Goal: Task Accomplishment & Management: Use online tool/utility

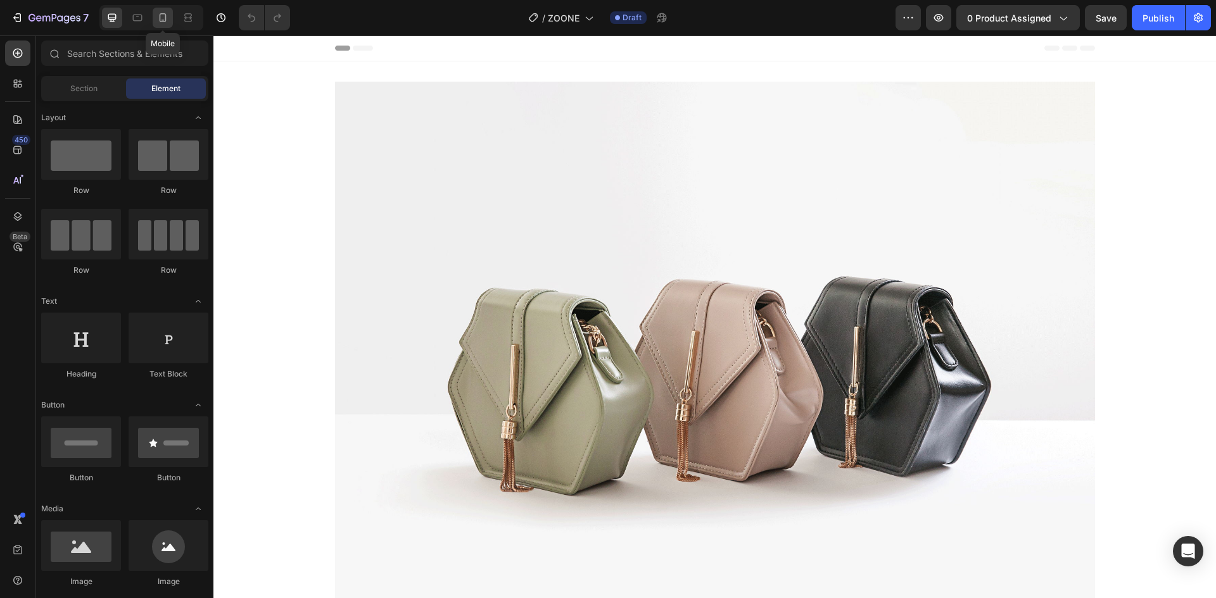
click at [161, 11] on div at bounding box center [163, 18] width 20 height 20
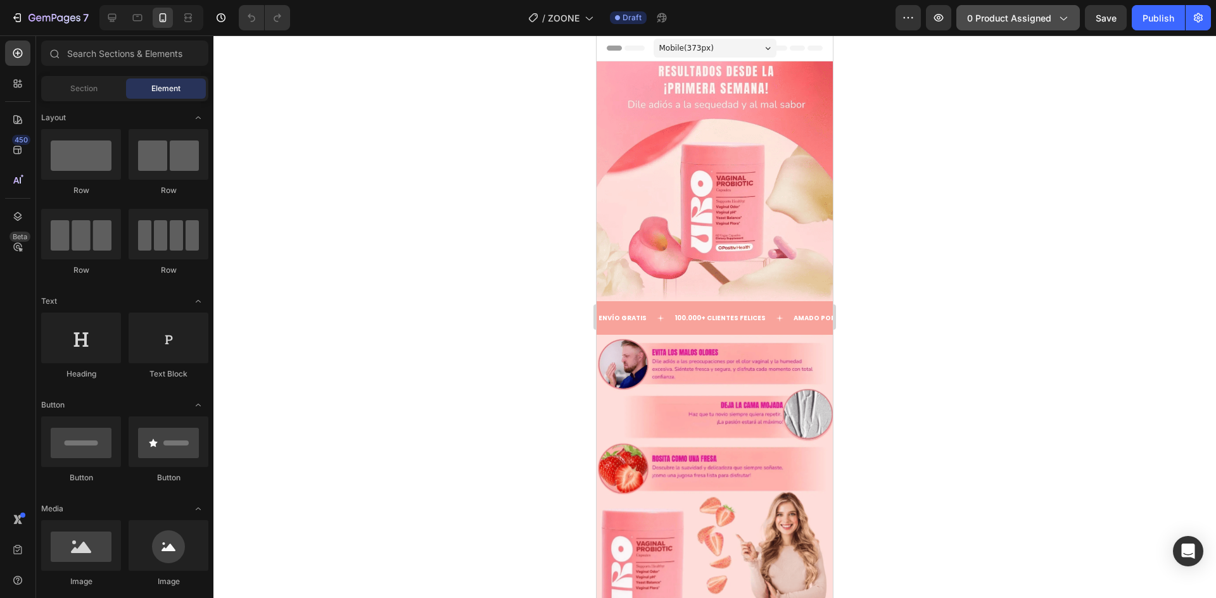
click at [1028, 24] on button "0 product assigned" at bounding box center [1017, 17] width 123 height 25
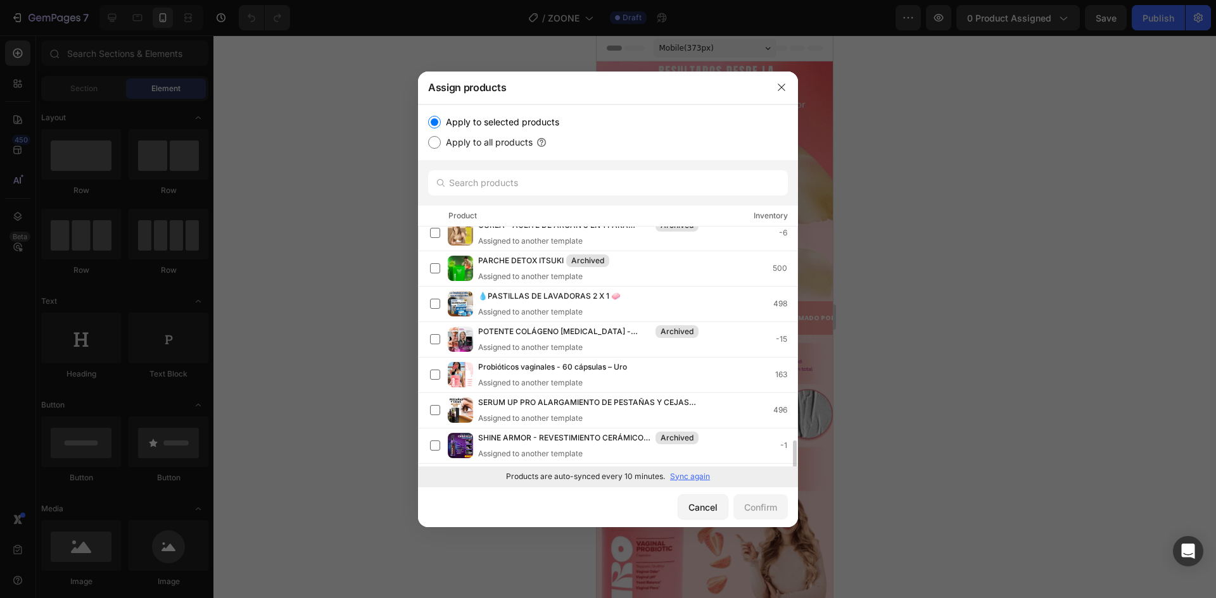
scroll to position [469, 0]
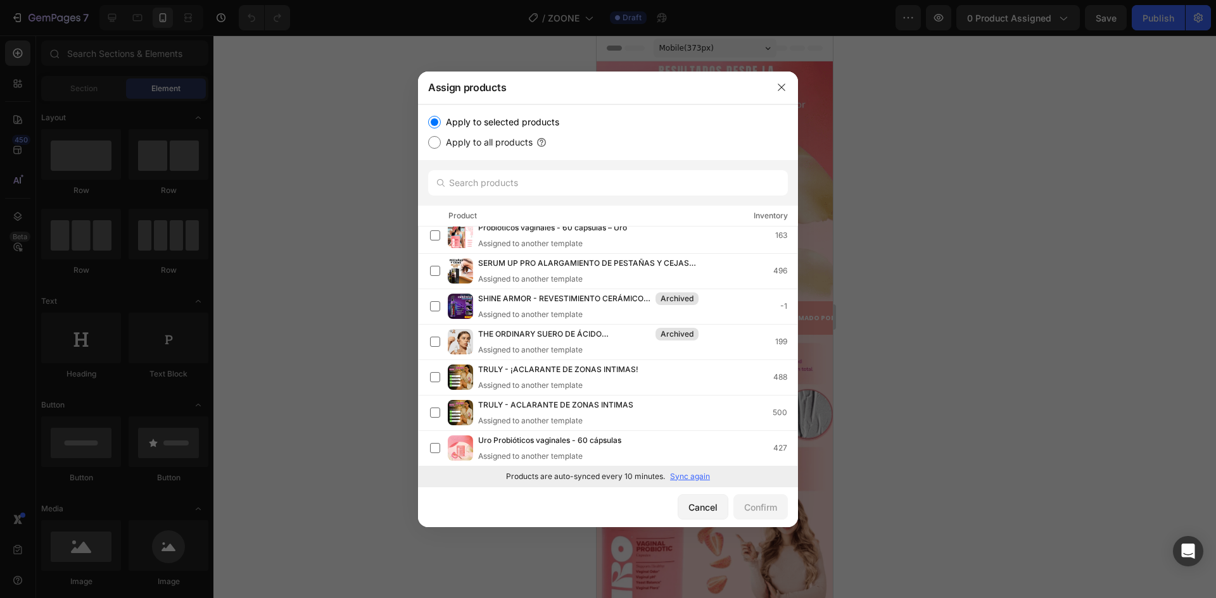
click at [689, 481] on p "Sync again" at bounding box center [690, 476] width 40 height 11
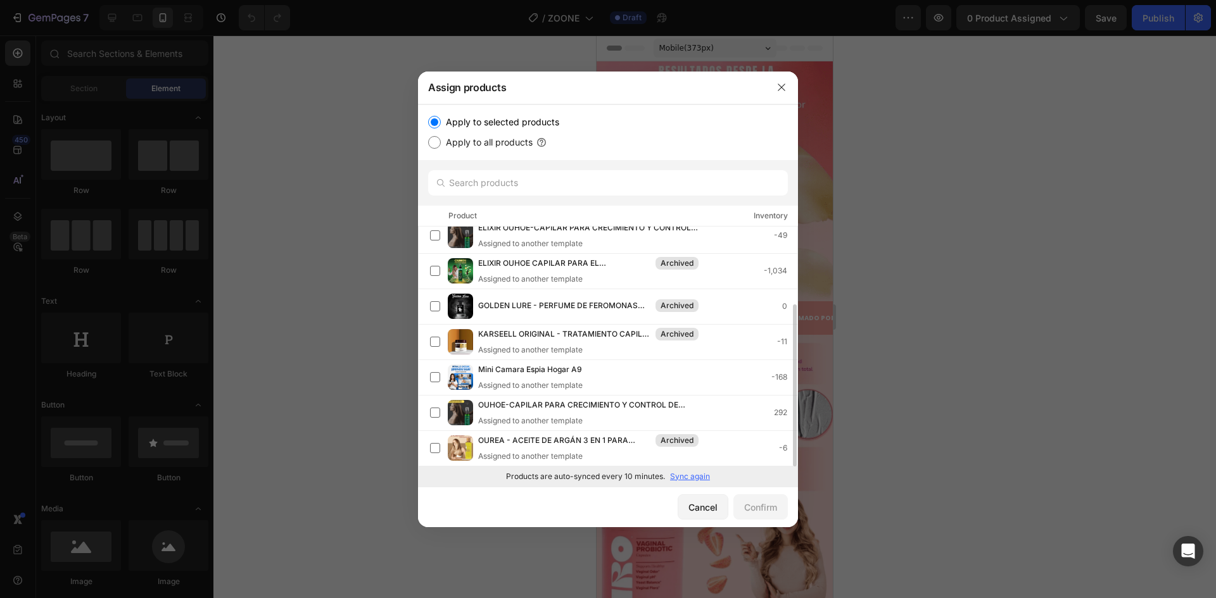
scroll to position [0, 0]
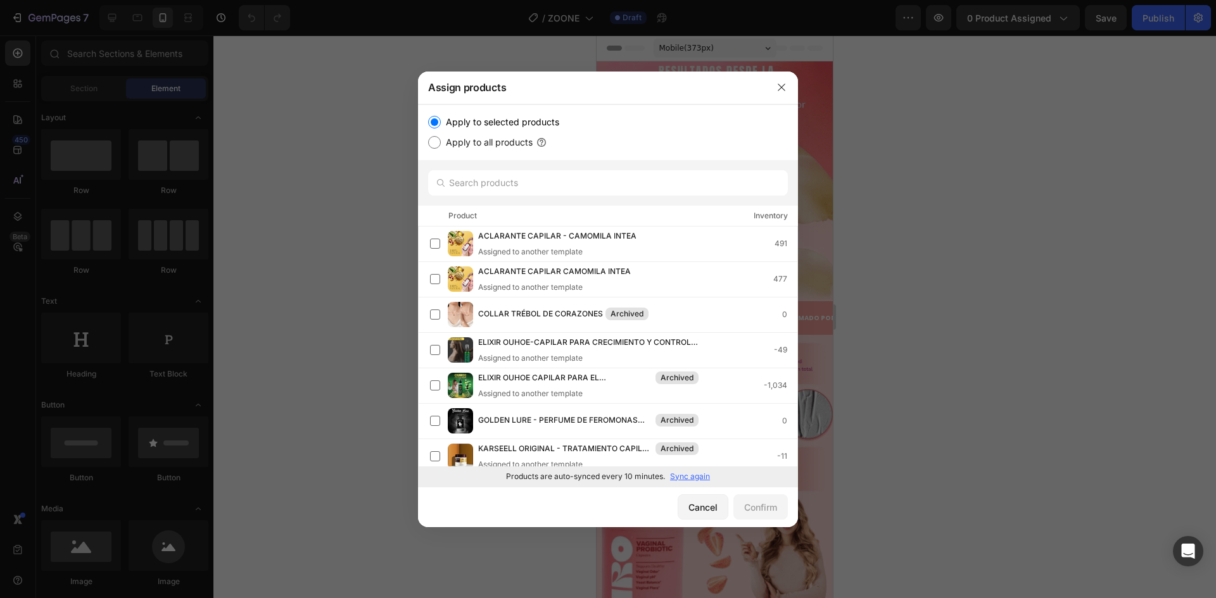
click at [703, 478] on p "Sync again" at bounding box center [690, 476] width 40 height 11
click at [687, 478] on p "Sync again" at bounding box center [690, 476] width 40 height 11
click at [434, 146] on input "Apply to all products" at bounding box center [434, 142] width 13 height 13
radio input "true"
click at [434, 125] on input "Apply to selected products" at bounding box center [434, 122] width 13 height 13
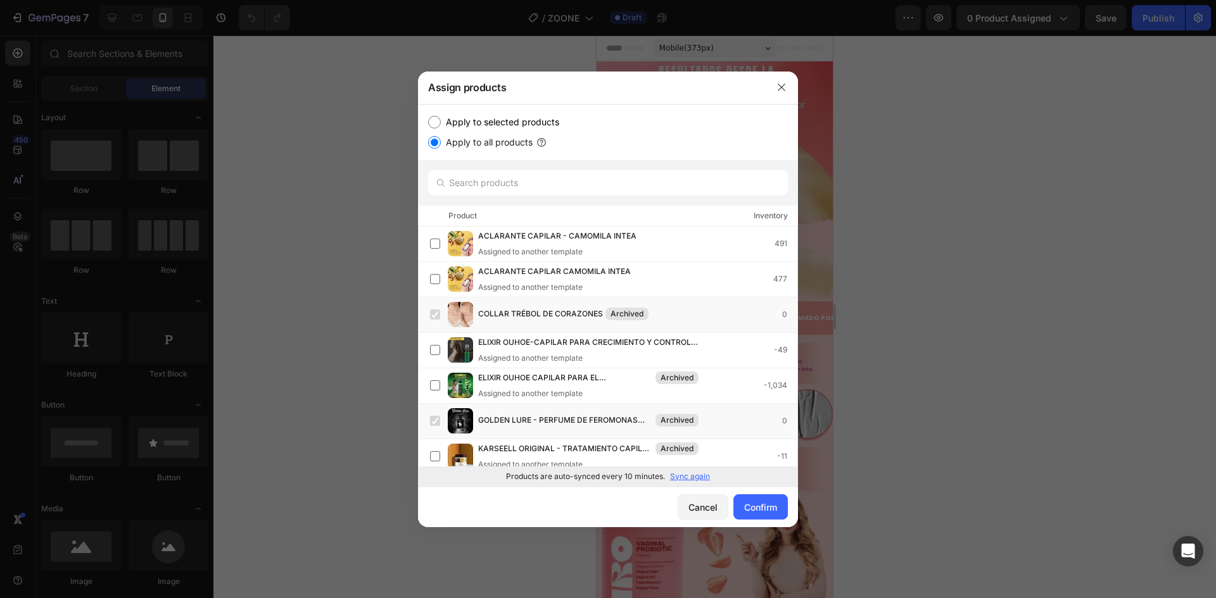
radio input "true"
click at [773, 85] on button "button" at bounding box center [781, 87] width 20 height 20
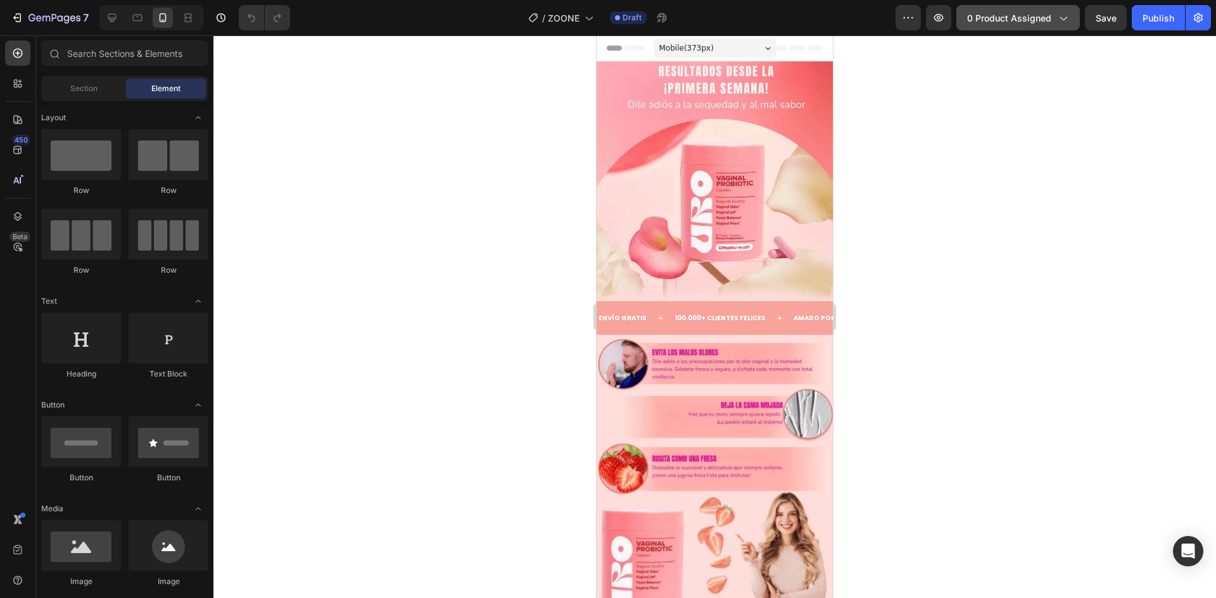
click at [1004, 8] on button "0 product assigned" at bounding box center [1017, 17] width 123 height 25
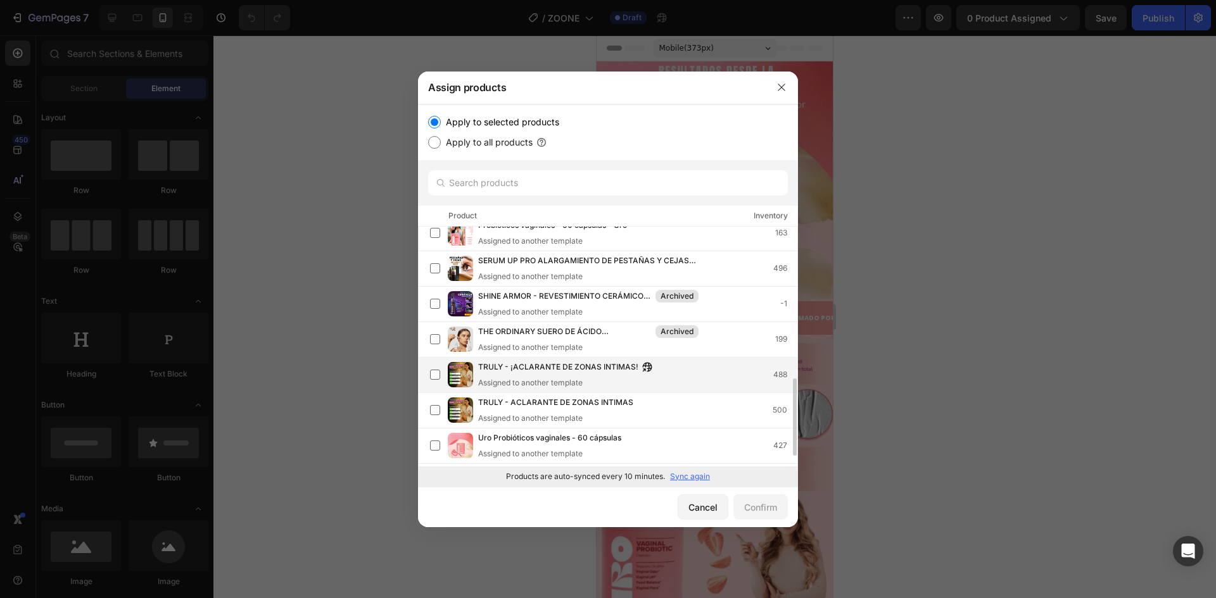
scroll to position [505, 0]
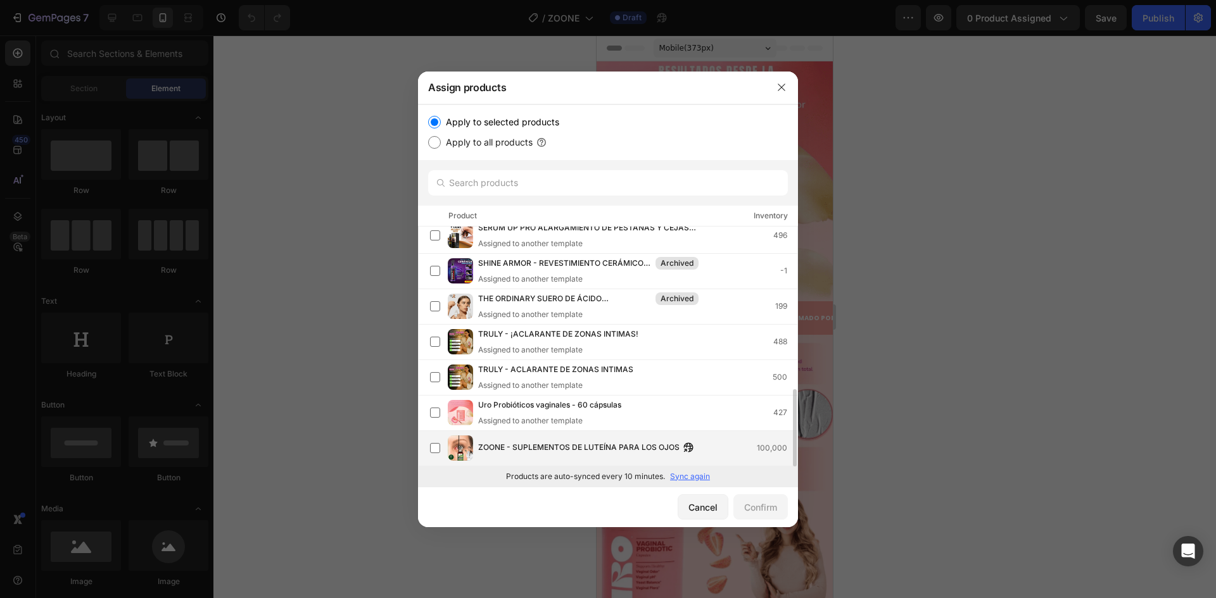
click at [529, 444] on span "ZOONE - SUPLEMENTOS DE LUTEÍNA PARA LOS OJOS" at bounding box center [578, 448] width 201 height 14
click at [749, 503] on div "Confirm" at bounding box center [760, 507] width 33 height 13
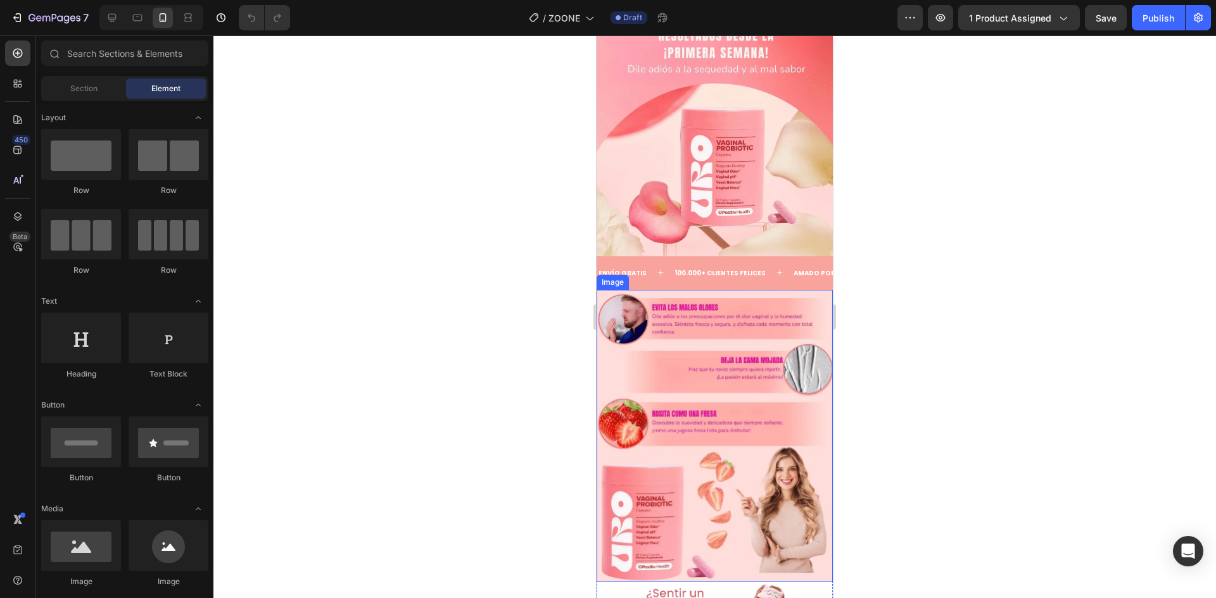
scroll to position [0, 0]
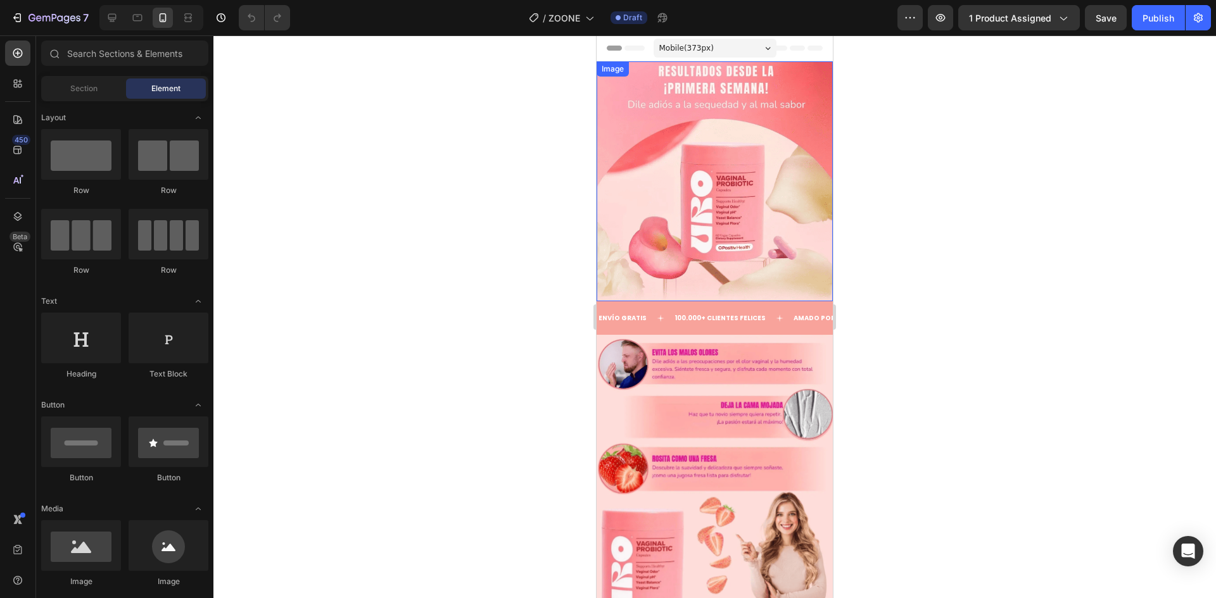
click at [719, 174] on img at bounding box center [715, 181] width 236 height 240
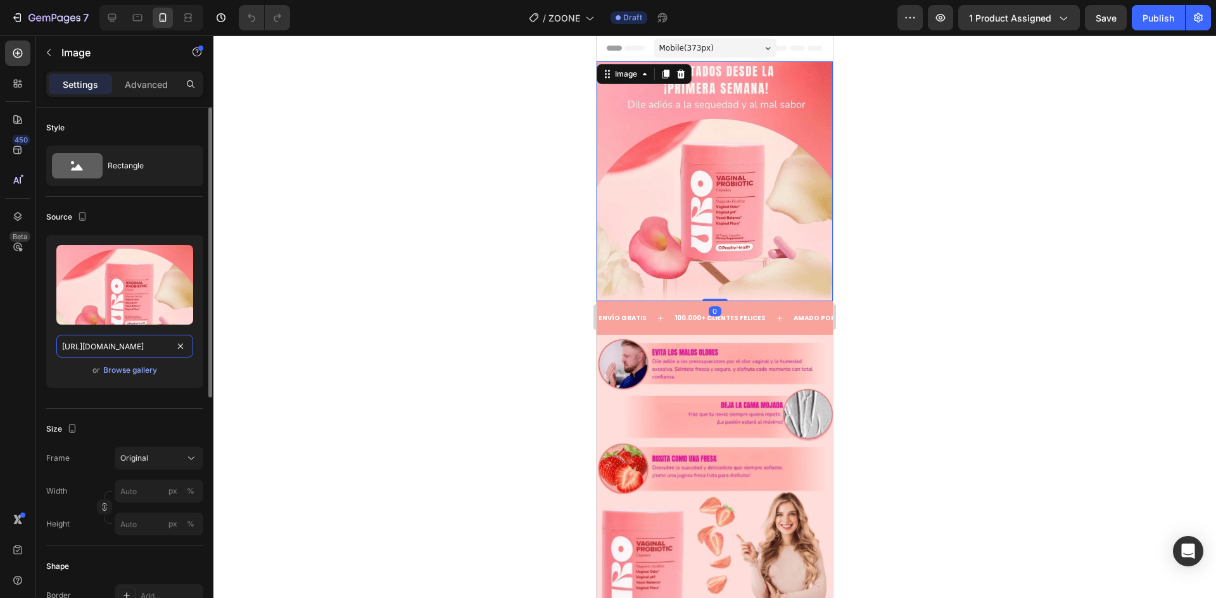
click at [128, 351] on input "[URL][DOMAIN_NAME]" at bounding box center [124, 346] width 137 height 23
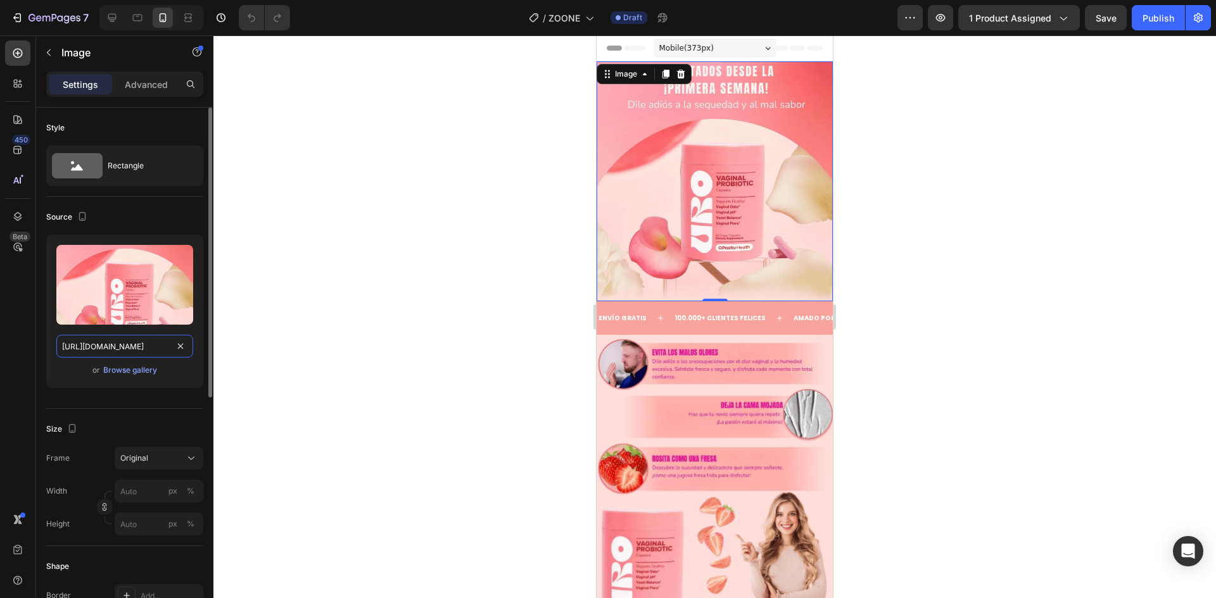
click at [128, 351] on input "[URL][DOMAIN_NAME]" at bounding box center [124, 346] width 137 height 23
paste input "TMwQCZR6/Captura-de-pantalla-2025-09-28-022215"
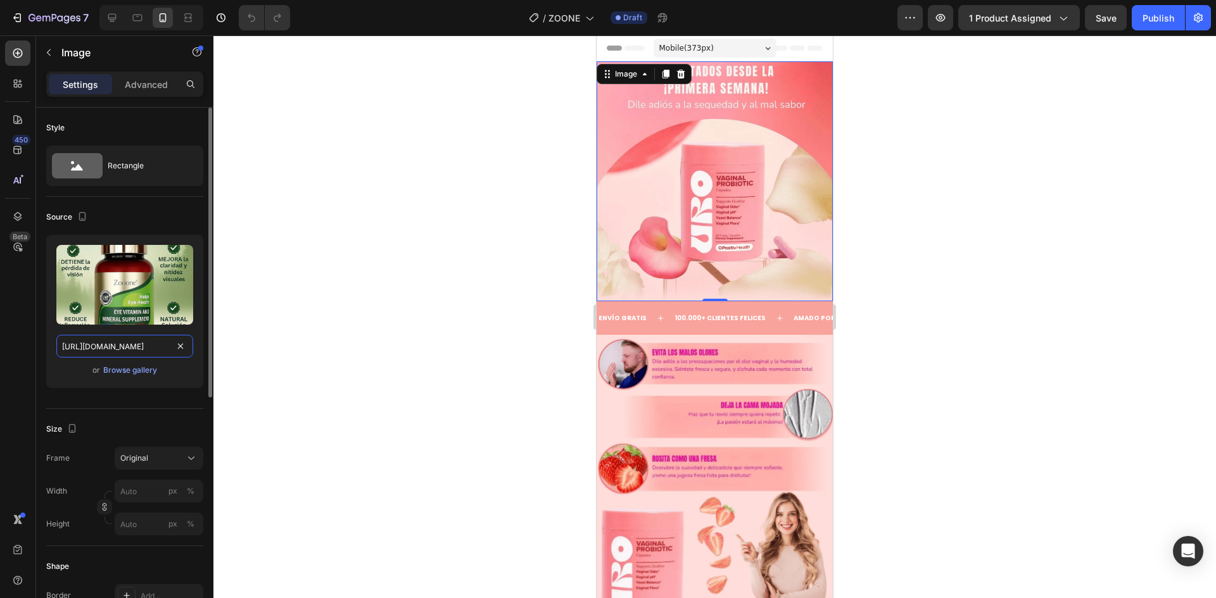
scroll to position [0, 161]
type input "[URL][DOMAIN_NAME]"
click at [67, 388] on div "Upload Image [URL][DOMAIN_NAME] or Browse gallery" at bounding box center [124, 311] width 157 height 153
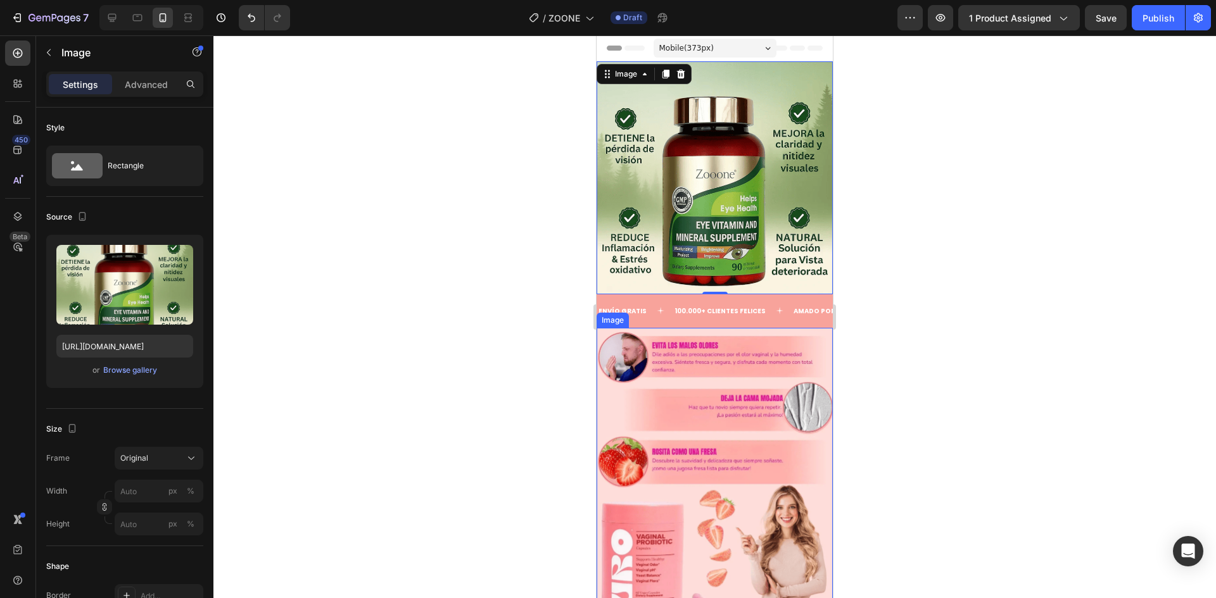
click at [644, 424] on img at bounding box center [715, 474] width 236 height 292
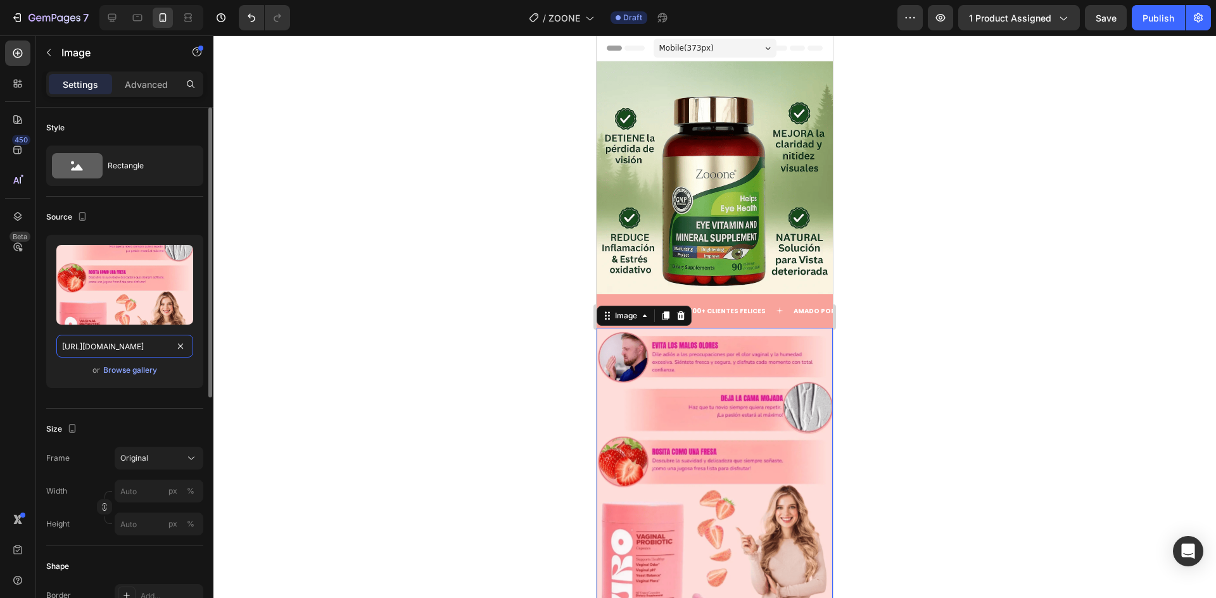
click at [95, 345] on input "[URL][DOMAIN_NAME]" at bounding box center [124, 346] width 137 height 23
paste input "text"
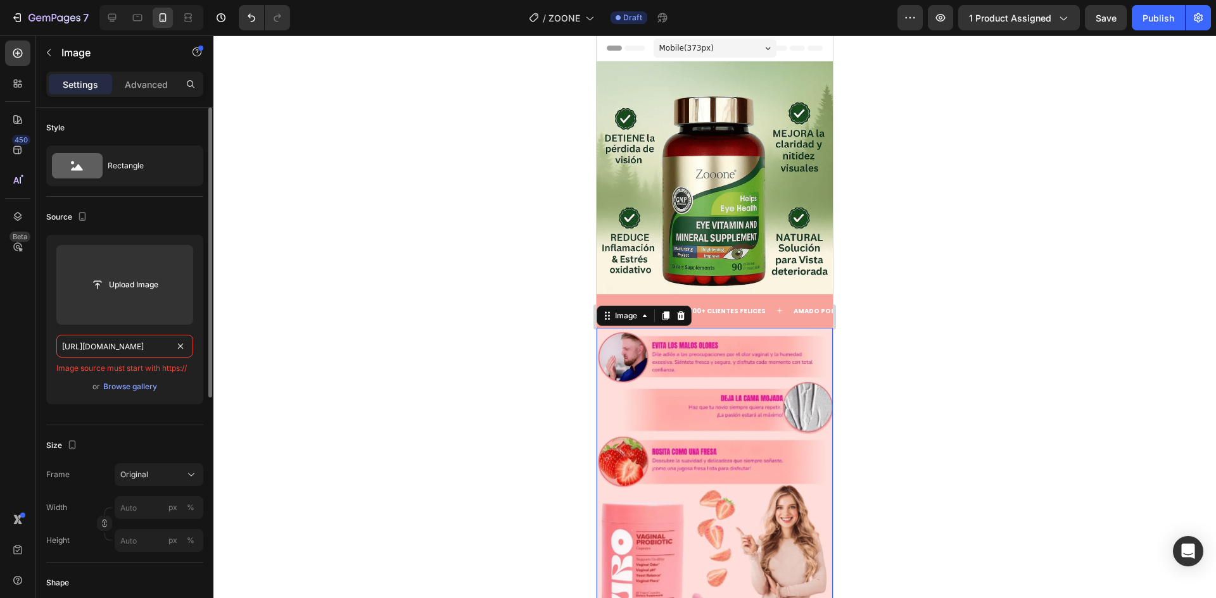
click at [128, 351] on input "[URL][DOMAIN_NAME]" at bounding box center [124, 346] width 137 height 23
paste input "F41qx7ns/Captura-de-pantalla-2025-09-28-022401"
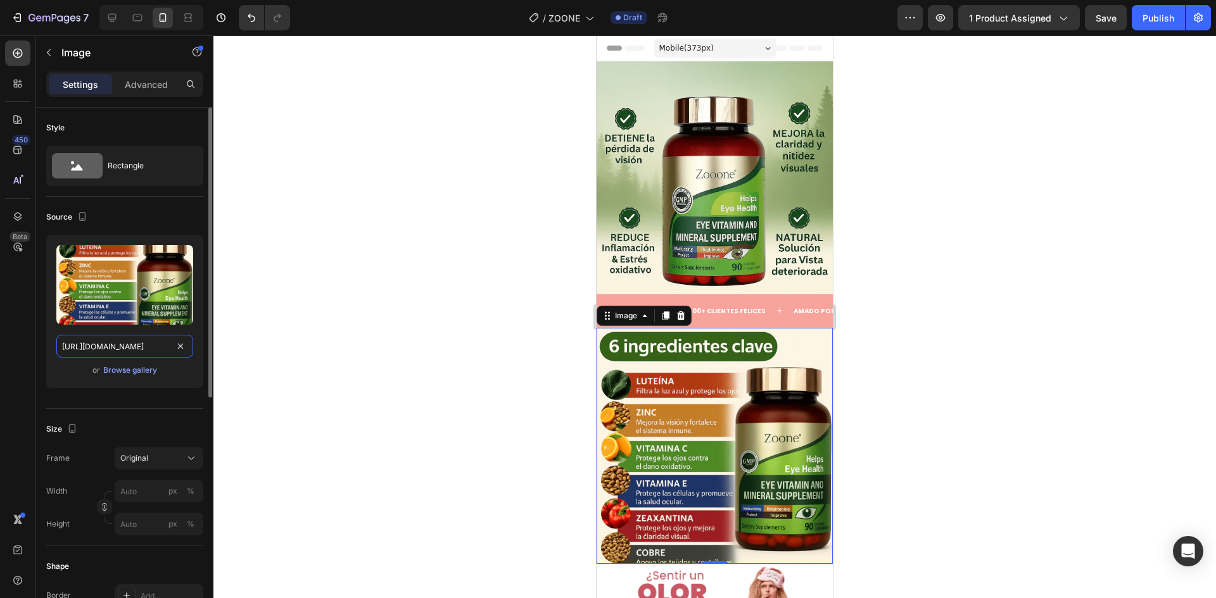
type input "[URL][DOMAIN_NAME]"
click at [67, 370] on div "or Browse gallery" at bounding box center [124, 370] width 137 height 15
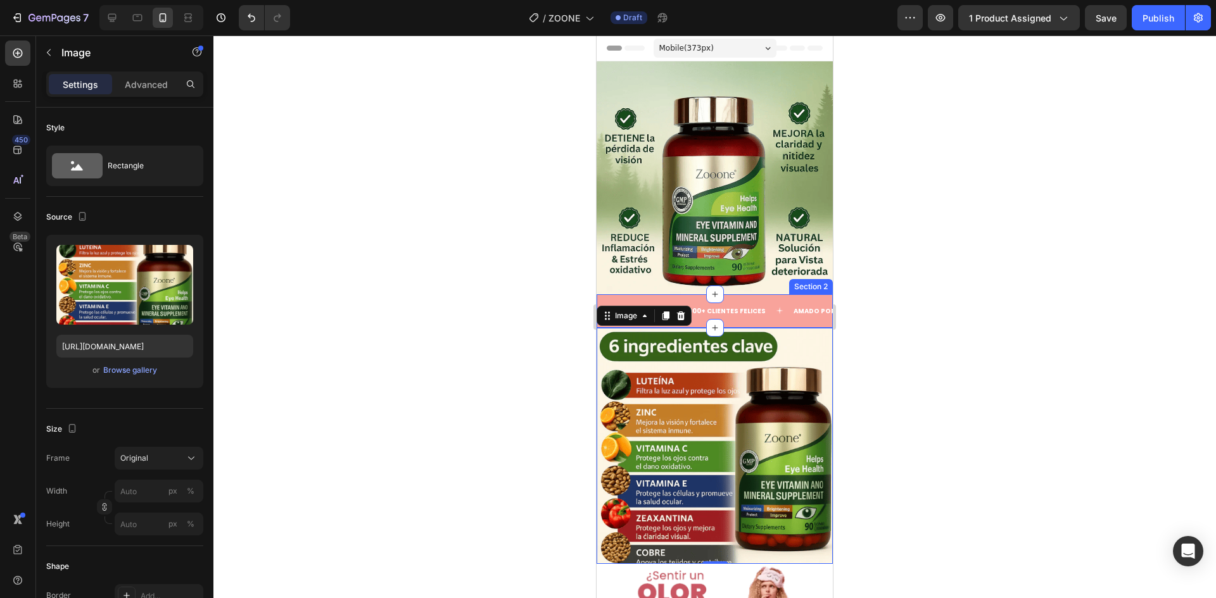
click at [761, 310] on div "ENVÍO GRATIS Text 100.000+ CLIENTES FELICES Text AMADO POR TODAS Text ENVÍO GRA…" at bounding box center [715, 311] width 236 height 34
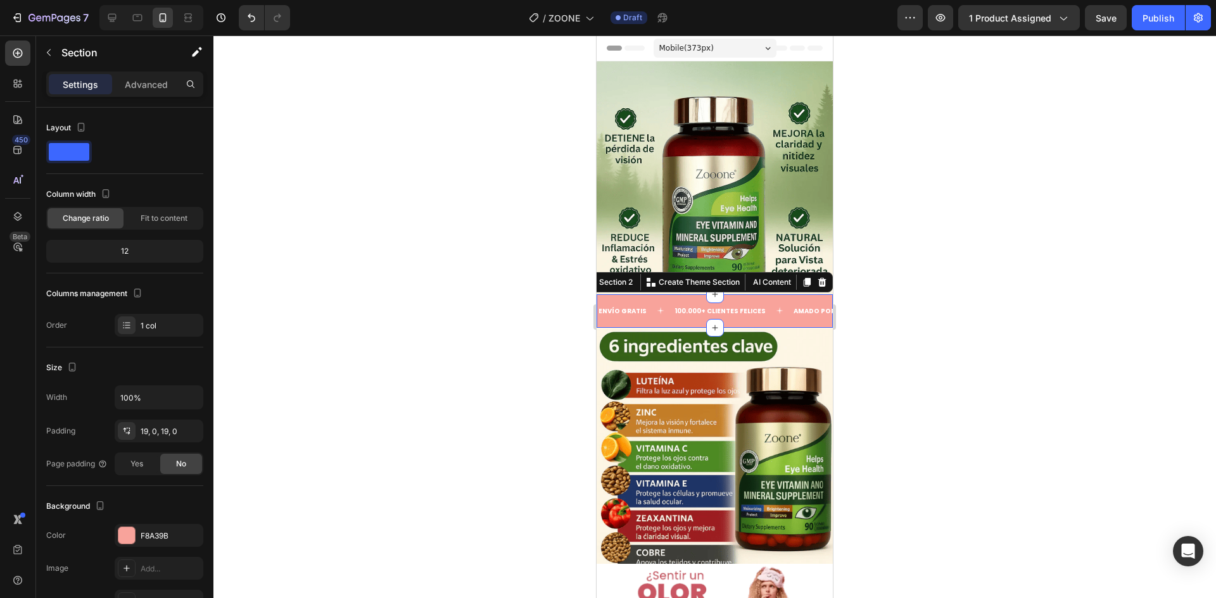
click at [762, 310] on div "ENVÍO GRATIS Text 100.000+ CLIENTES FELICES Text AMADO POR TODAS Text ENVÍO GRA…" at bounding box center [715, 311] width 236 height 34
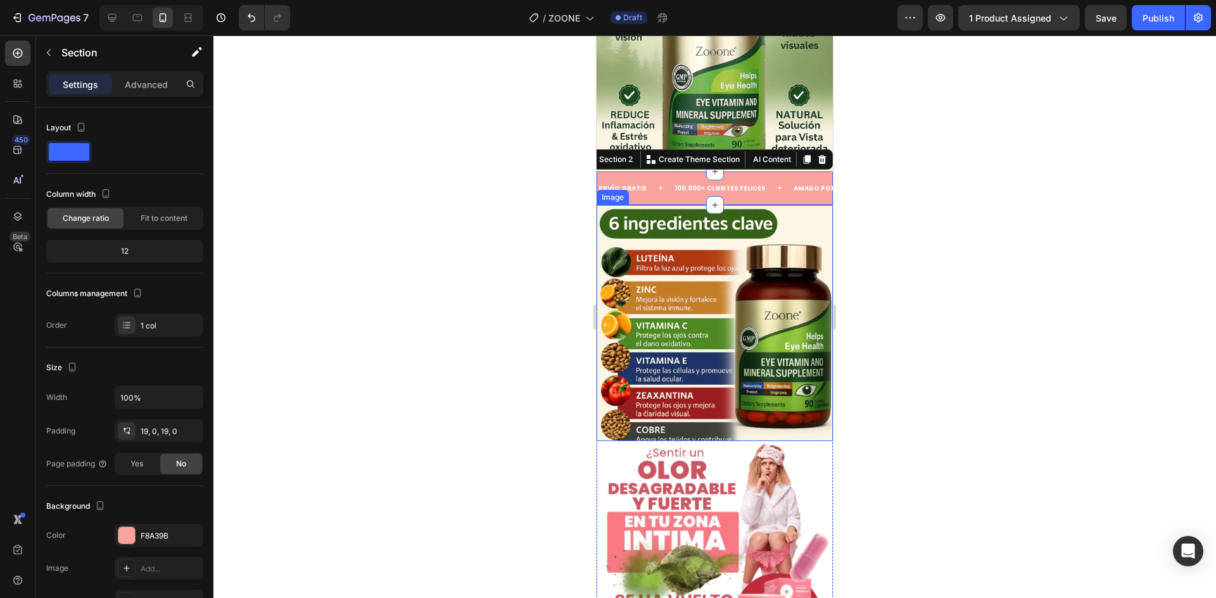
scroll to position [255, 0]
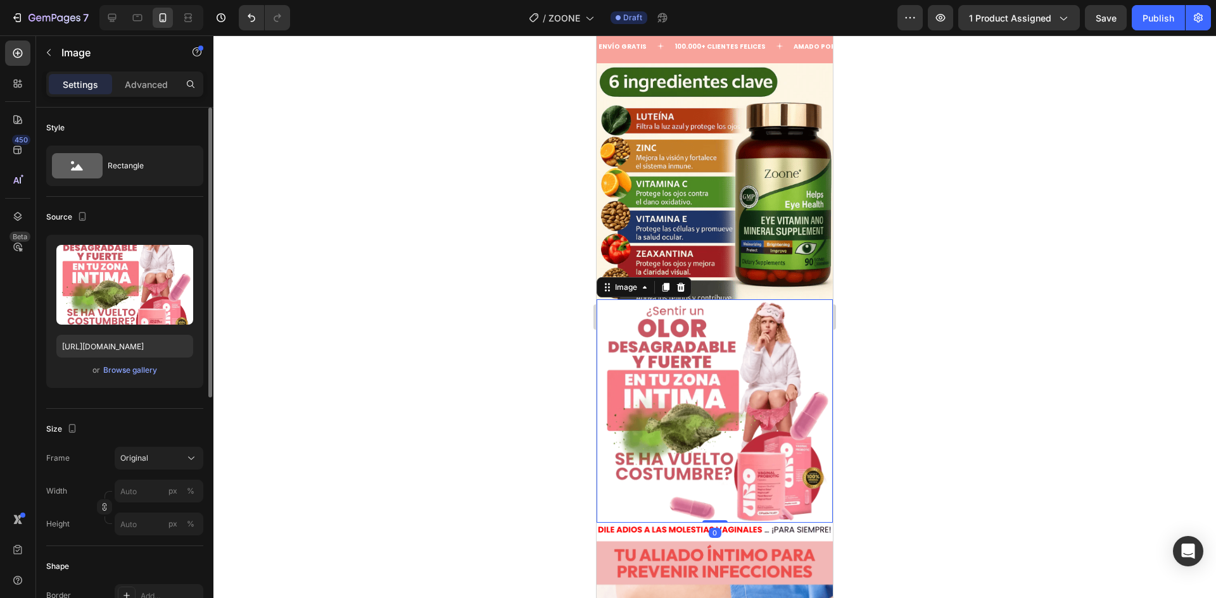
click at [123, 326] on div "Upload Image [URL][DOMAIN_NAME] or Browse gallery" at bounding box center [124, 311] width 157 height 153
click at [96, 362] on div "Upload Image [URL][DOMAIN_NAME] or Browse gallery" at bounding box center [124, 311] width 157 height 153
click at [115, 353] on input "[URL][DOMAIN_NAME]" at bounding box center [124, 346] width 137 height 23
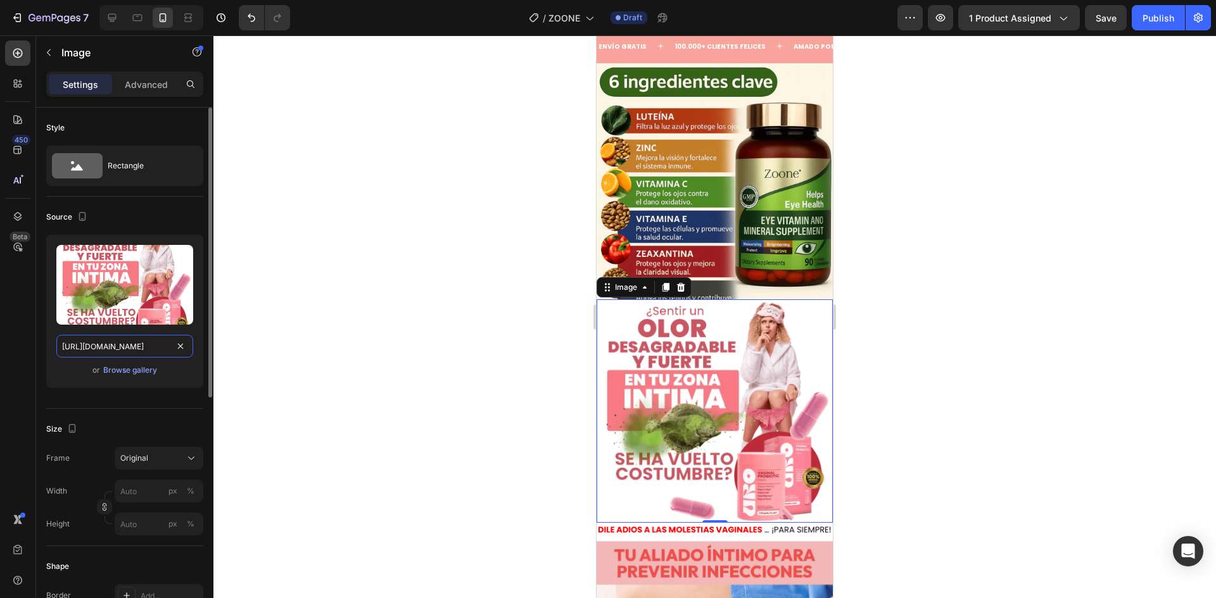
paste input "text"
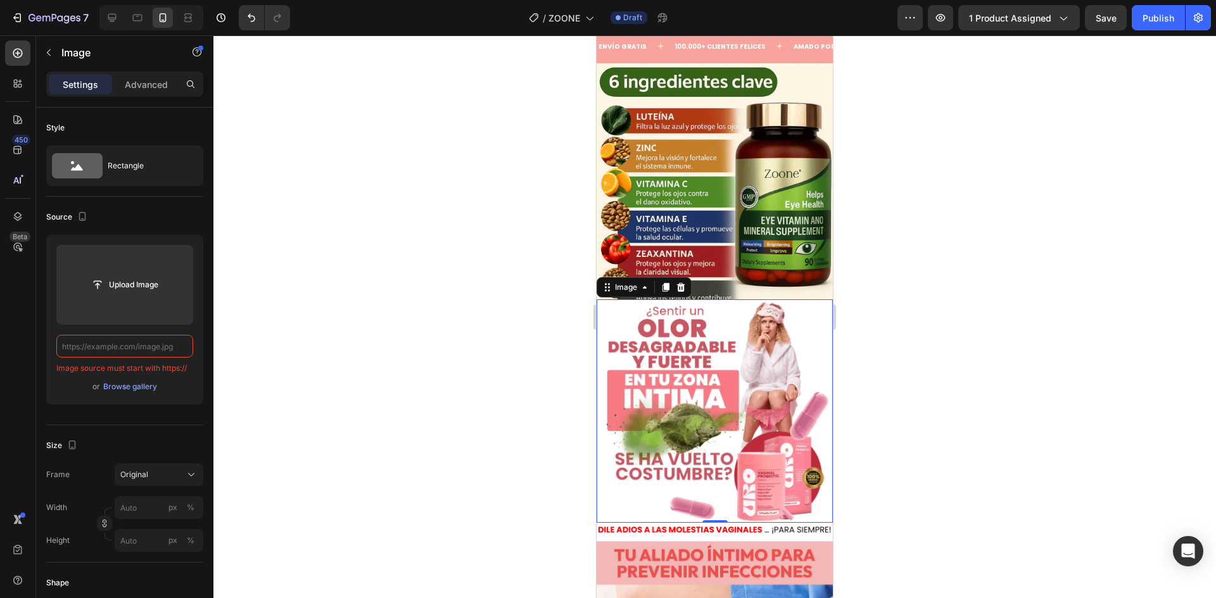
paste input "text"
click at [123, 348] on input "[URL][DOMAIN_NAME]" at bounding box center [124, 346] width 137 height 23
paste input "TBLvgdZs/Captura-de-pantalla-2025-09-28-022647"
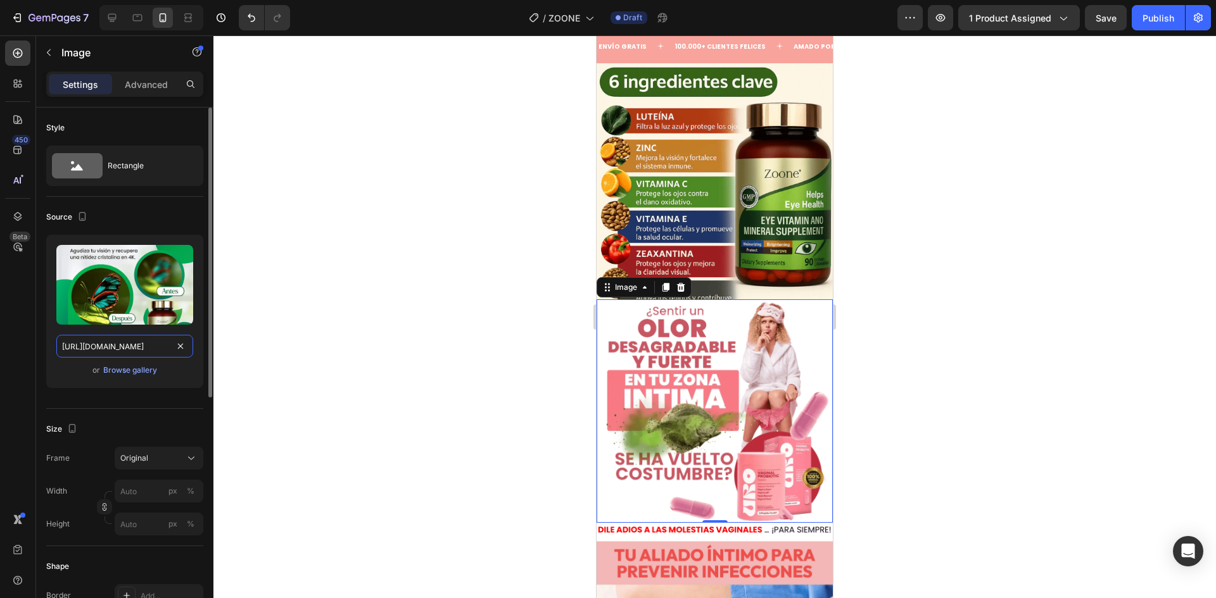
scroll to position [0, 155]
type input "[URL][DOMAIN_NAME]"
click at [61, 372] on div "or Browse gallery" at bounding box center [124, 370] width 137 height 15
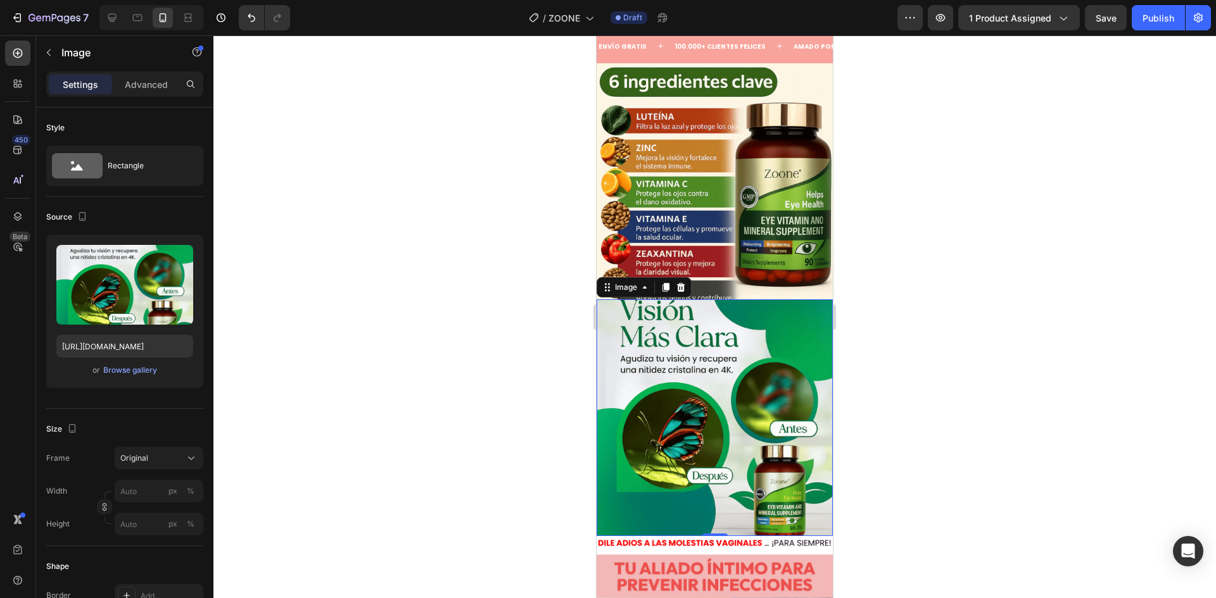
click at [921, 252] on div at bounding box center [714, 316] width 1003 height 563
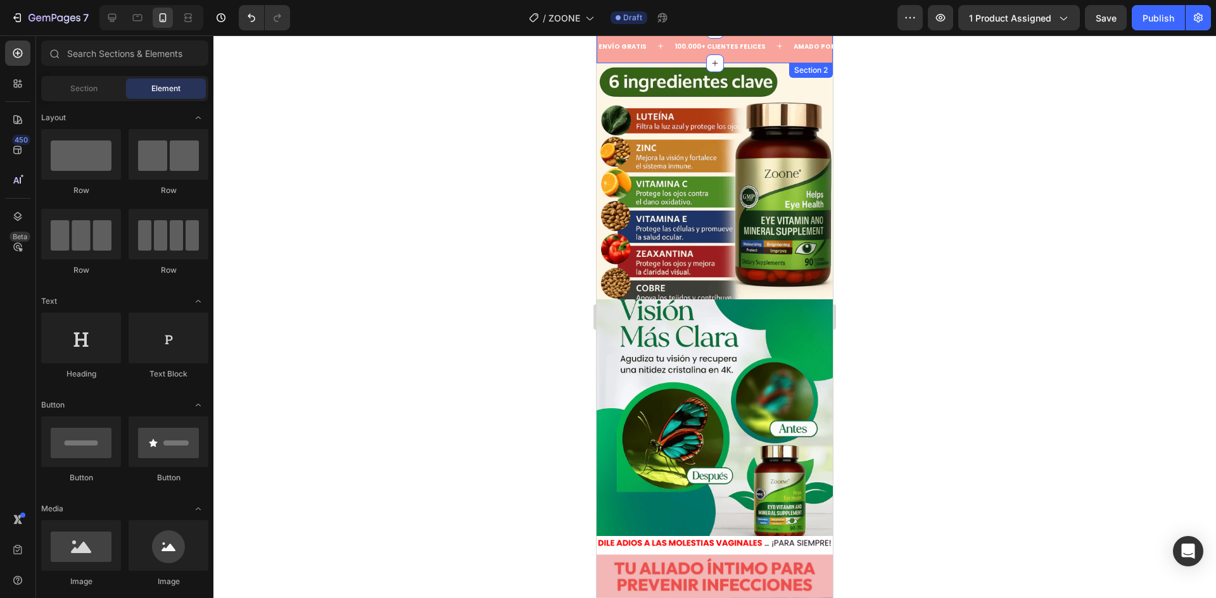
click at [732, 53] on div "ENVÍO GRATIS Text 100.000+ CLIENTES FELICES Text AMADO POR TODAS Text ENVÍO GRA…" at bounding box center [715, 47] width 236 height 34
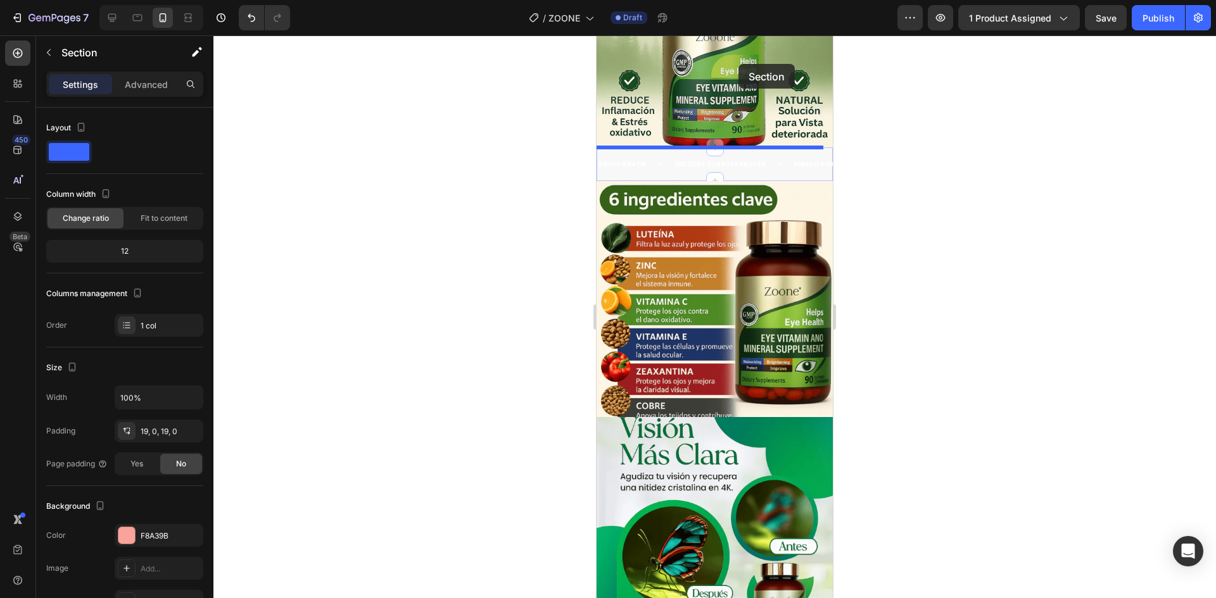
scroll to position [111, 0]
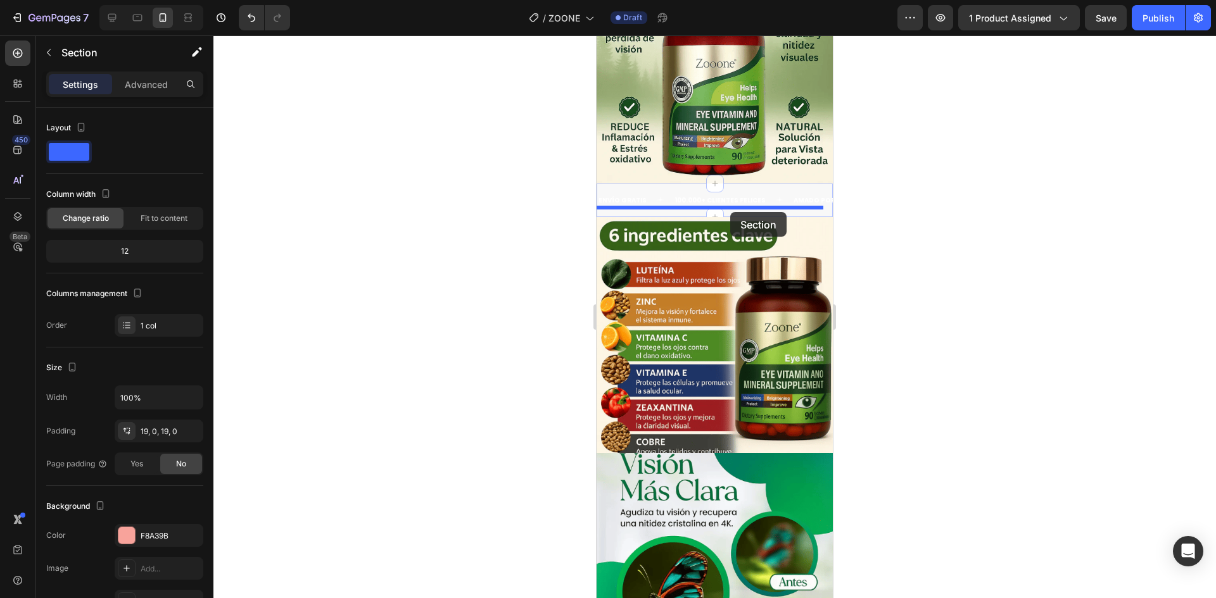
drag, startPoint x: 732, startPoint y: 53, endPoint x: 730, endPoint y: 212, distance: 159.6
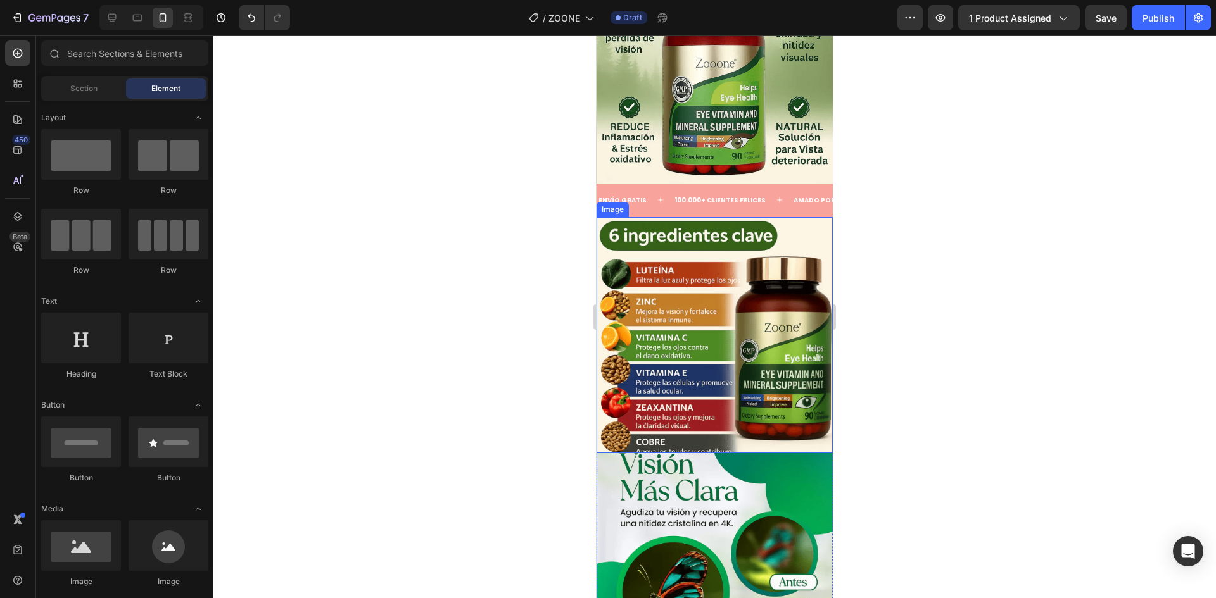
click at [773, 246] on img at bounding box center [715, 335] width 236 height 236
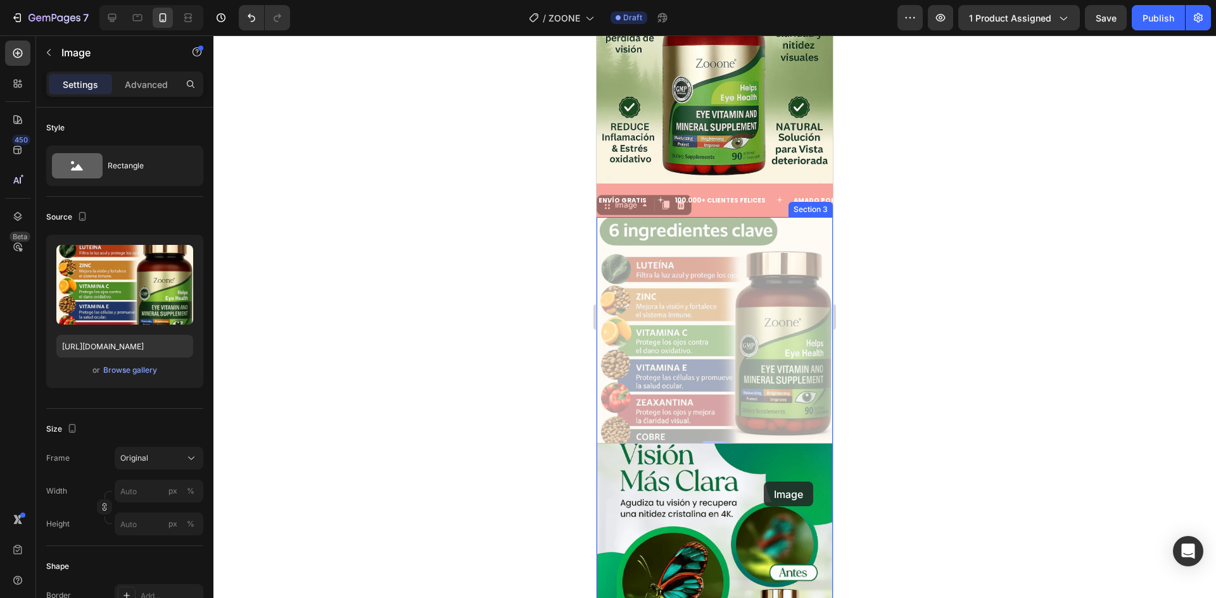
drag, startPoint x: 773, startPoint y: 246, endPoint x: 764, endPoint y: 482, distance: 235.8
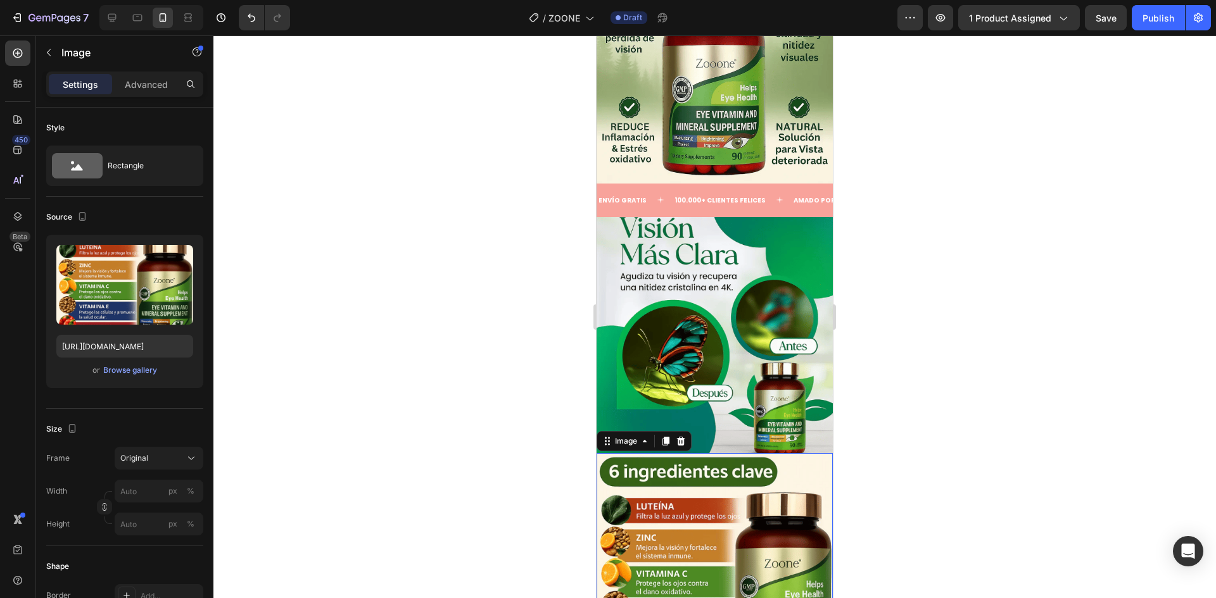
click at [893, 265] on div at bounding box center [714, 316] width 1003 height 563
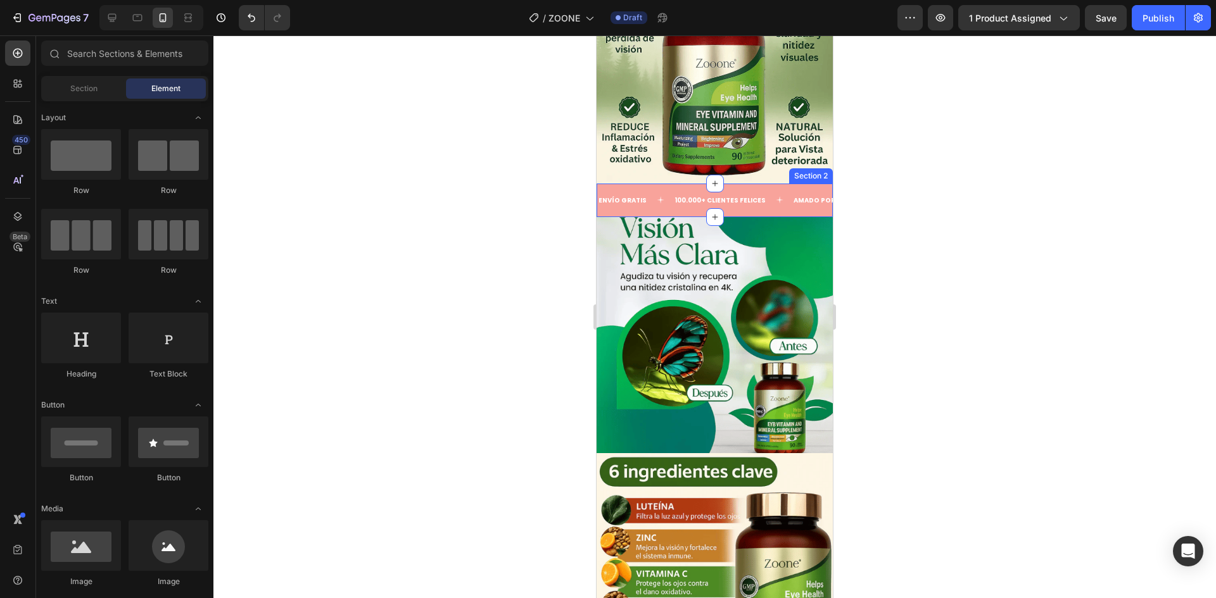
click at [774, 203] on div "ENVÍO GRATIS Text 100.000+ CLIENTES FELICES Text AMADO POR TODAS Text ENVÍO GRA…" at bounding box center [715, 201] width 236 height 34
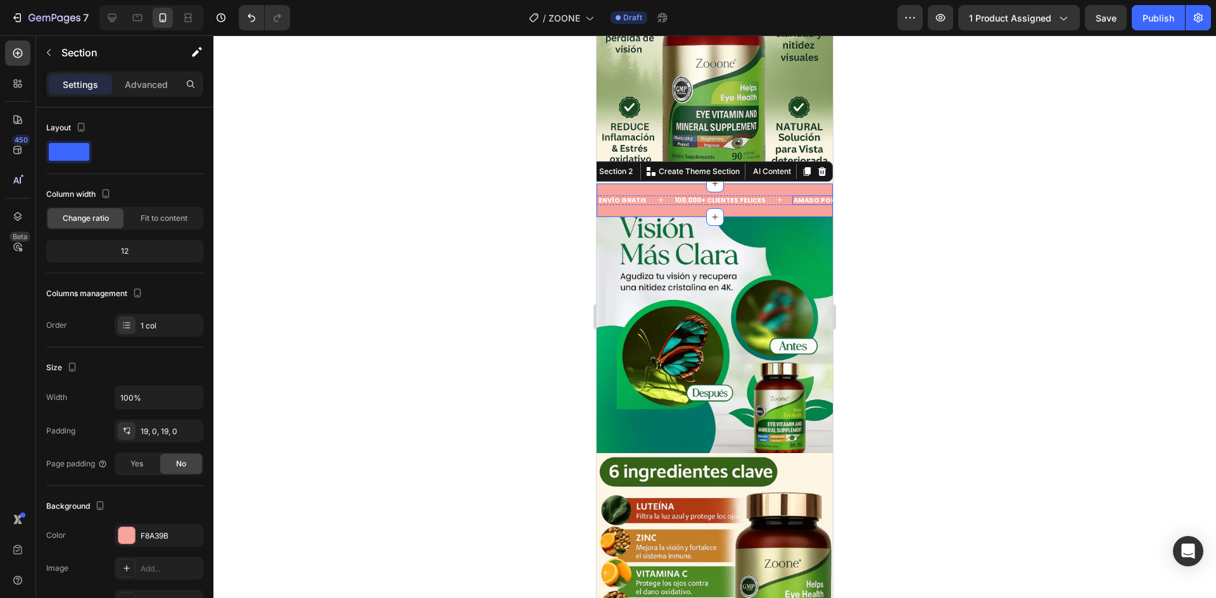
click at [797, 197] on p "AMADO POR TODAS" at bounding box center [827, 200] width 67 height 7
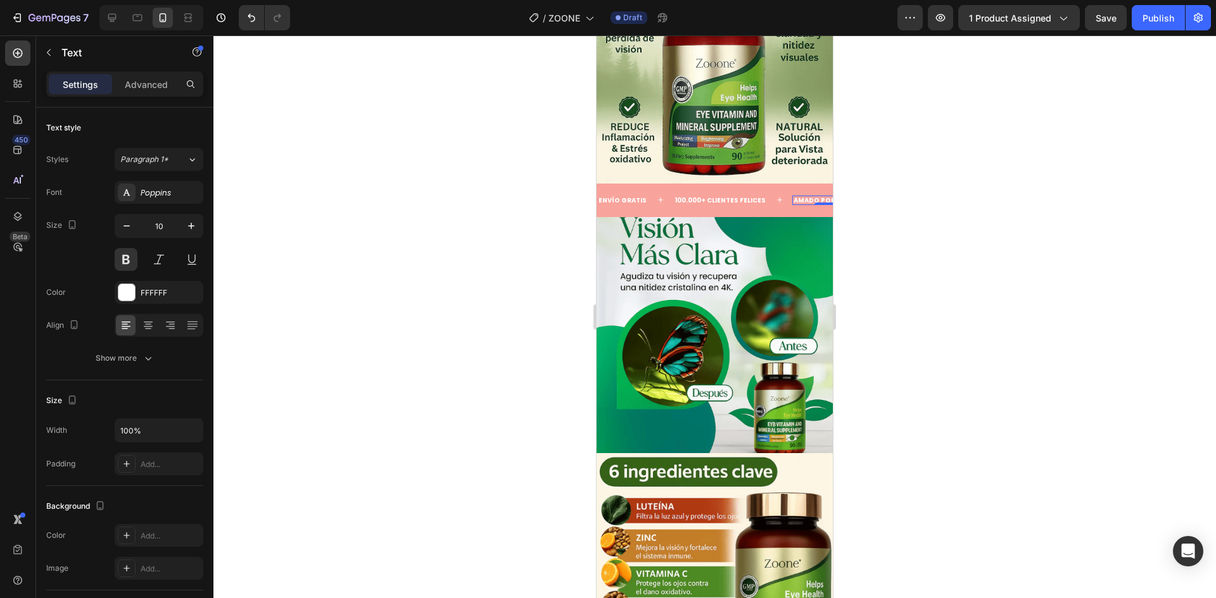
click at [797, 197] on p "AMADO POR TODAS" at bounding box center [827, 200] width 67 height 7
click at [766, 201] on div "ENVÍO GRATIS Text 100.000+ CLIENTES FELICES Text AMADO POR TODOS Text 0 ENVÍO G…" at bounding box center [715, 201] width 236 height 34
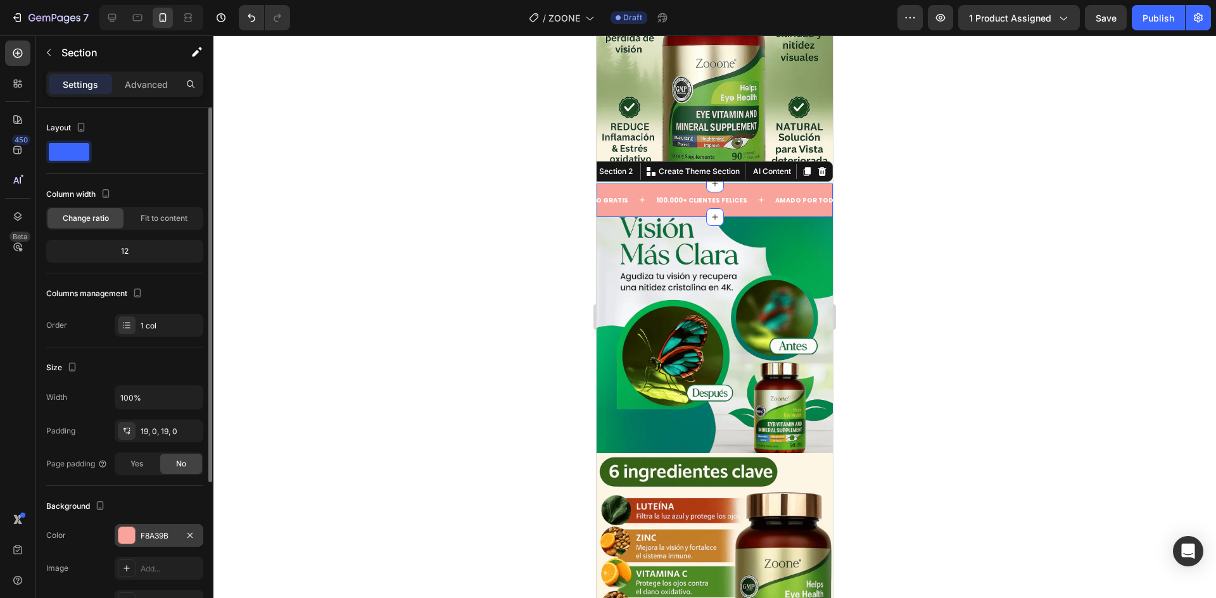
click at [129, 539] on div at bounding box center [126, 536] width 16 height 16
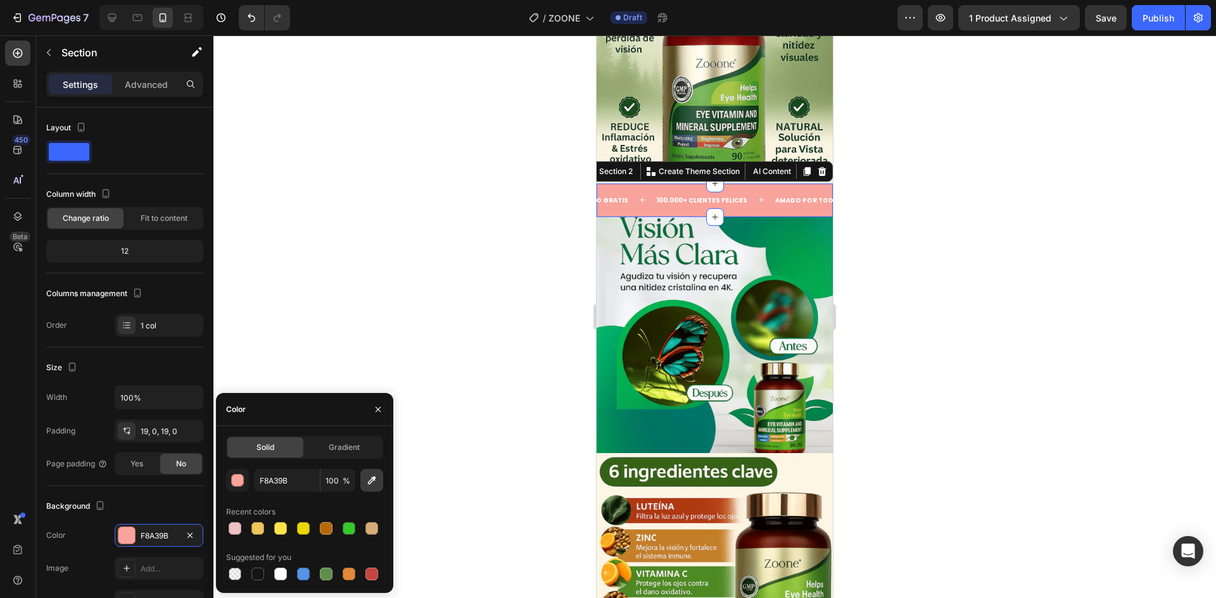
click at [366, 481] on icon "button" at bounding box center [371, 480] width 13 height 13
type input "03A850"
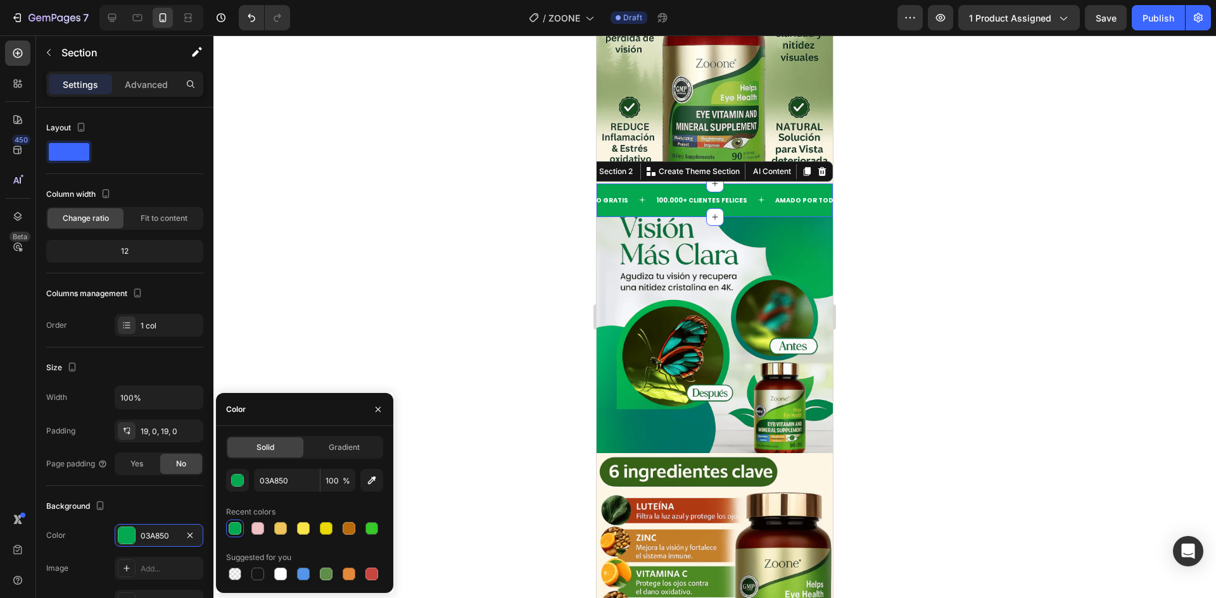
click at [859, 321] on div at bounding box center [714, 316] width 1003 height 563
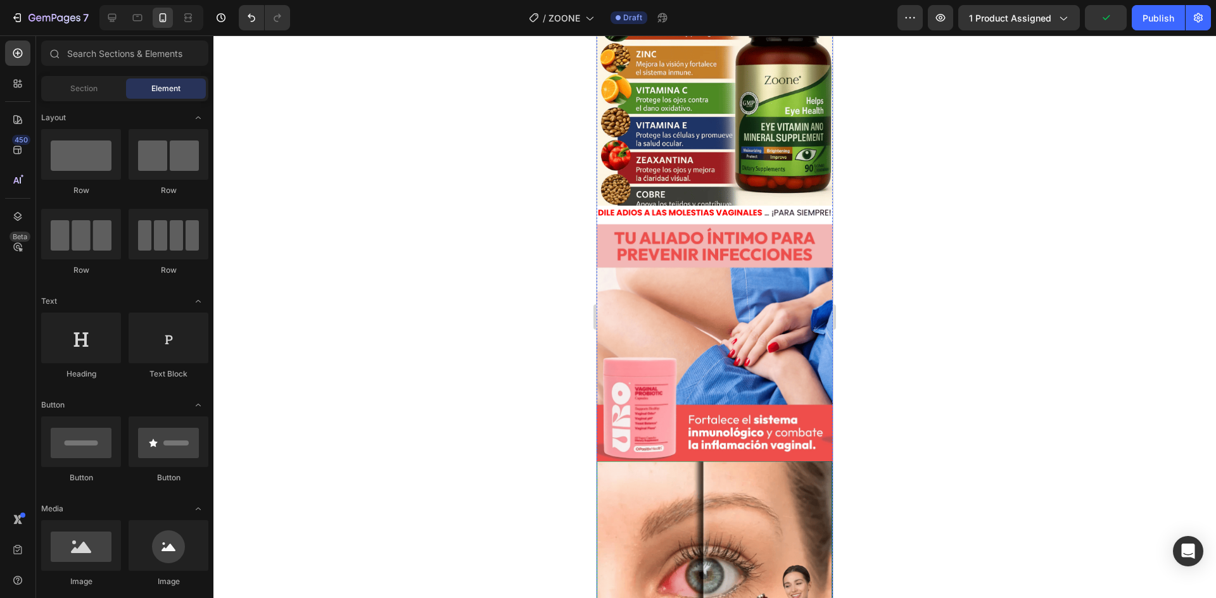
scroll to position [588, 0]
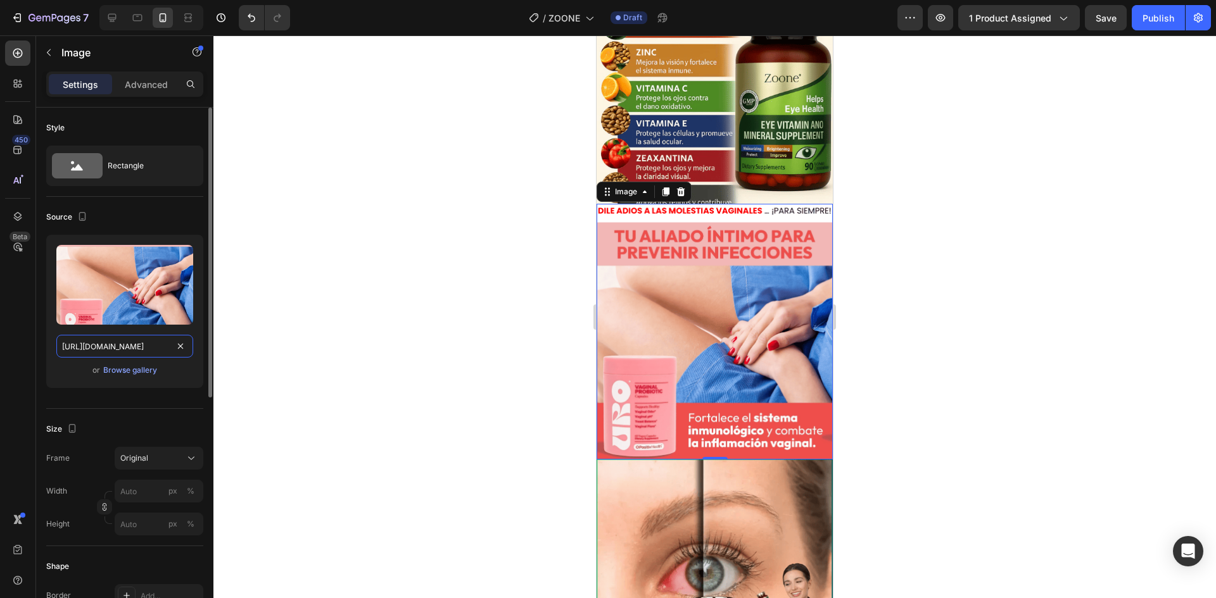
click at [138, 352] on input "[URL][DOMAIN_NAME]" at bounding box center [124, 346] width 137 height 23
paste input "53ZR2zr/Captura-de-pantalla-2025-09-28-023032"
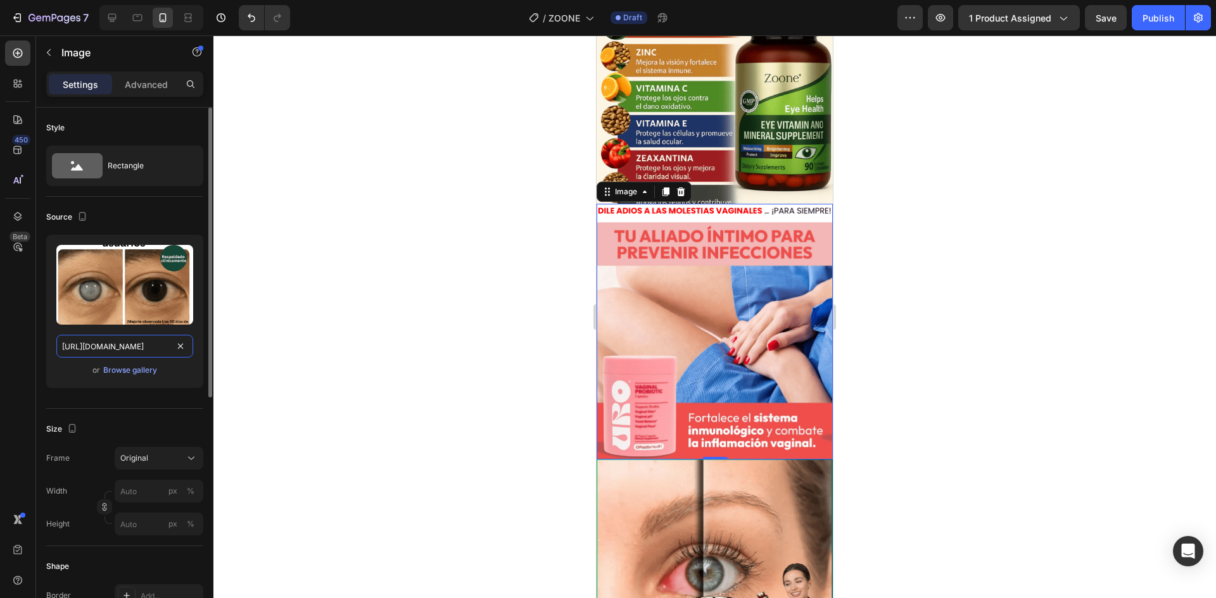
type input "[URL][DOMAIN_NAME]"
click at [75, 379] on div "Upload Image [URL][DOMAIN_NAME] or Browse gallery" at bounding box center [124, 311] width 157 height 153
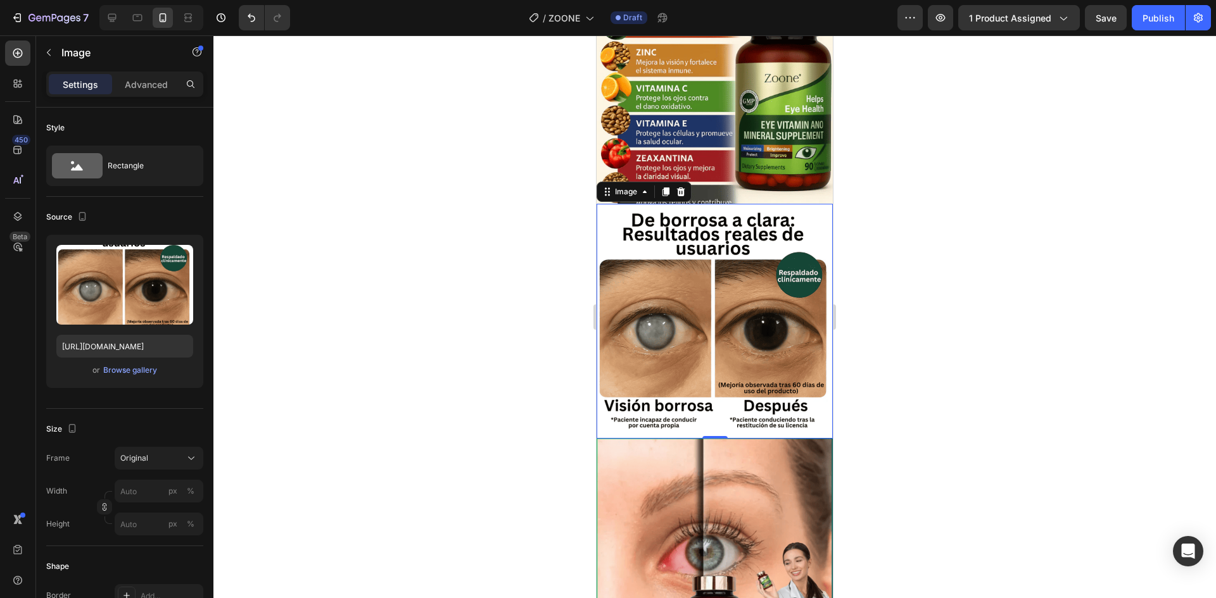
click at [908, 263] on div at bounding box center [714, 316] width 1003 height 563
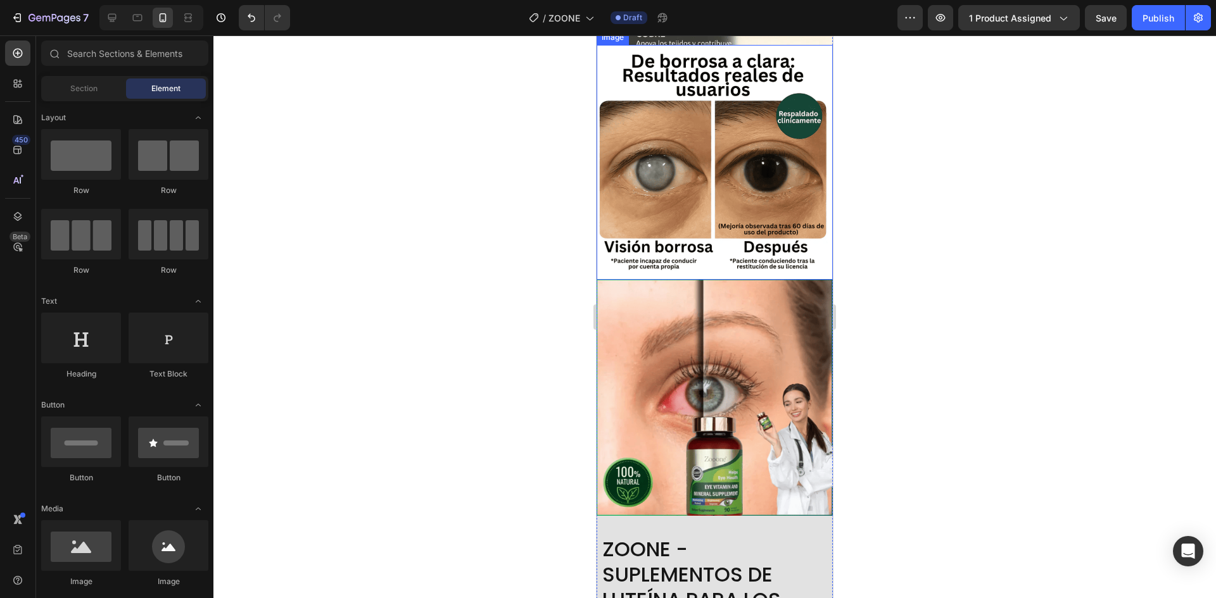
scroll to position [750, 0]
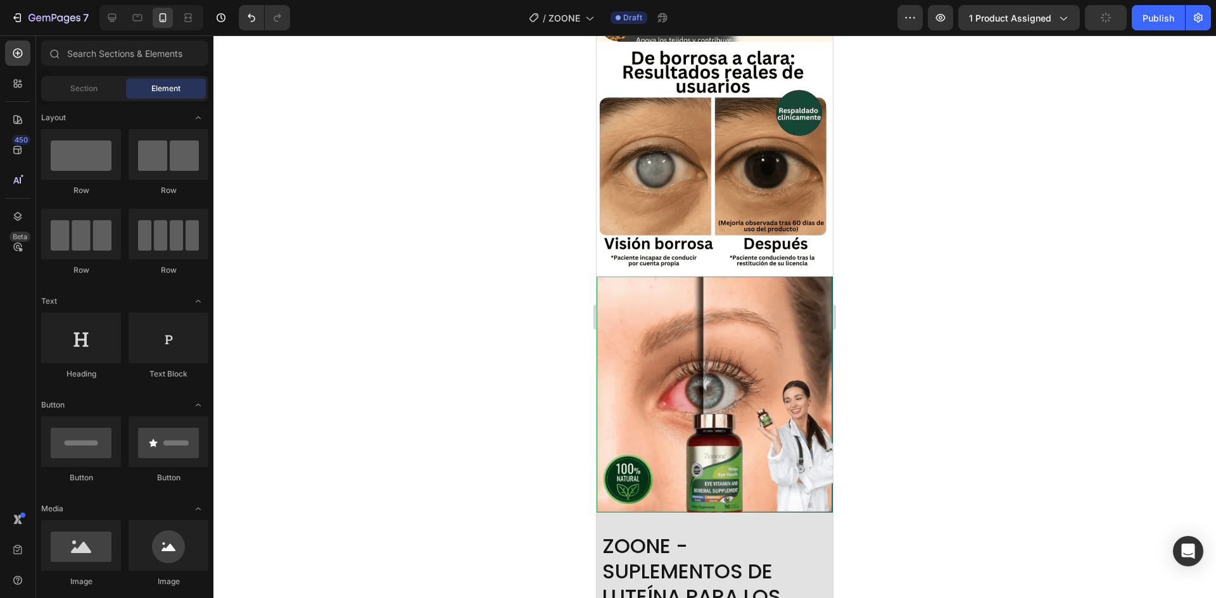
click at [908, 284] on div at bounding box center [714, 316] width 1003 height 563
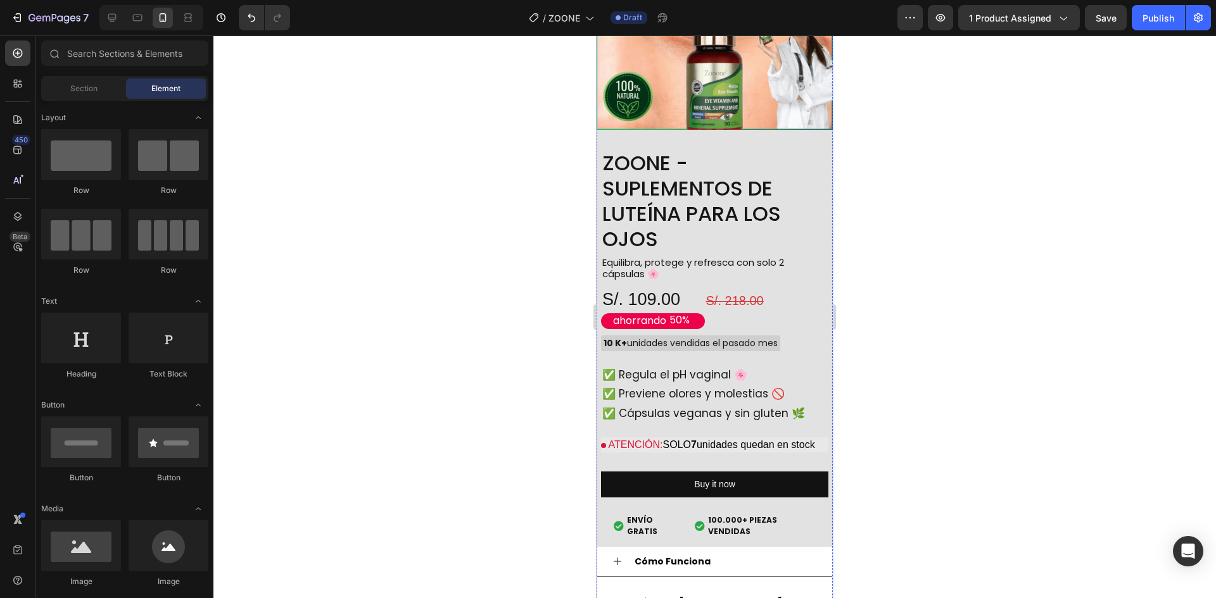
scroll to position [1134, 0]
click at [658, 256] on p "Equilibra, protege y refresca con solo 2 cápsulas 🌸" at bounding box center [697, 268] width 191 height 24
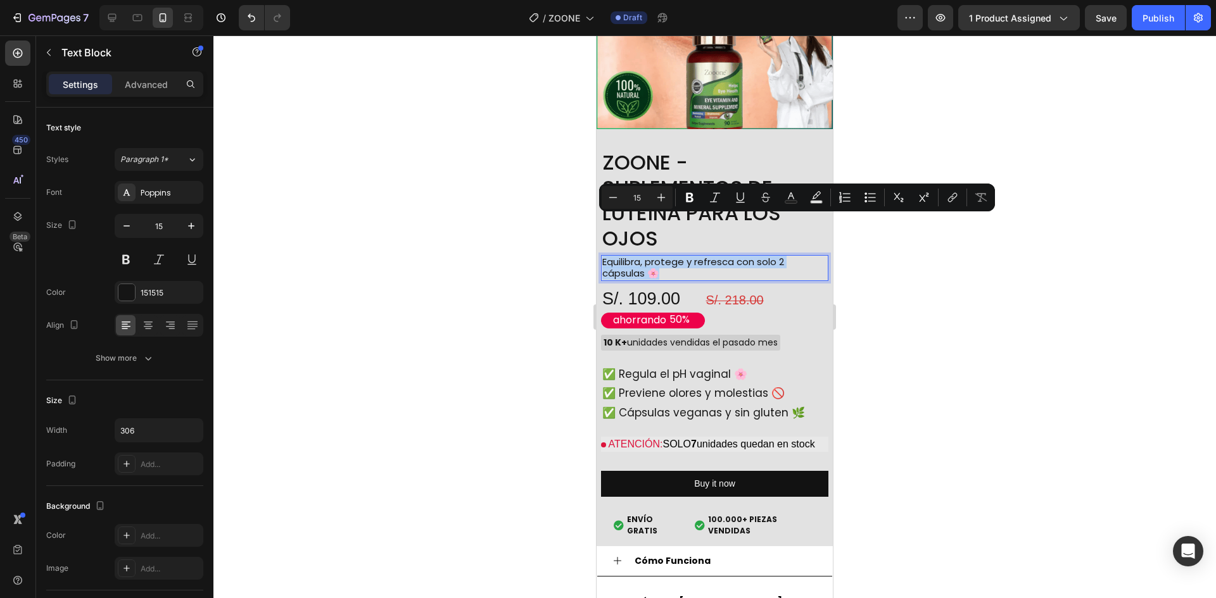
copy p "Equilibra, protege y refresca con solo 2 cápsulas 🌸"
click at [683, 256] on p "Equilibra, protege y refresca con solo 2 cápsulas 🌸" at bounding box center [697, 268] width 191 height 24
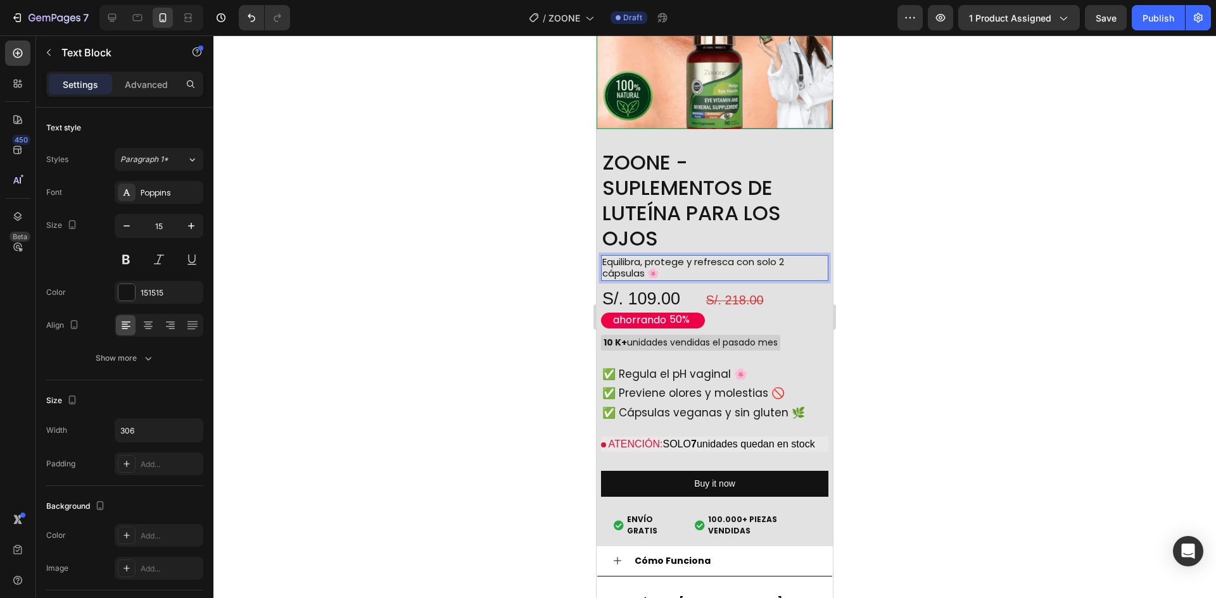
click at [683, 256] on p "Equilibra, protege y refresca con solo 2 cápsulas 🌸" at bounding box center [697, 268] width 191 height 24
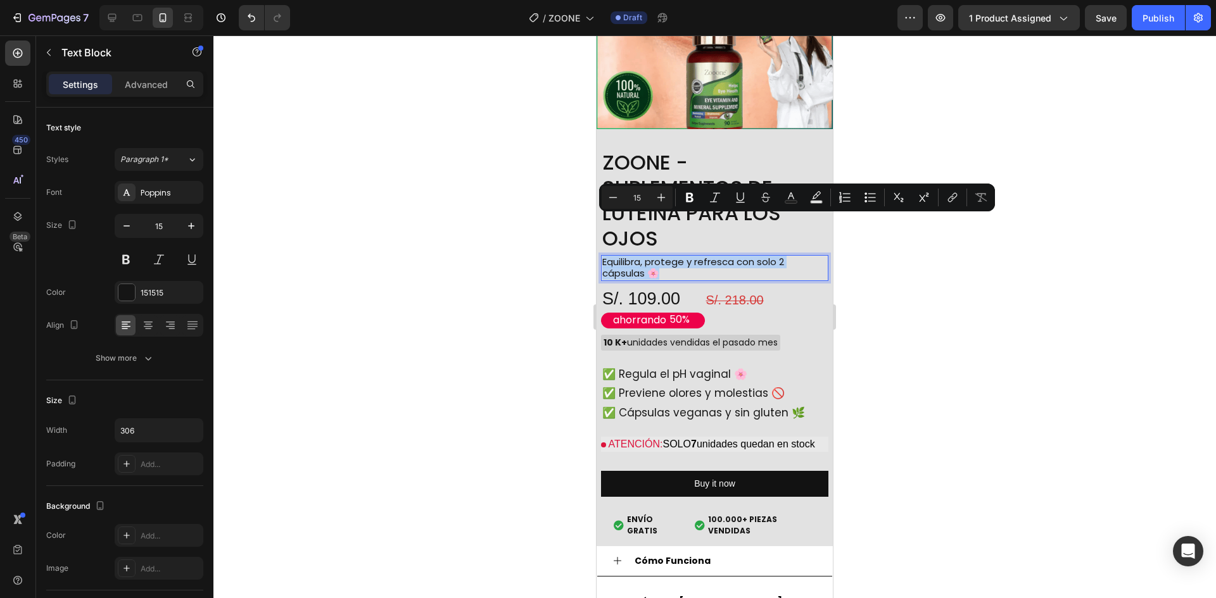
click at [671, 256] on p "Equilibra, protege y refresca con solo 2 cápsulas 🌸" at bounding box center [697, 268] width 191 height 24
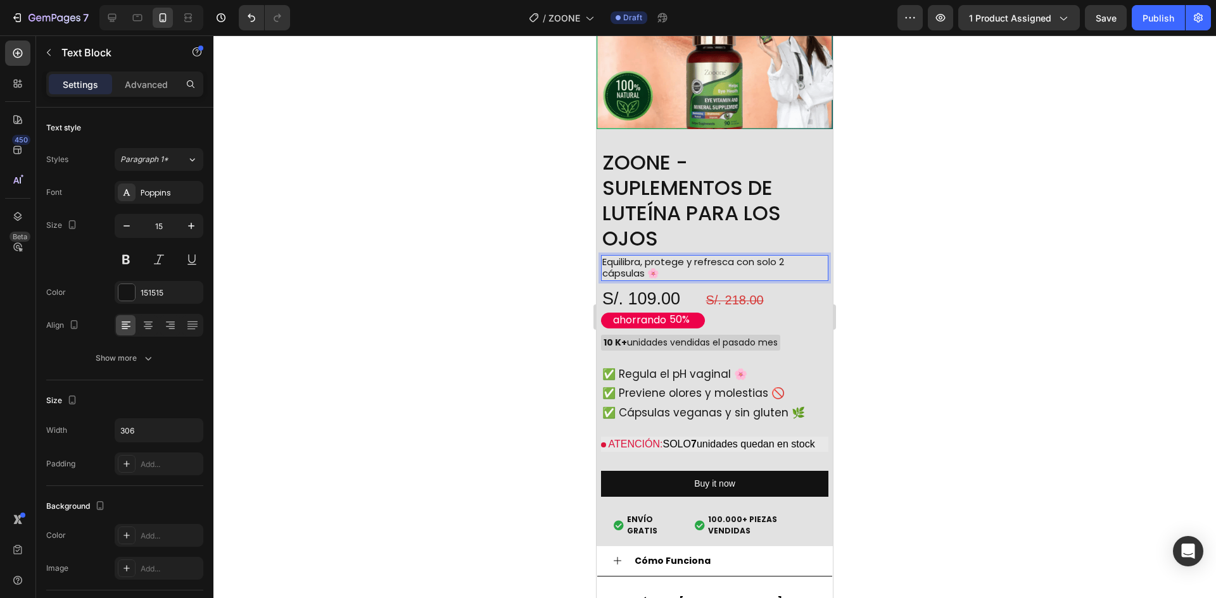
click at [671, 256] on p "Equilibra, protege y refresca con solo 2 cápsulas 🌸" at bounding box center [697, 268] width 191 height 24
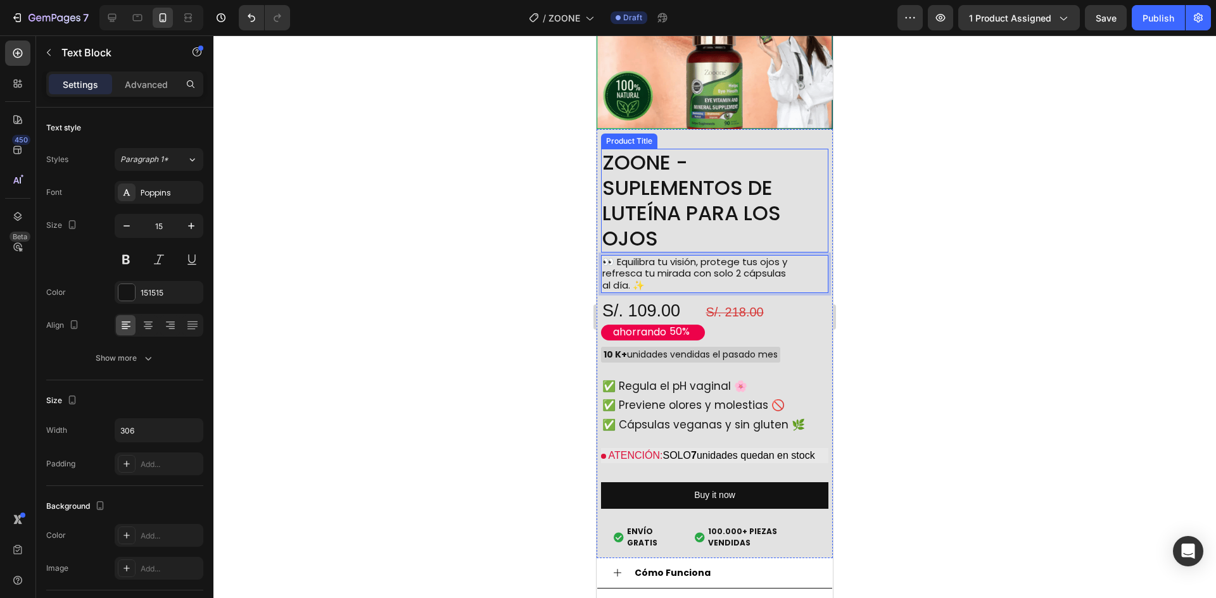
click at [745, 194] on h2 "ZOONE - SUPLEMENTOS DE LUTEÍNA PARA LOS OJOS" at bounding box center [714, 201] width 227 height 104
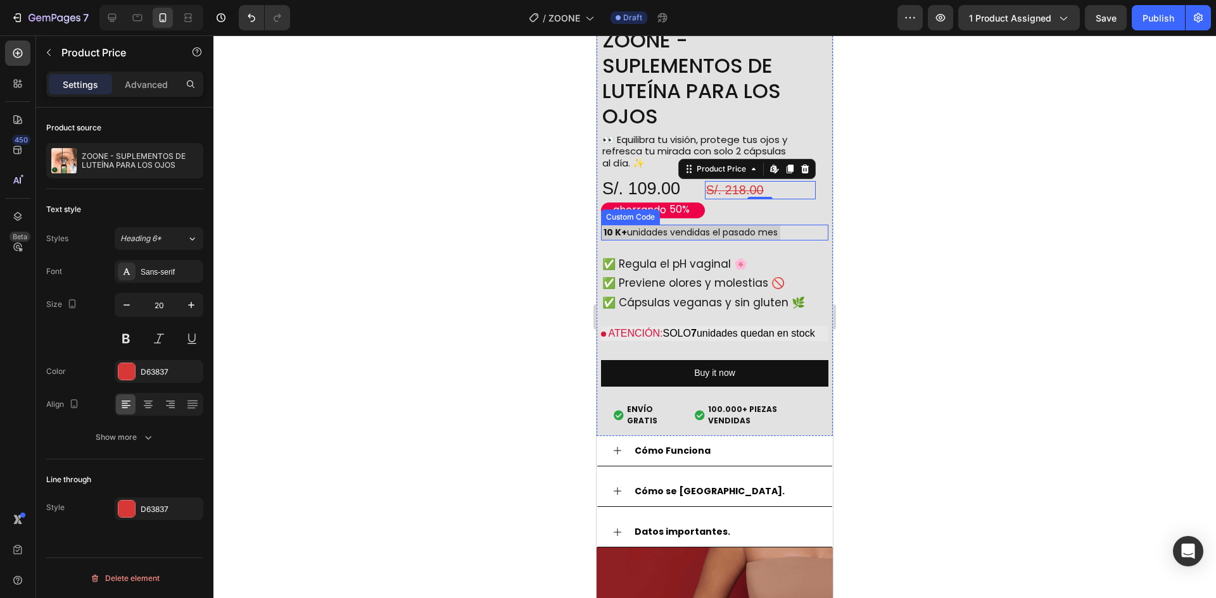
scroll to position [1257, 0]
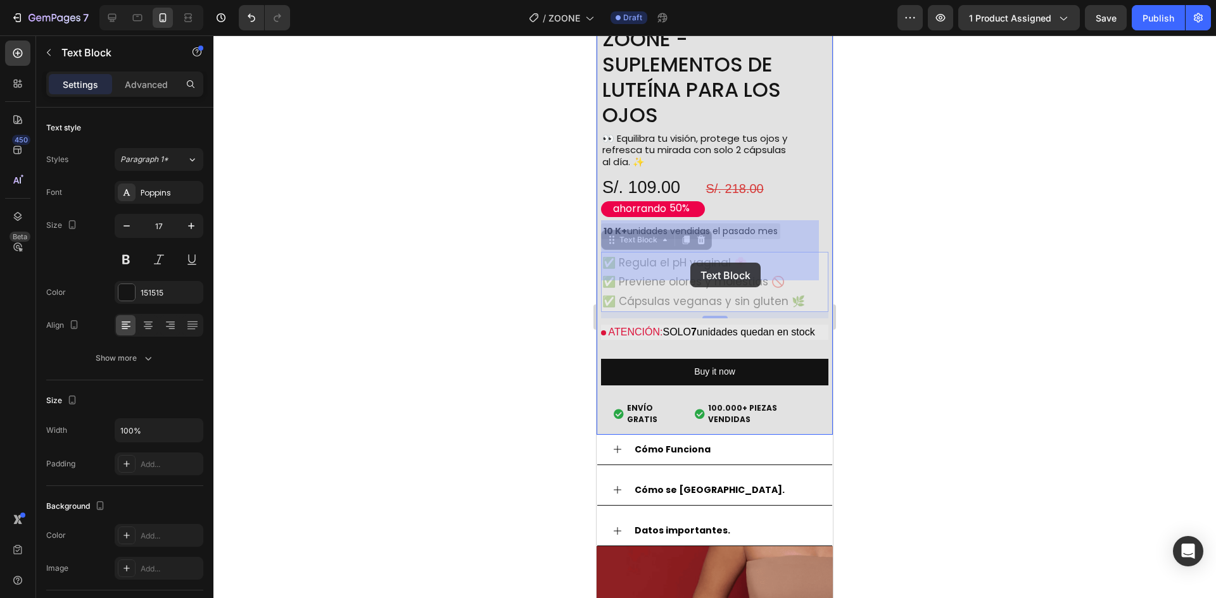
drag, startPoint x: 804, startPoint y: 263, endPoint x: 690, endPoint y: 263, distance: 113.4
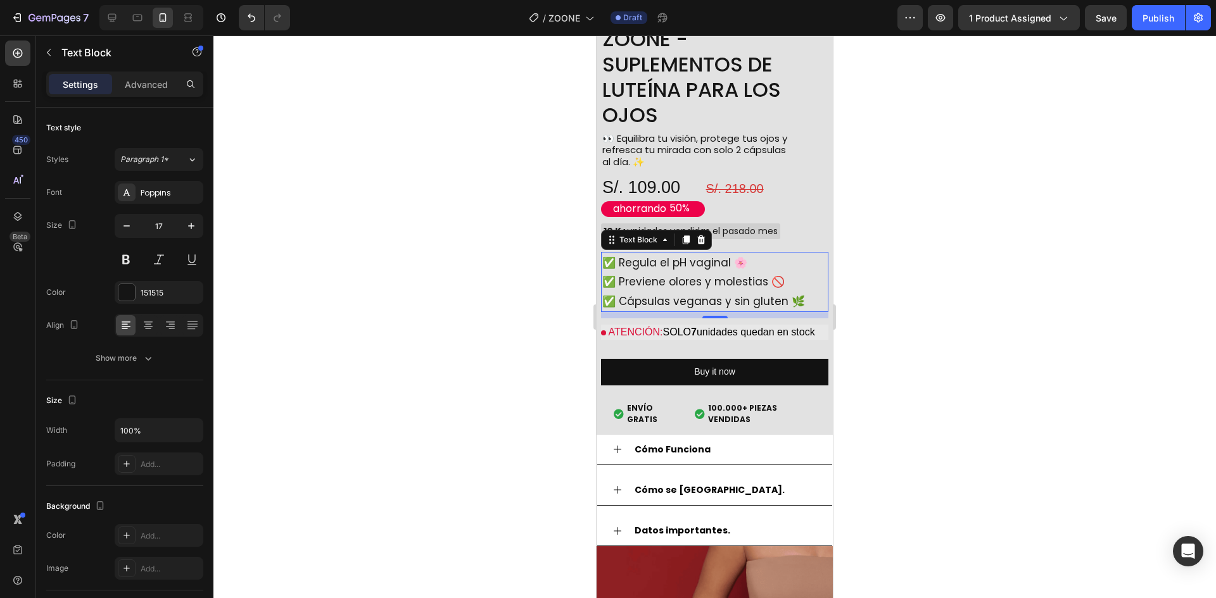
click at [723, 263] on p "✅ Regula el pH vaginal 🌸 ✅ Previene olores y molestias 🚫 ✅ Cápsulas veganas y s…" at bounding box center [714, 282] width 225 height 58
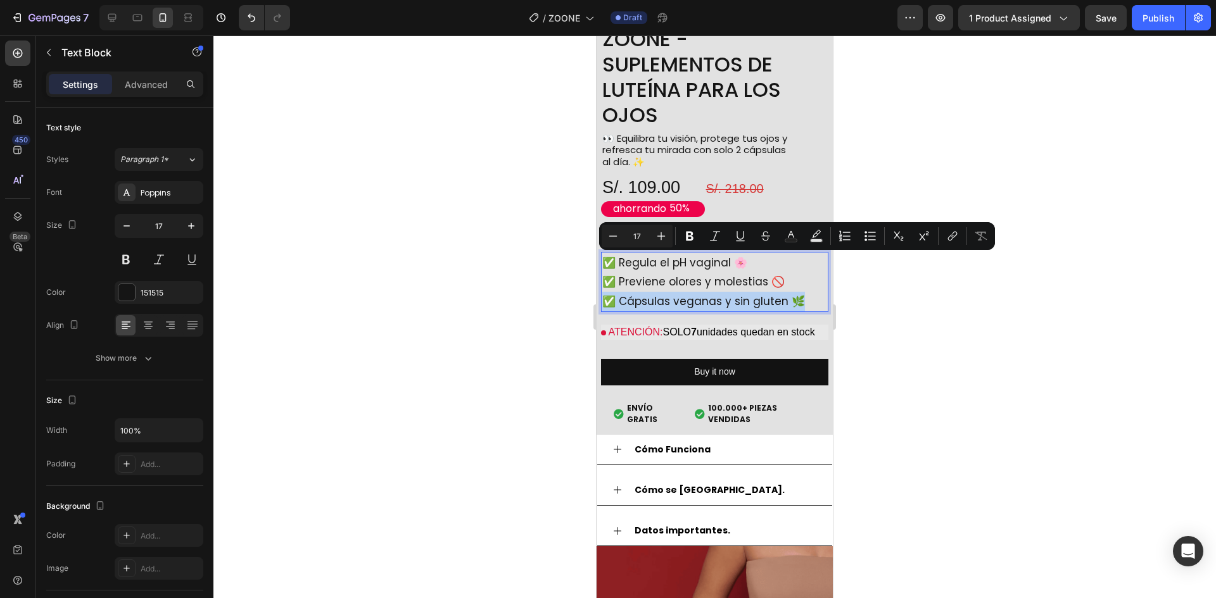
click at [723, 263] on p "✅ Regula el pH vaginal 🌸 ✅ Previene olores y molestias 🚫 ✅ Cápsulas veganas y s…" at bounding box center [714, 282] width 225 height 58
click at [766, 261] on p "✅ Regula el pH vaginal 🌸 ✅ Previene olores y molestias 🚫 ✅ Cápsulas veganas y s…" at bounding box center [714, 282] width 225 height 58
click at [803, 267] on p "✅ Regula el pH vaginal 🌸 ✅ Previene olores y molestias 🚫 ✅ Cápsulas veganas y s…" at bounding box center [714, 282] width 225 height 58
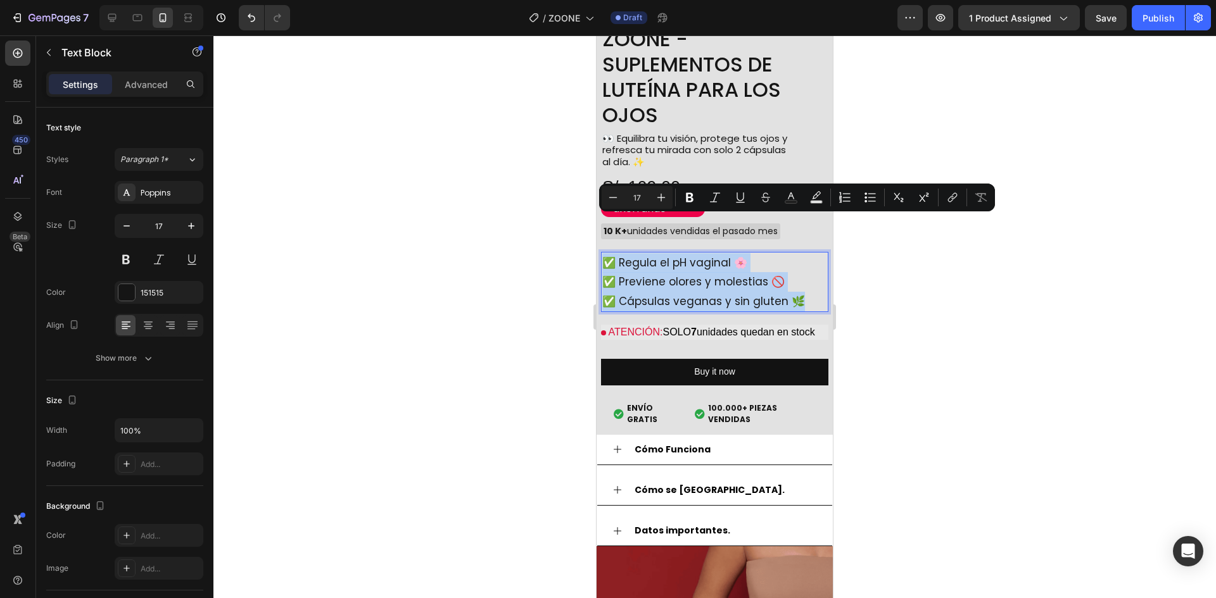
drag, startPoint x: 803, startPoint y: 267, endPoint x: 607, endPoint y: 229, distance: 200.0
click at [607, 253] on p "✅ Regula el pH vaginal 🌸 ✅ Previene olores y molestias 🚫 ✅ Cápsulas veganas y s…" at bounding box center [714, 282] width 225 height 58
copy p "✅ Regula el pH vaginal 🌸 ✅ Previene olores y molestias 🚫 ✅ Cápsulas veganas y s…"
click at [697, 267] on p "✅ Regula el pH vaginal 🌸 ✅ Previene olores y molestias 🚫 ✅ Cápsulas veganas y s…" at bounding box center [714, 282] width 225 height 58
click at [742, 253] on p "✅ Regula el pH vaginal 🌸 ✅ Previene olores y molestias 🚫 ✅ Cápsulas veganas y s…" at bounding box center [714, 282] width 225 height 58
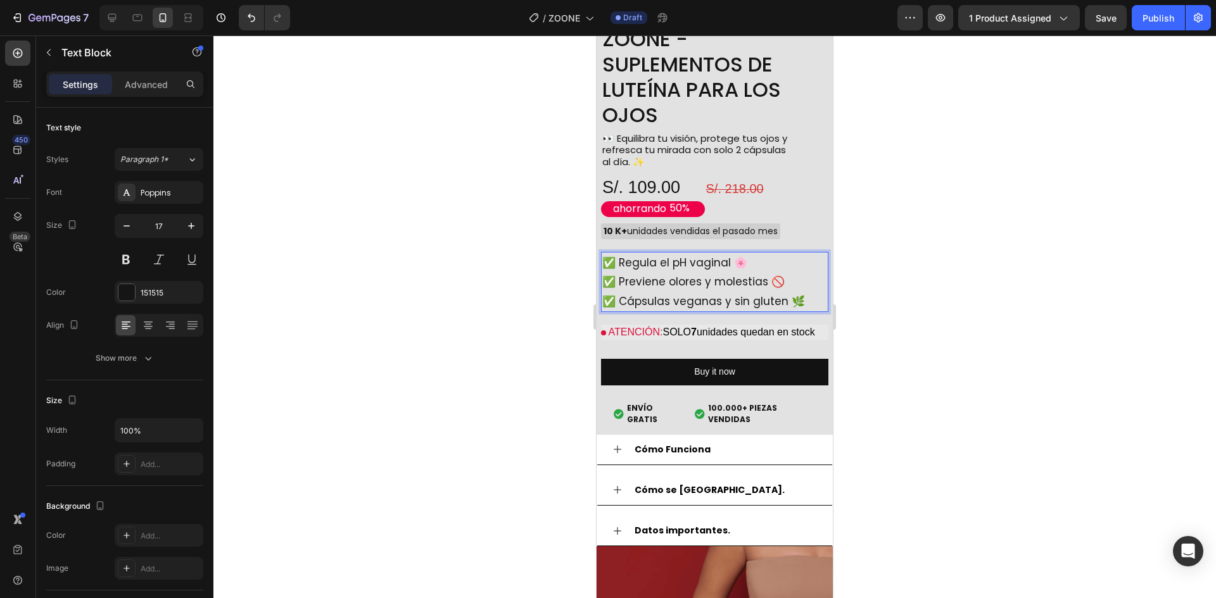
click at [772, 255] on p "✅ Regula el pH vaginal 🌸 ✅ Previene olores y molestias 🚫 ✅ Cápsulas veganas y s…" at bounding box center [714, 282] width 225 height 58
click at [801, 255] on p "✅ Regula el pH vaginal 🌸 ✅ Previene olores y molestias 🚫 ✅ Cápsulas veganas y s…" at bounding box center [714, 282] width 225 height 58
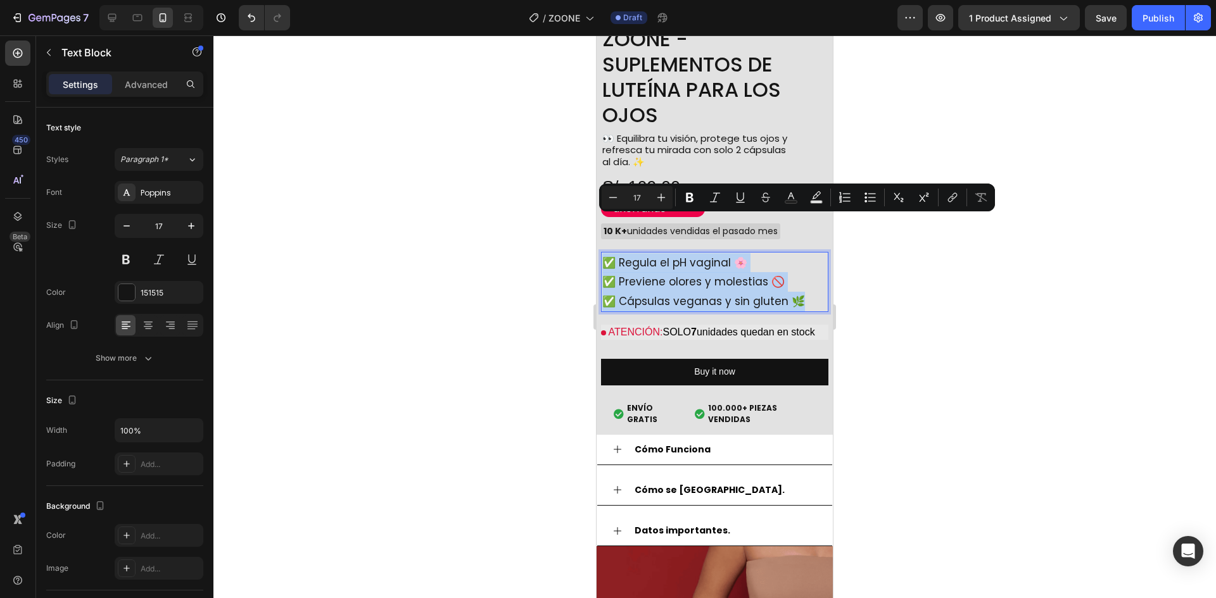
drag, startPoint x: 802, startPoint y: 262, endPoint x: 607, endPoint y: 229, distance: 197.3
click at [607, 253] on p "✅ Regula el pH vaginal 🌸 ✅ Previene olores y molestias 🚫 ✅ Cápsulas veganas y s…" at bounding box center [714, 282] width 225 height 58
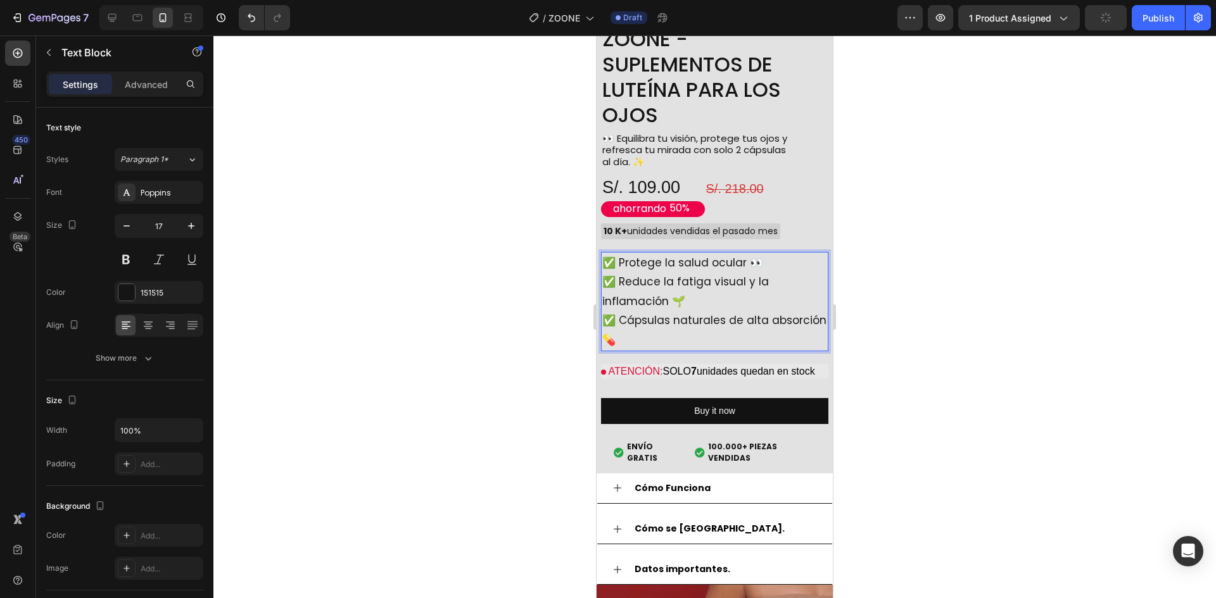
click at [859, 300] on div at bounding box center [714, 316] width 1003 height 563
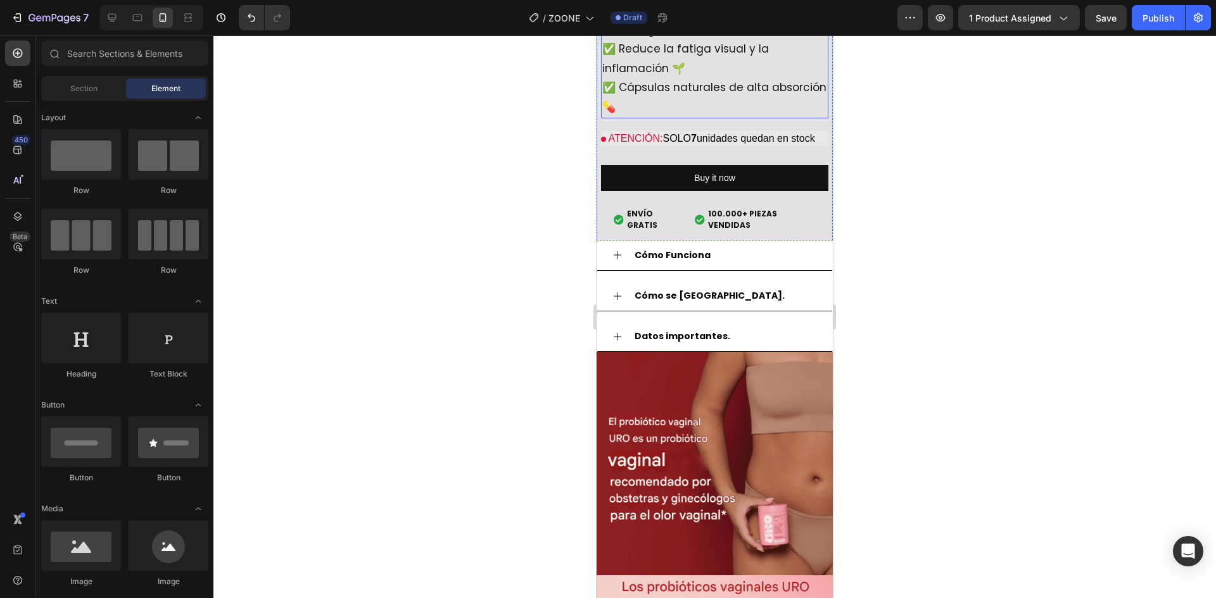
scroll to position [1491, 0]
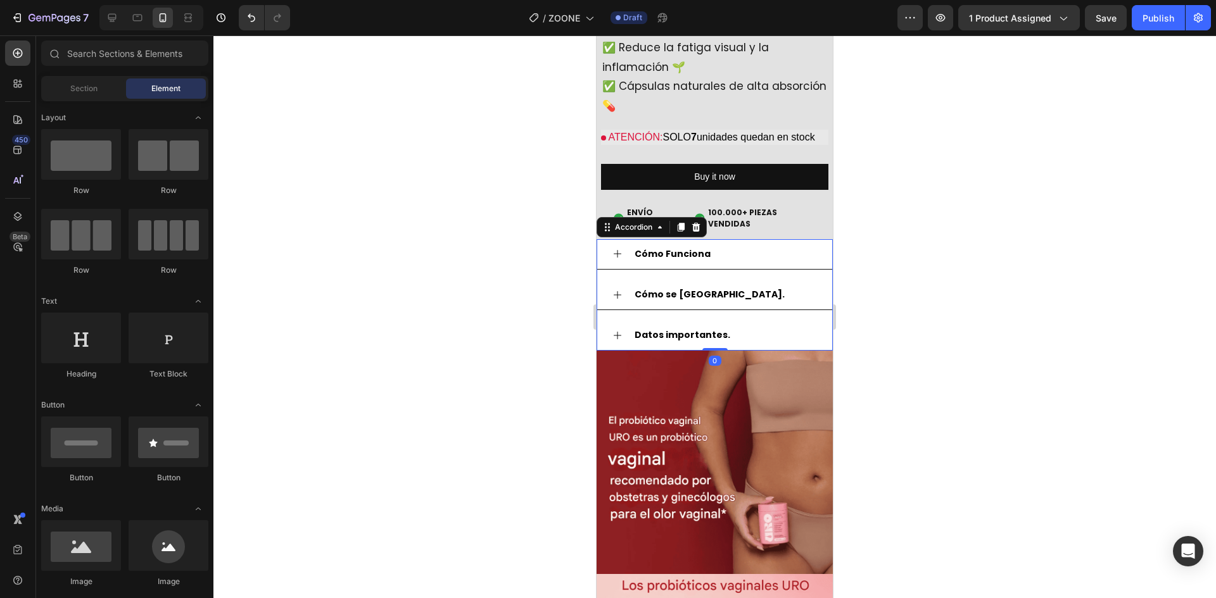
click at [702, 248] on strong "Cómo Funciona" at bounding box center [673, 254] width 76 height 13
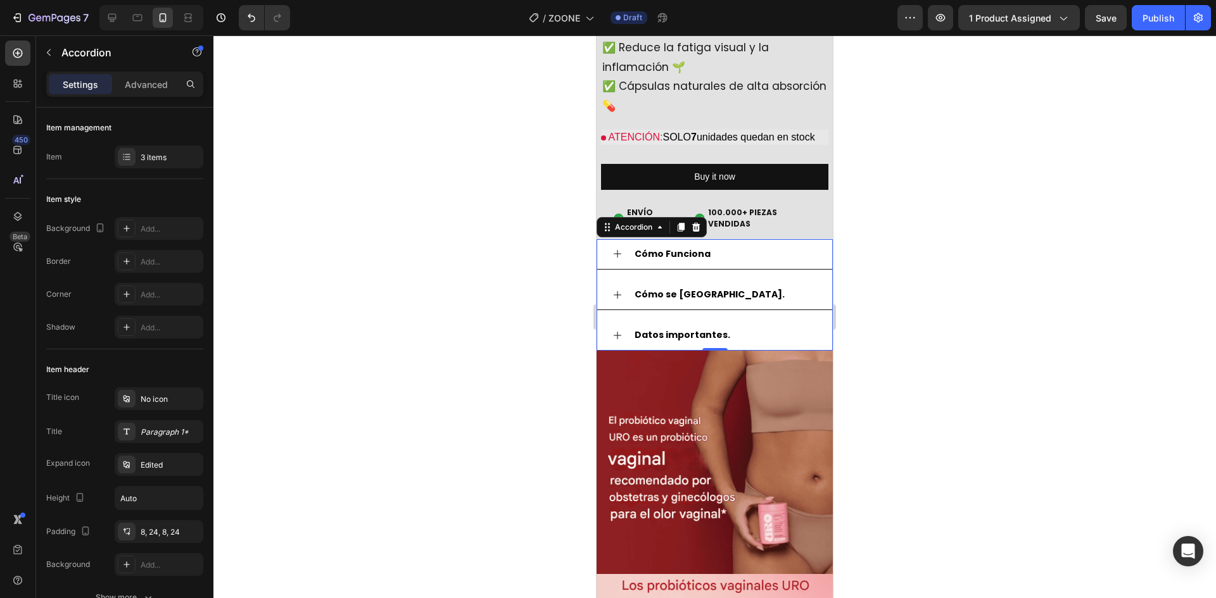
click at [732, 244] on div "Cómo Funciona" at bounding box center [725, 254] width 184 height 20
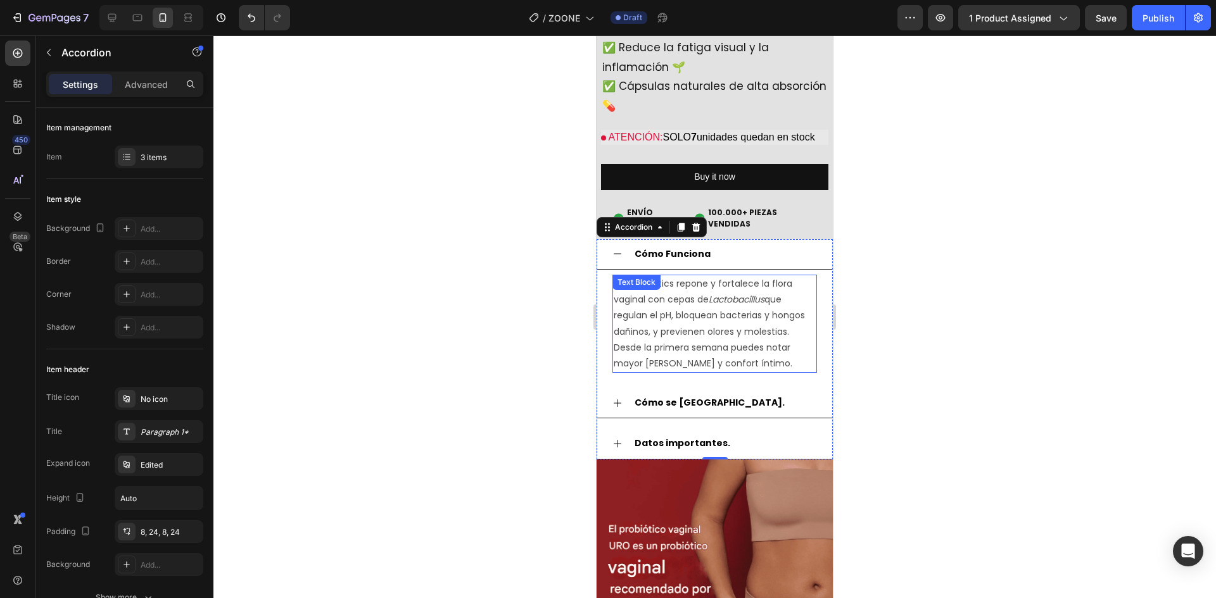
click at [698, 331] on p "Uro Probiotics repone y fortalece la flora vaginal con cepas de Lactobacillus q…" at bounding box center [715, 324] width 202 height 96
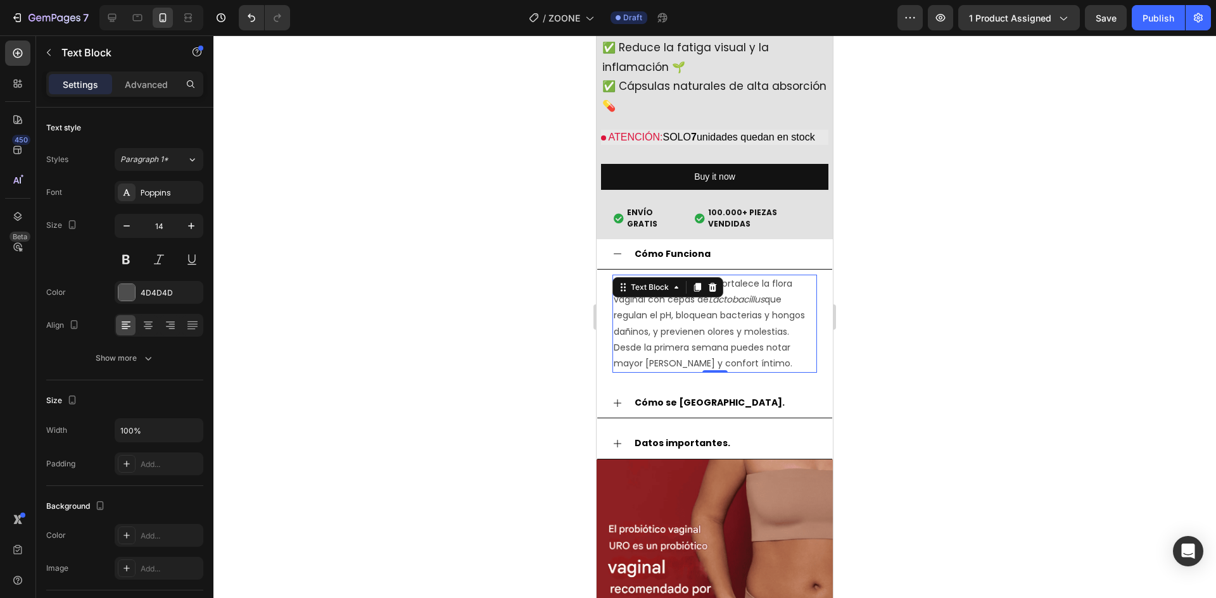
click at [763, 348] on p "Uro Probiotics repone y fortalece la flora vaginal con cepas de Lactobacillus q…" at bounding box center [715, 324] width 202 height 96
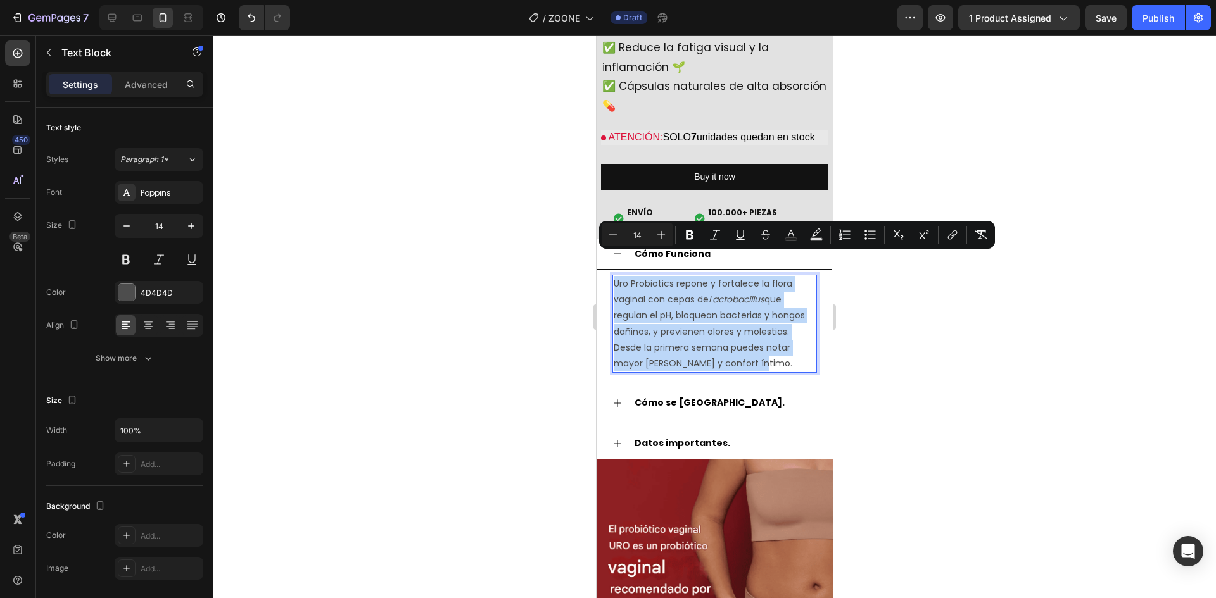
drag, startPoint x: 768, startPoint y: 357, endPoint x: 616, endPoint y: 265, distance: 178.1
click at [616, 276] on p "Uro Probiotics repone y fortalece la flora vaginal con cepas de Lactobacillus q…" at bounding box center [715, 324] width 202 height 96
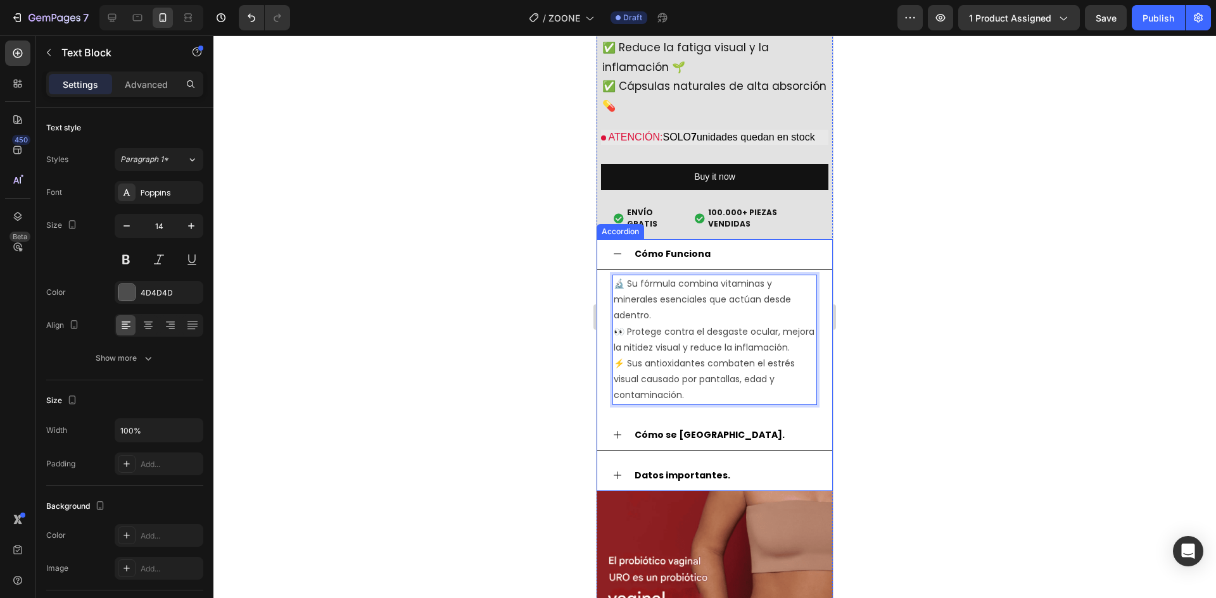
click at [746, 241] on div "Cómo Funciona" at bounding box center [714, 254] width 235 height 30
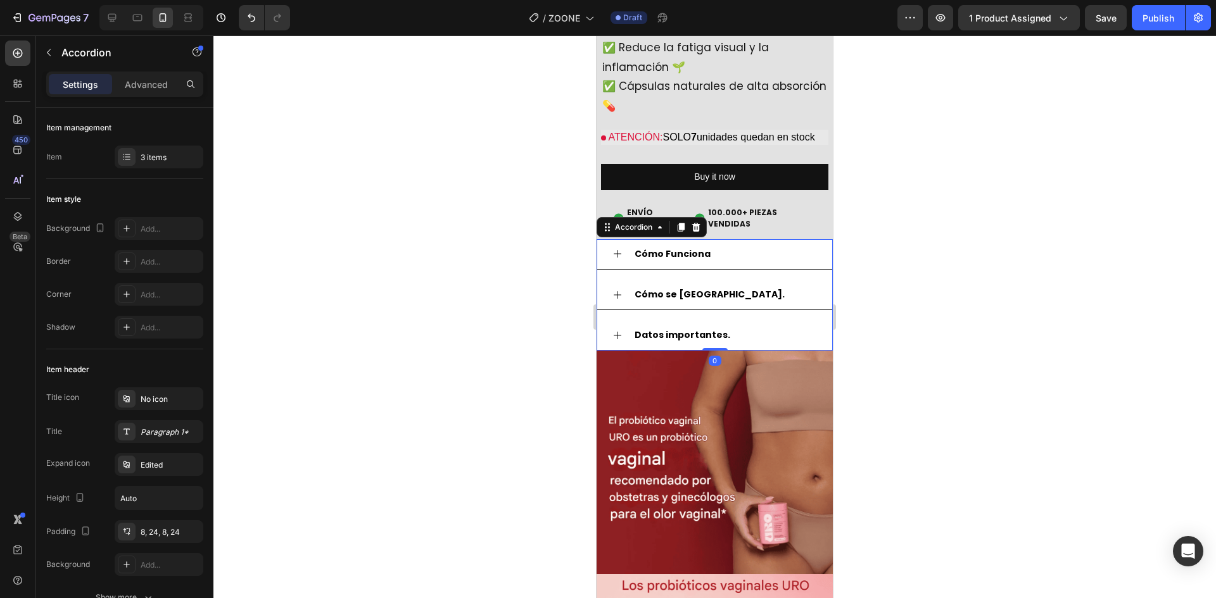
click at [721, 285] on div "Cómo se [GEOGRAPHIC_DATA]." at bounding box center [725, 295] width 184 height 20
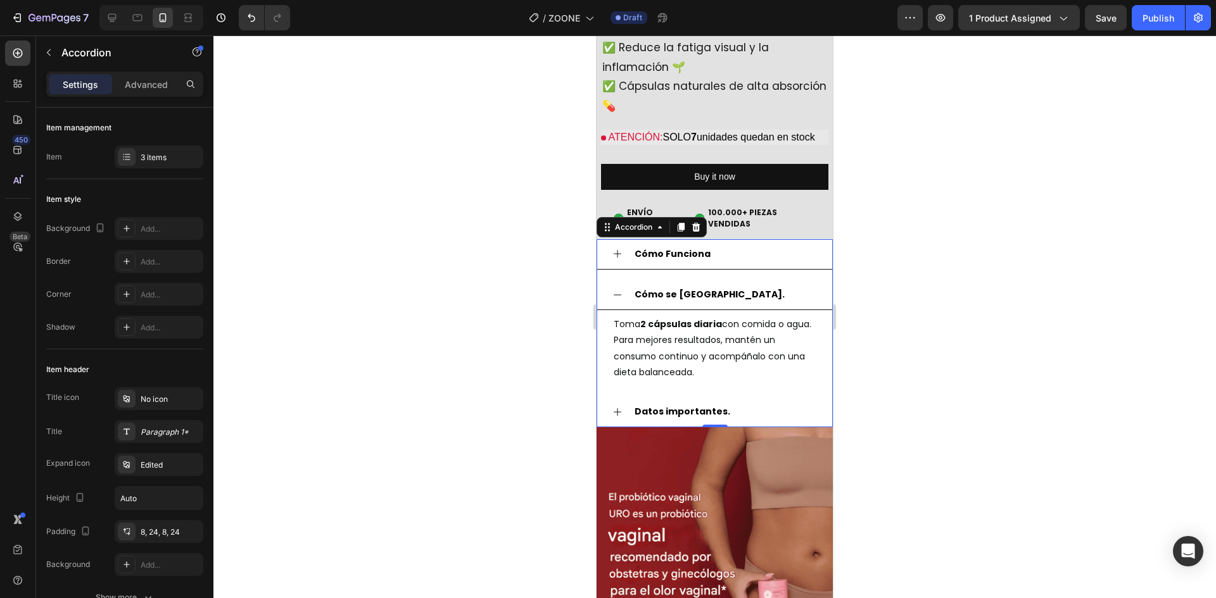
click at [729, 285] on div "Cómo se [GEOGRAPHIC_DATA]." at bounding box center [725, 295] width 184 height 20
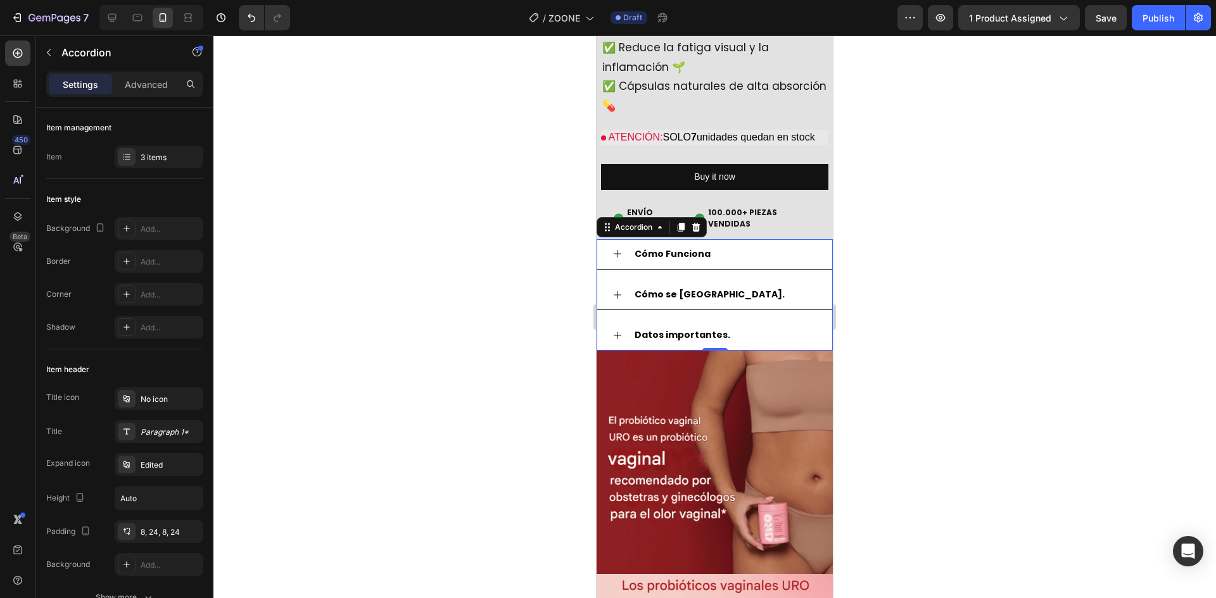
click at [729, 285] on div "Cómo se [GEOGRAPHIC_DATA]." at bounding box center [725, 295] width 184 height 20
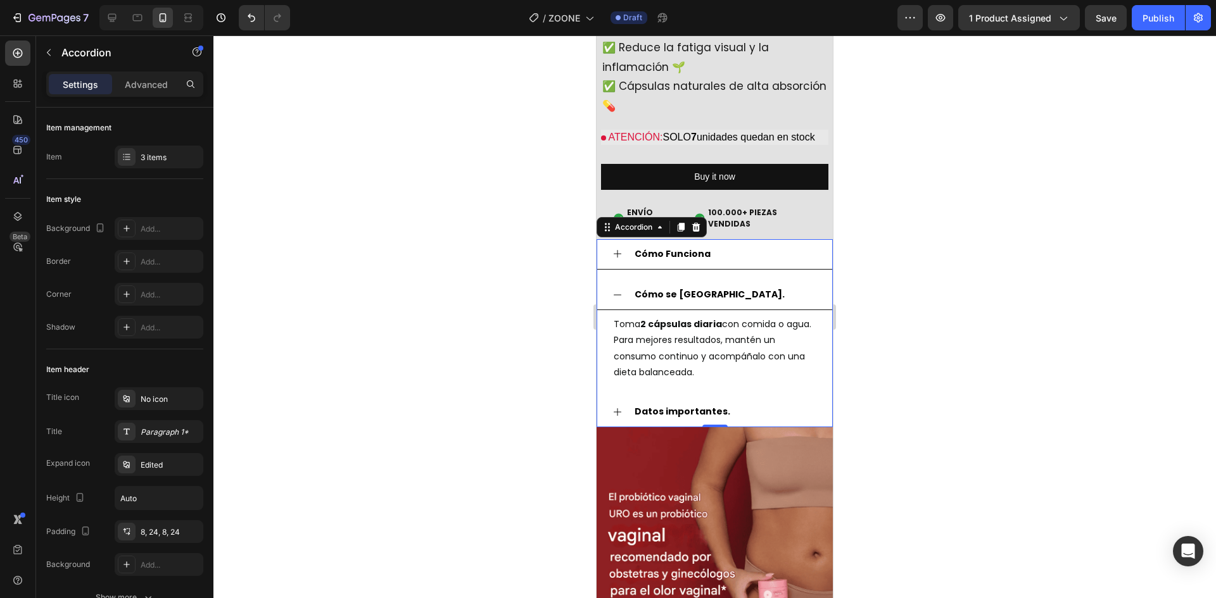
click at [712, 318] on strong "2 cápsulas diaria" at bounding box center [681, 324] width 82 height 13
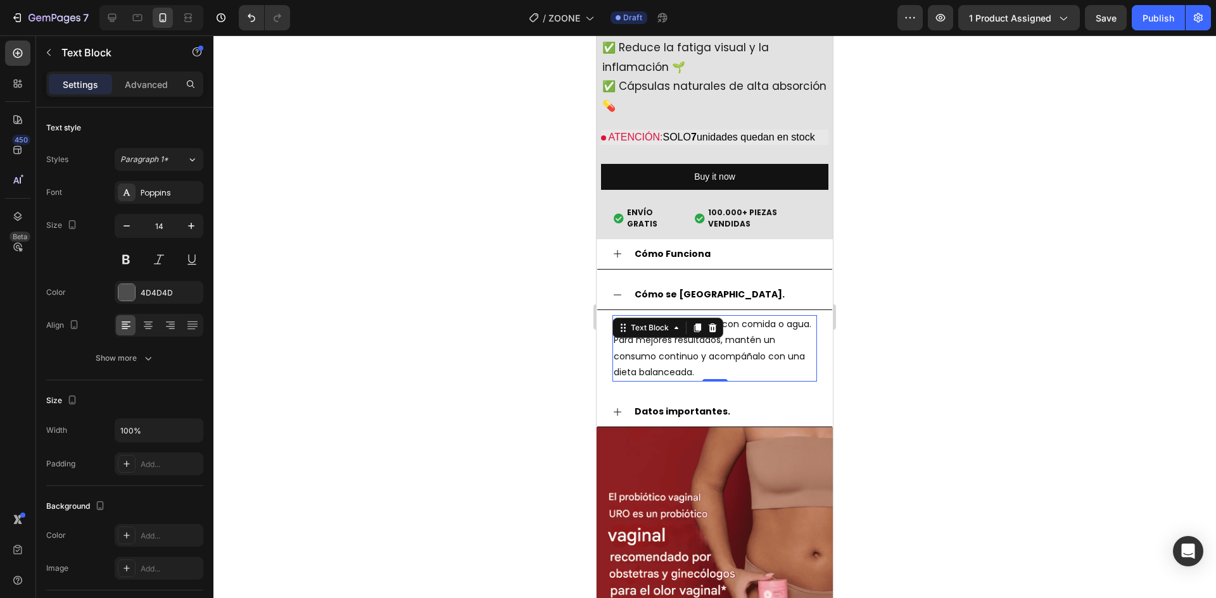
click at [742, 350] on span "Para mejores resultados, mantén un consumo continuo y acompáñalo con una dieta …" at bounding box center [709, 356] width 191 height 44
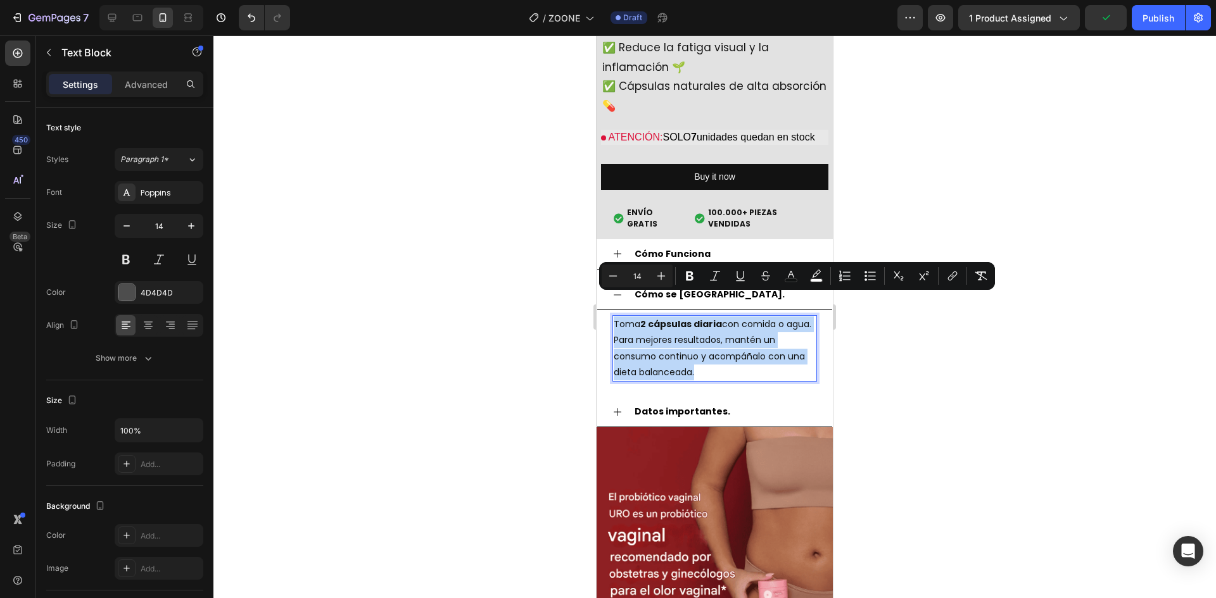
drag, startPoint x: 717, startPoint y: 364, endPoint x: 614, endPoint y: 304, distance: 119.2
click at [614, 317] on p "Toma 2 cápsulas diaria con comida o agua. Para mejores resultados, mantén un co…" at bounding box center [715, 349] width 202 height 64
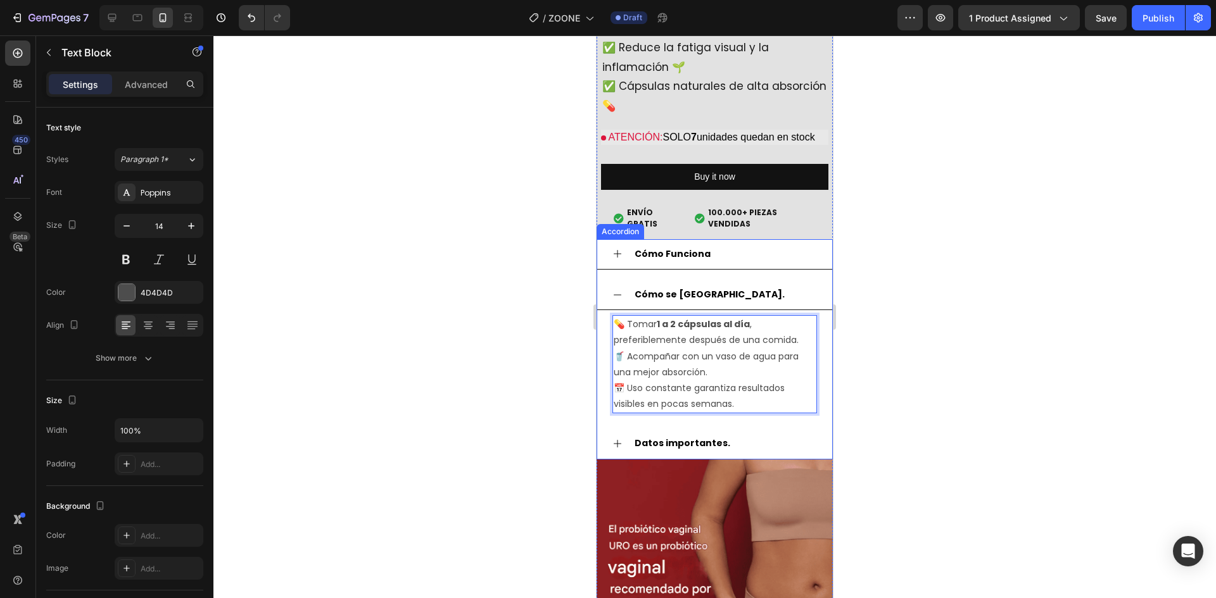
click at [747, 285] on div "Cómo se [GEOGRAPHIC_DATA]." at bounding box center [725, 295] width 184 height 20
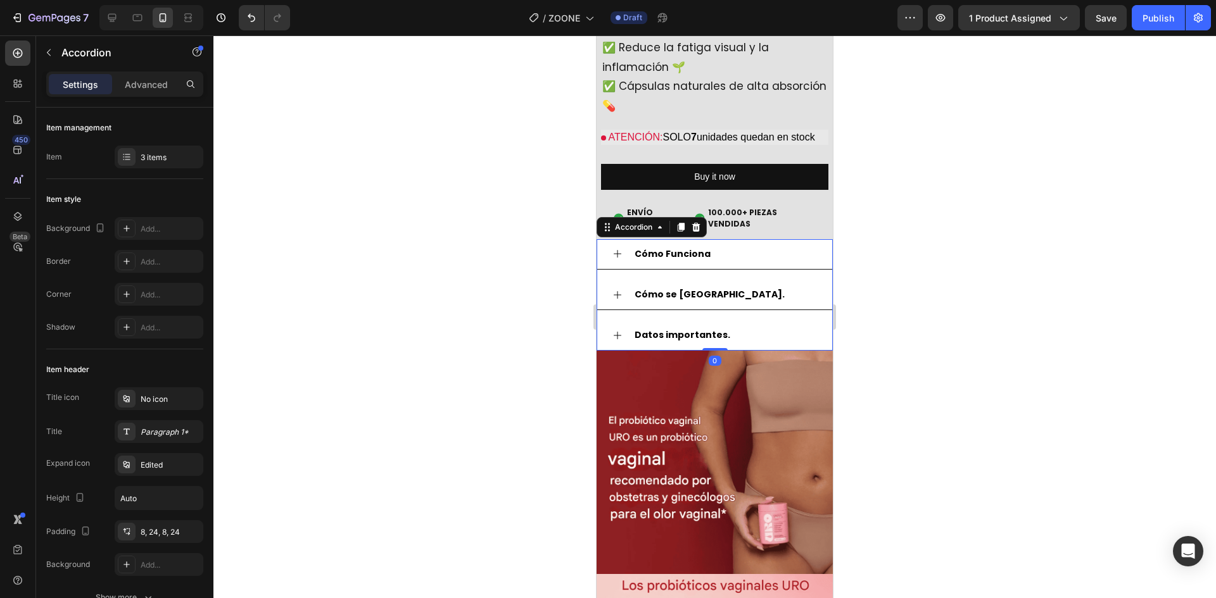
click at [759, 320] on div "Datos importantes." at bounding box center [714, 335] width 235 height 30
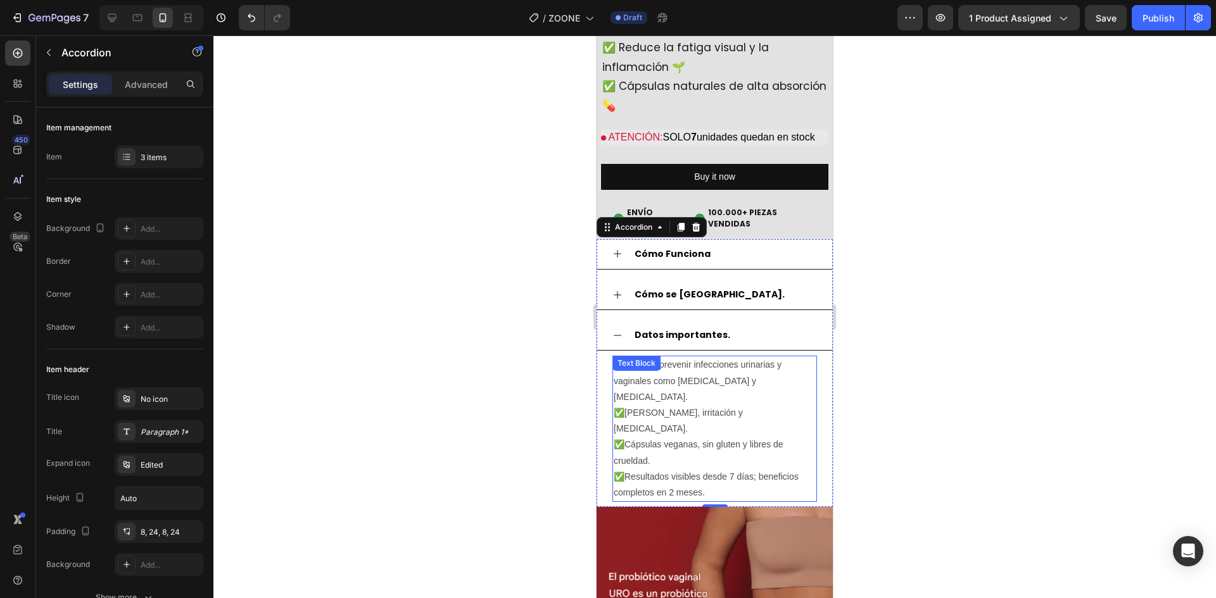
click at [697, 437] on p "✅Cápsulas veganas, sin gluten y libres de crueldad." at bounding box center [715, 453] width 202 height 32
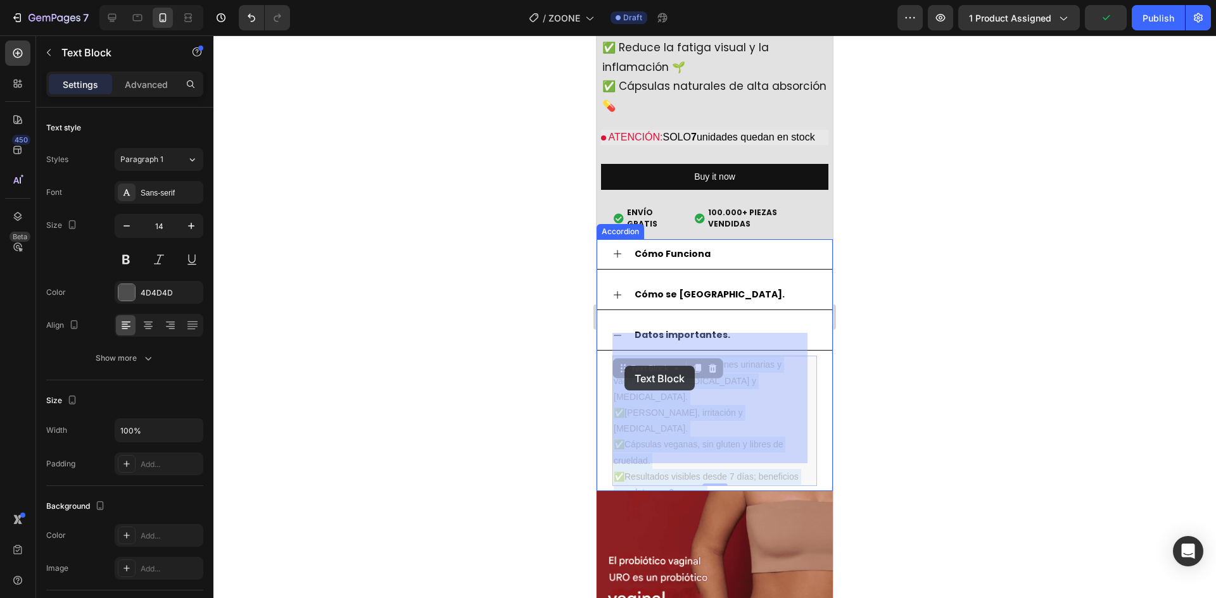
drag, startPoint x: 719, startPoint y: 453, endPoint x: 624, endPoint y: 366, distance: 128.2
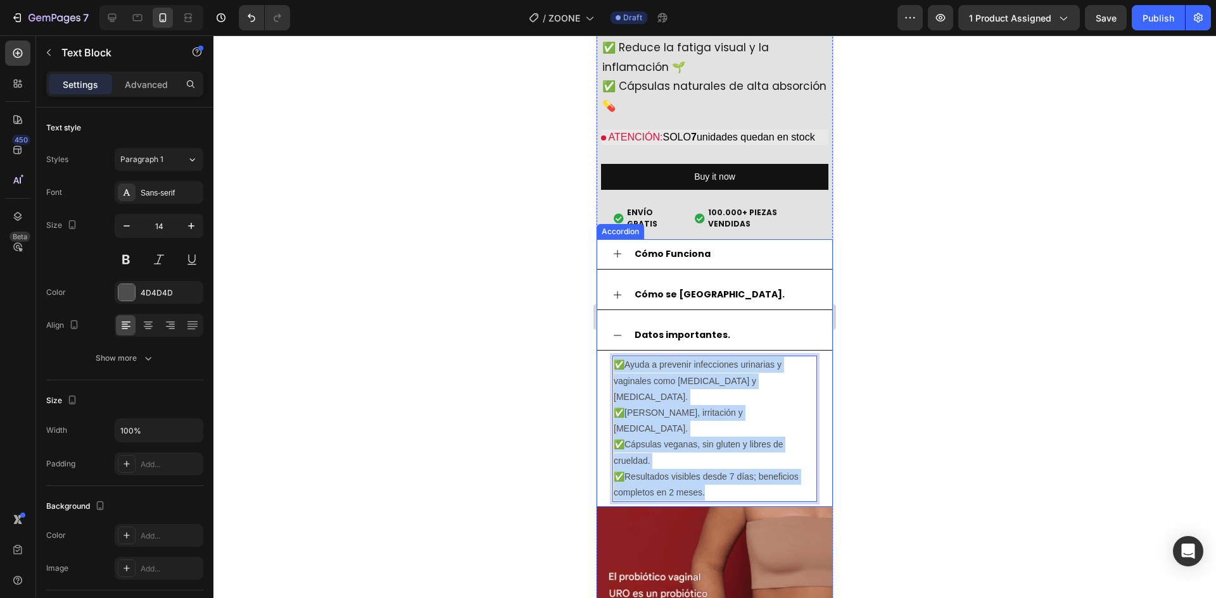
drag, startPoint x: 715, startPoint y: 452, endPoint x: 609, endPoint y: 345, distance: 150.9
click at [609, 351] on div "✅Ayuda a prevenir infecciones urinarias y vaginales como [MEDICAL_DATA] y [MEDI…" at bounding box center [714, 429] width 235 height 156
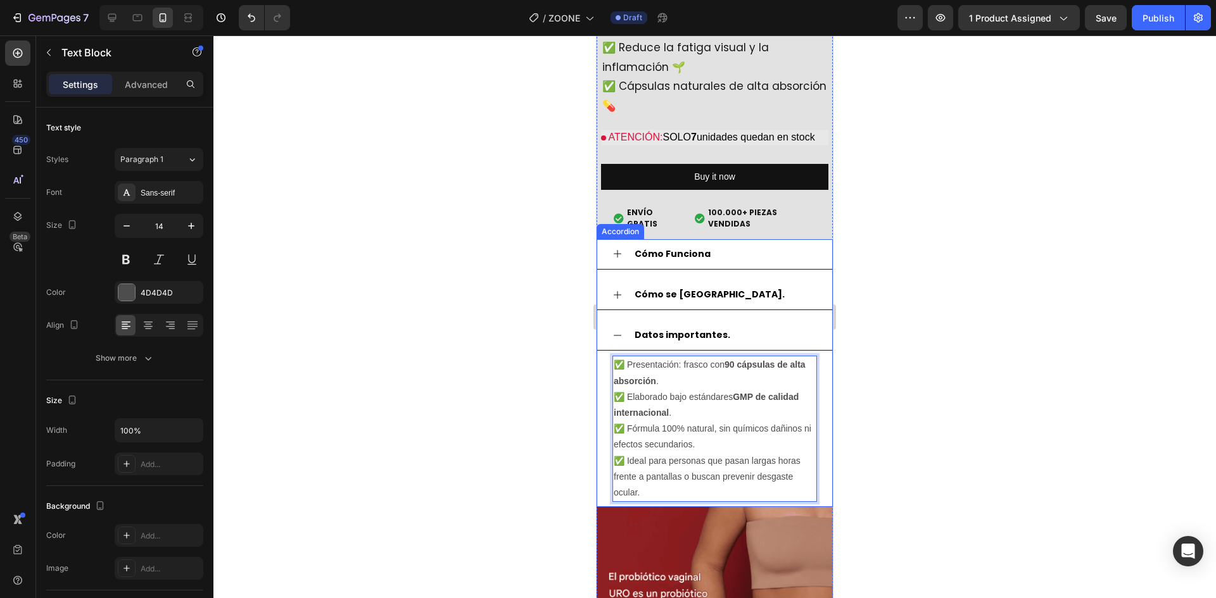
click at [762, 326] on div "Datos importantes." at bounding box center [725, 336] width 184 height 20
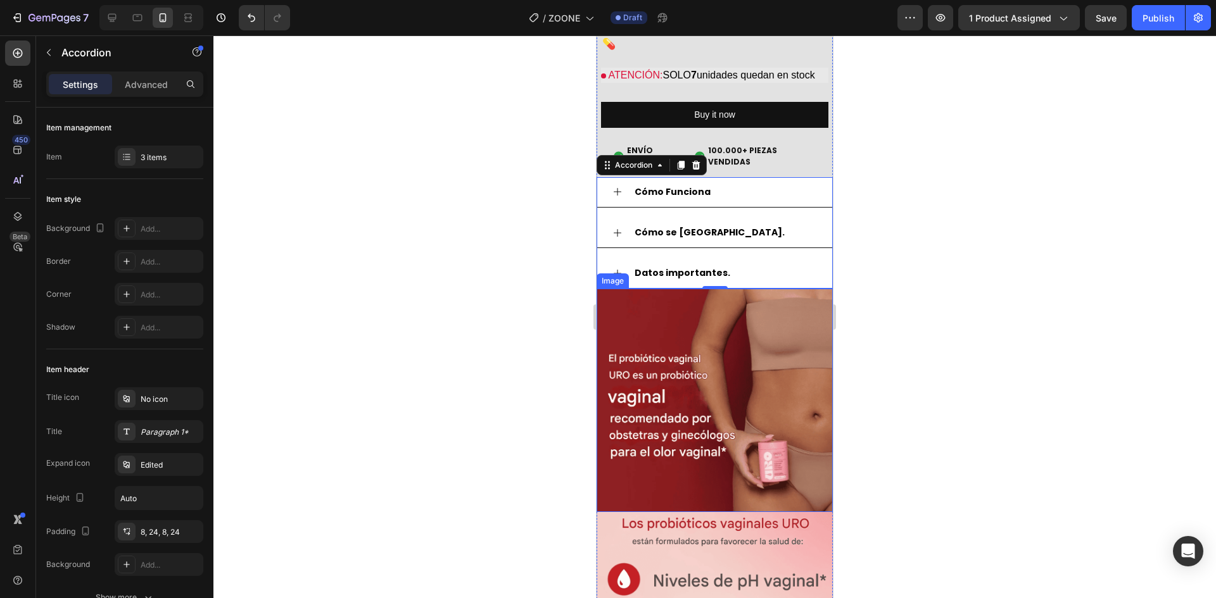
scroll to position [1554, 0]
click at [890, 290] on div at bounding box center [714, 316] width 1003 height 563
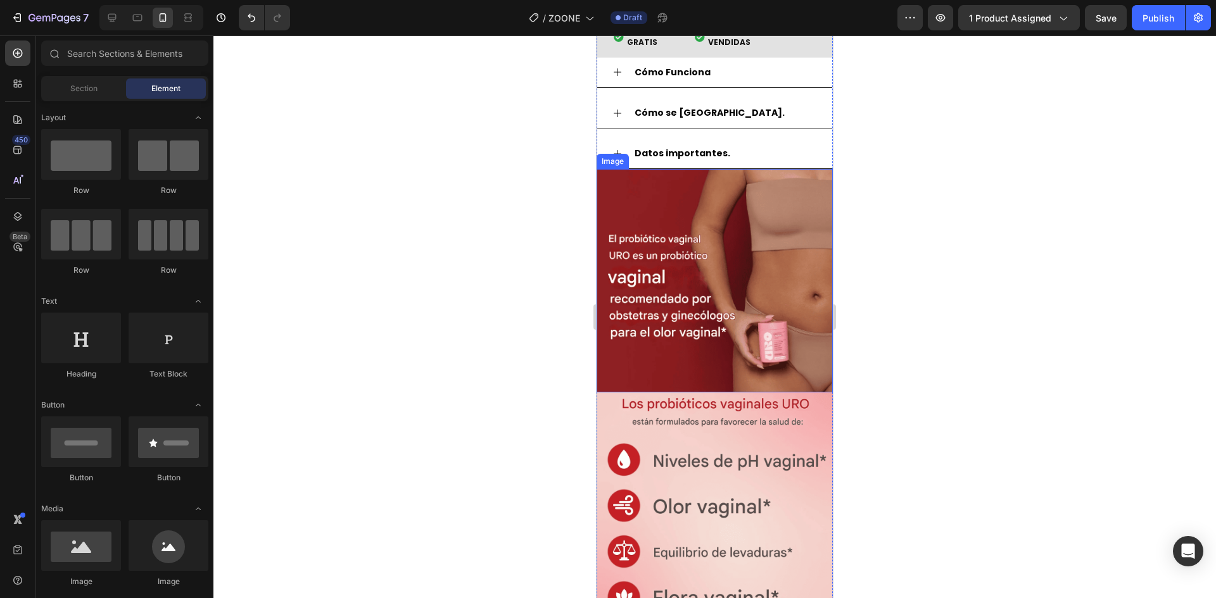
scroll to position [1676, 0]
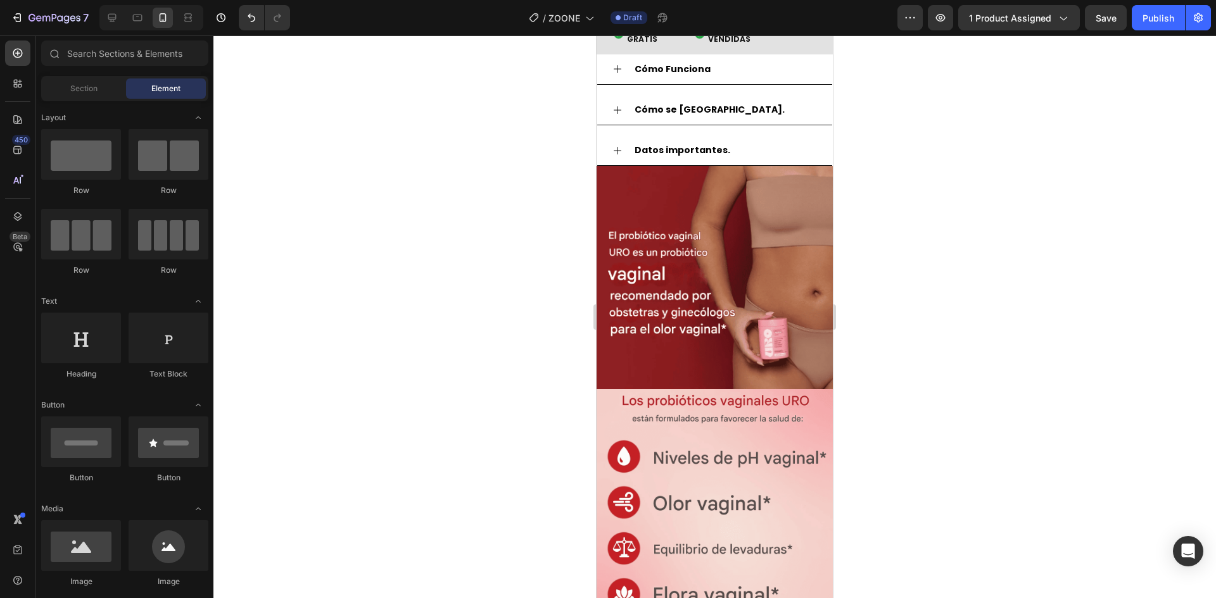
click at [794, 269] on img at bounding box center [715, 278] width 236 height 224
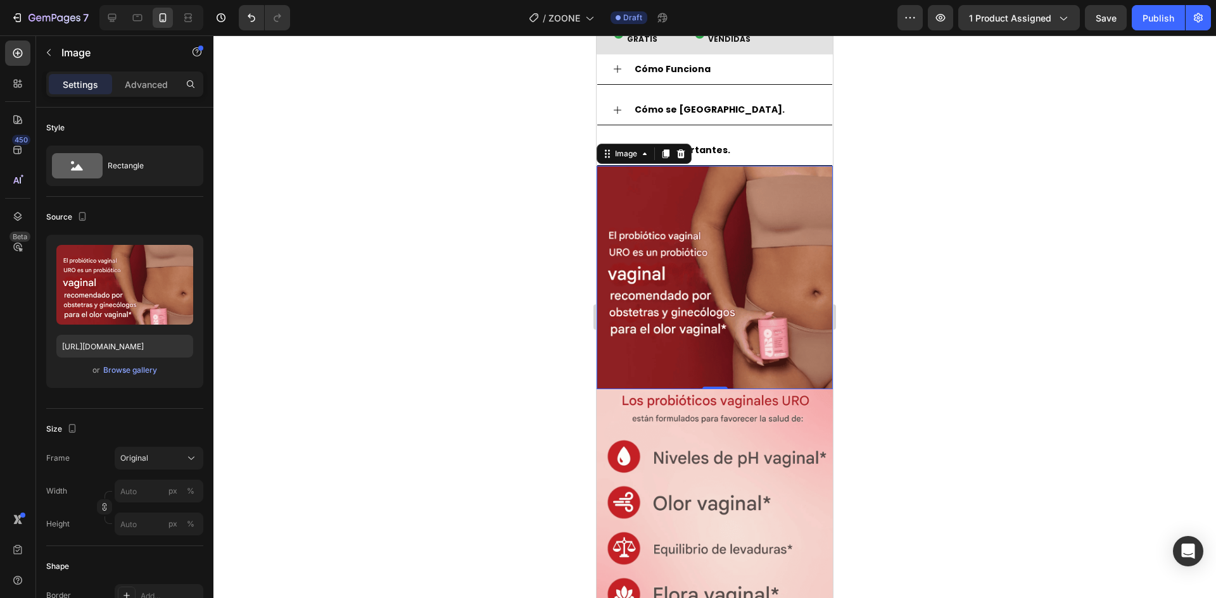
click at [681, 299] on img at bounding box center [715, 278] width 236 height 224
click at [133, 354] on input "[URL][DOMAIN_NAME]" at bounding box center [124, 346] width 137 height 23
paste input "PGBBqJrf/Captura-de-pantalla-2025-09-28-024340"
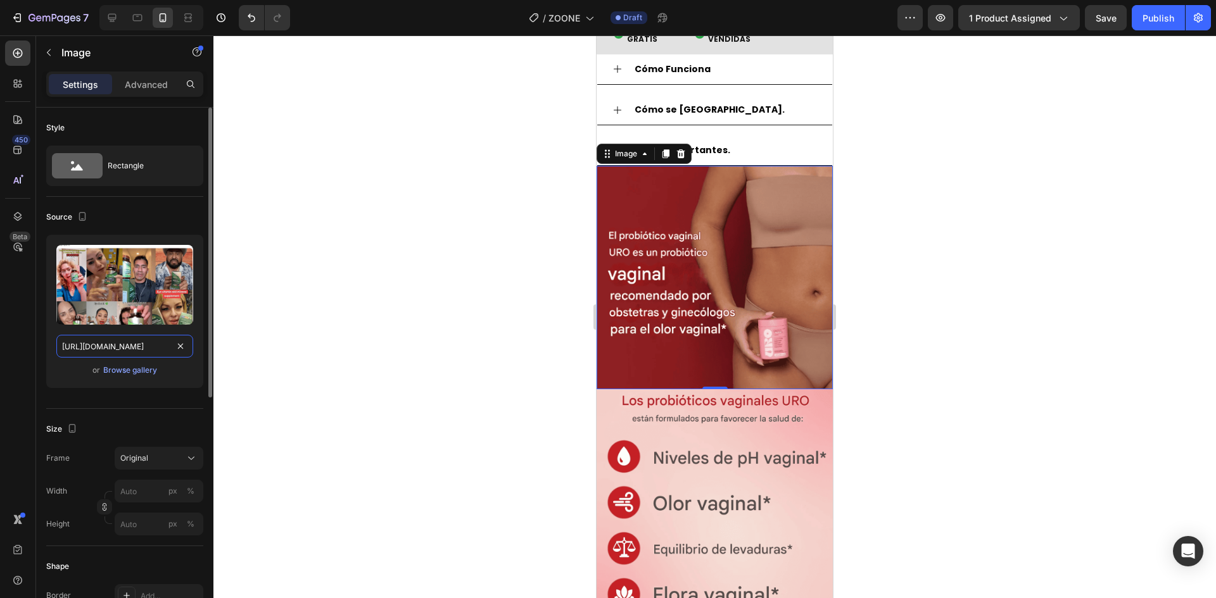
scroll to position [0, 155]
type input "[URL][DOMAIN_NAME]"
click at [56, 360] on div "Upload Image [URL][DOMAIN_NAME] or Browse gallery" at bounding box center [124, 311] width 157 height 153
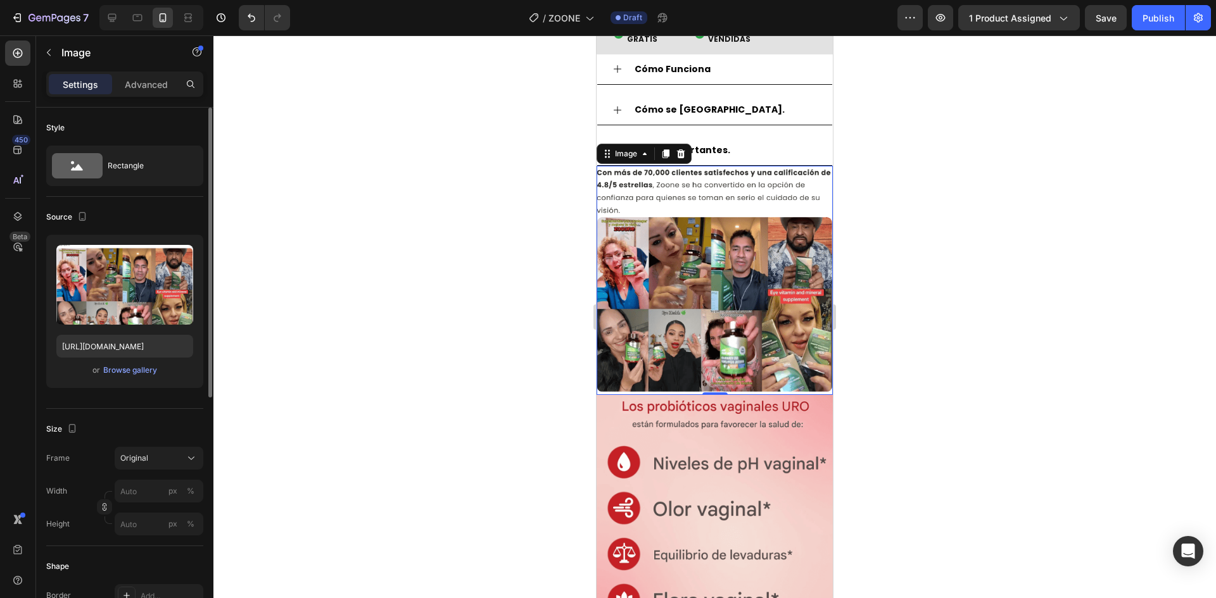
scroll to position [0, 0]
click at [968, 320] on div at bounding box center [714, 316] width 1003 height 563
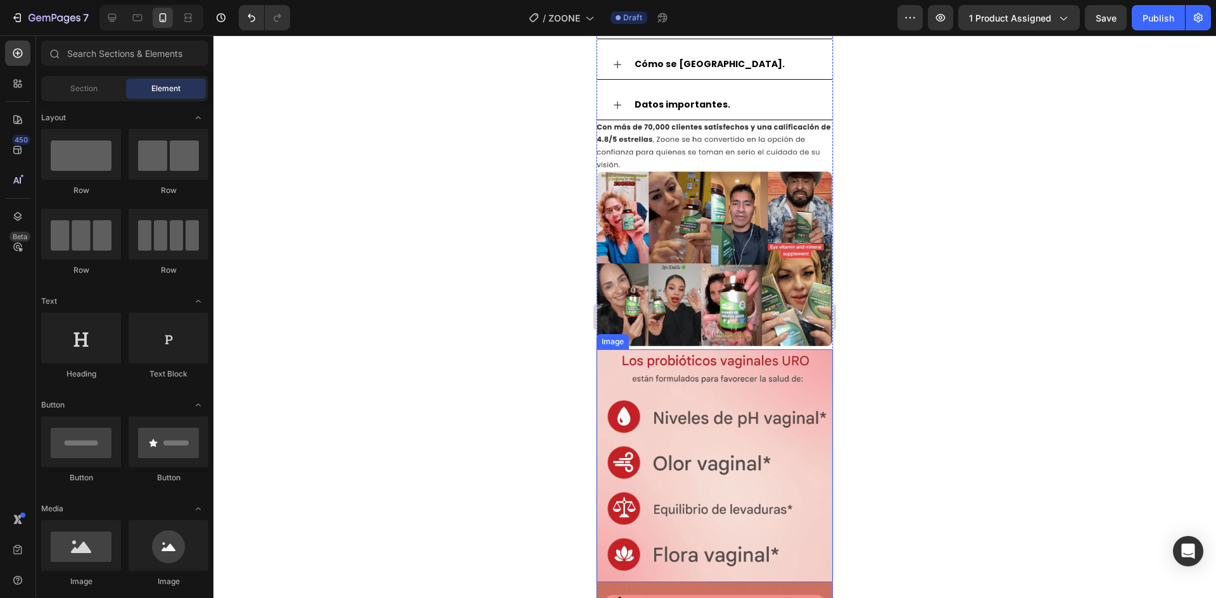
scroll to position [1723, 0]
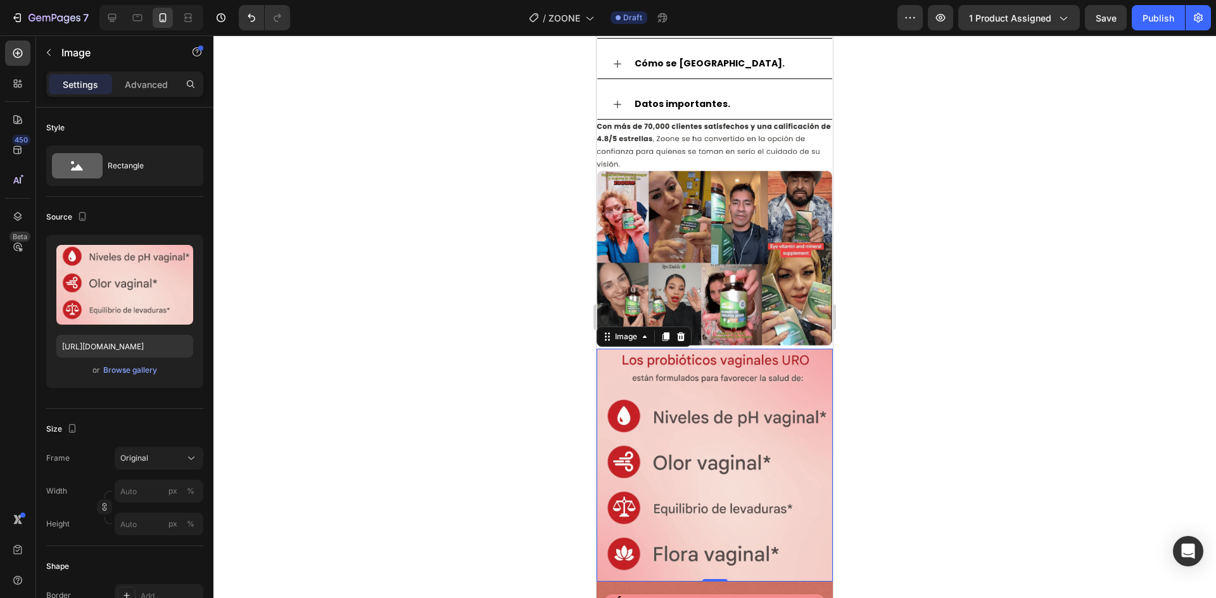
click at [704, 372] on img at bounding box center [715, 465] width 236 height 233
click at [164, 342] on input "[URL][DOMAIN_NAME]" at bounding box center [124, 346] width 137 height 23
paste input "hxSx7Qzy/Captura-de-pantalla-2025-09-28-024722"
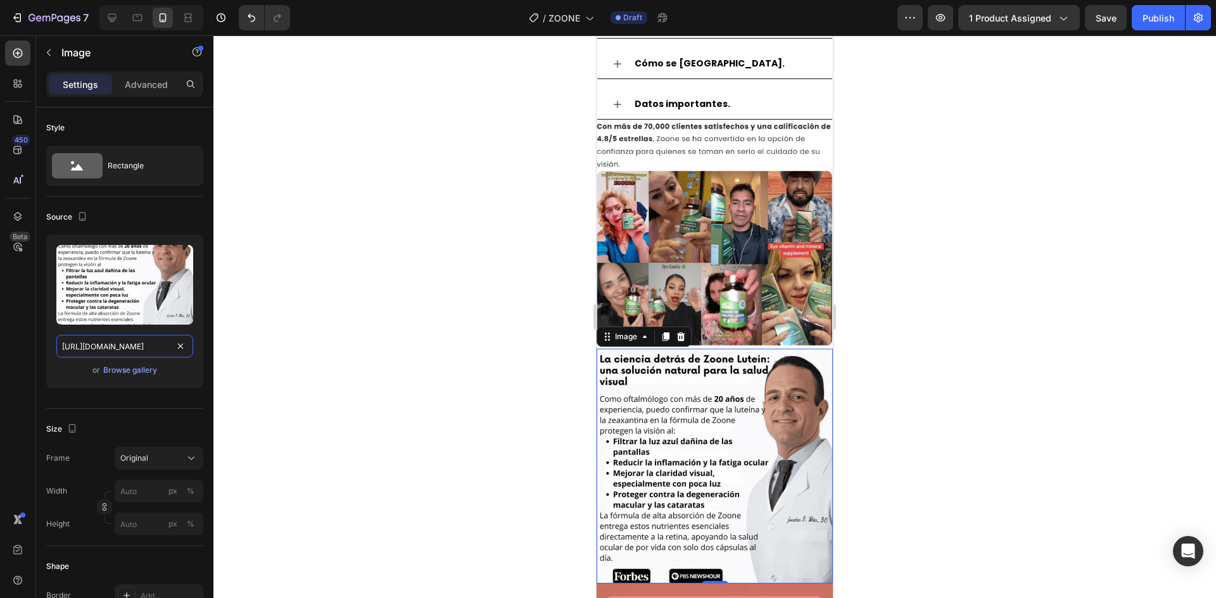
type input "[URL][DOMAIN_NAME]"
click at [767, 401] on img at bounding box center [715, 466] width 236 height 235
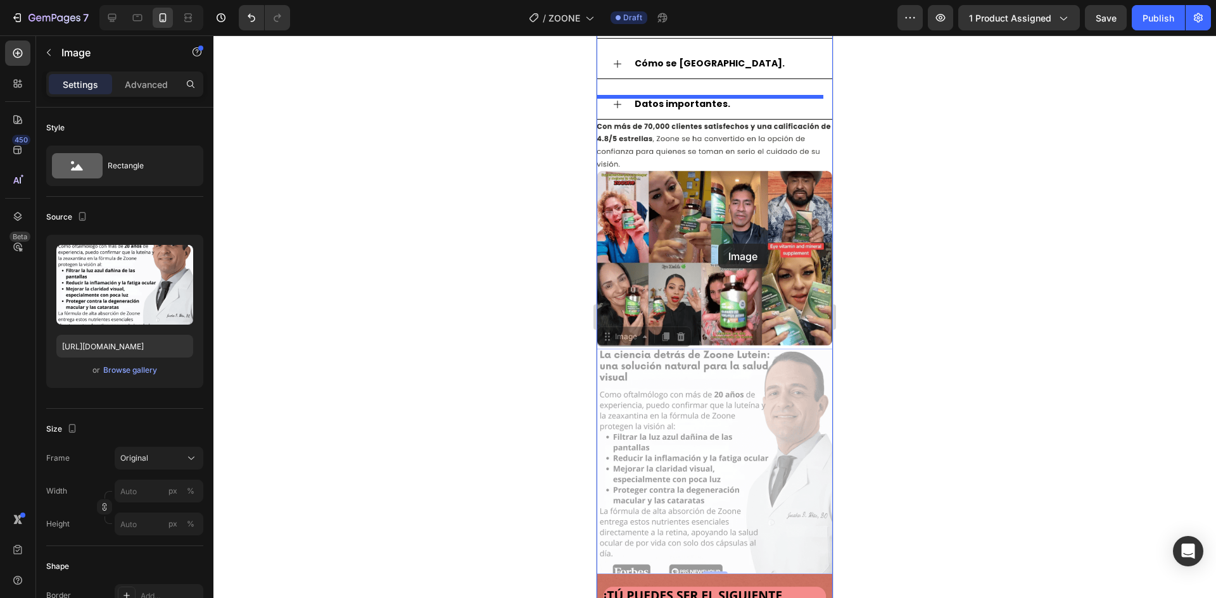
drag, startPoint x: 728, startPoint y: 412, endPoint x: 718, endPoint y: 244, distance: 168.1
click at [718, 244] on div "Mobile ( 373 px) iPhone 13 Mini iPhone 13 Pro iPhone 11 Pro Max iPhone 15 Pro M…" at bounding box center [715, 59] width 236 height 3492
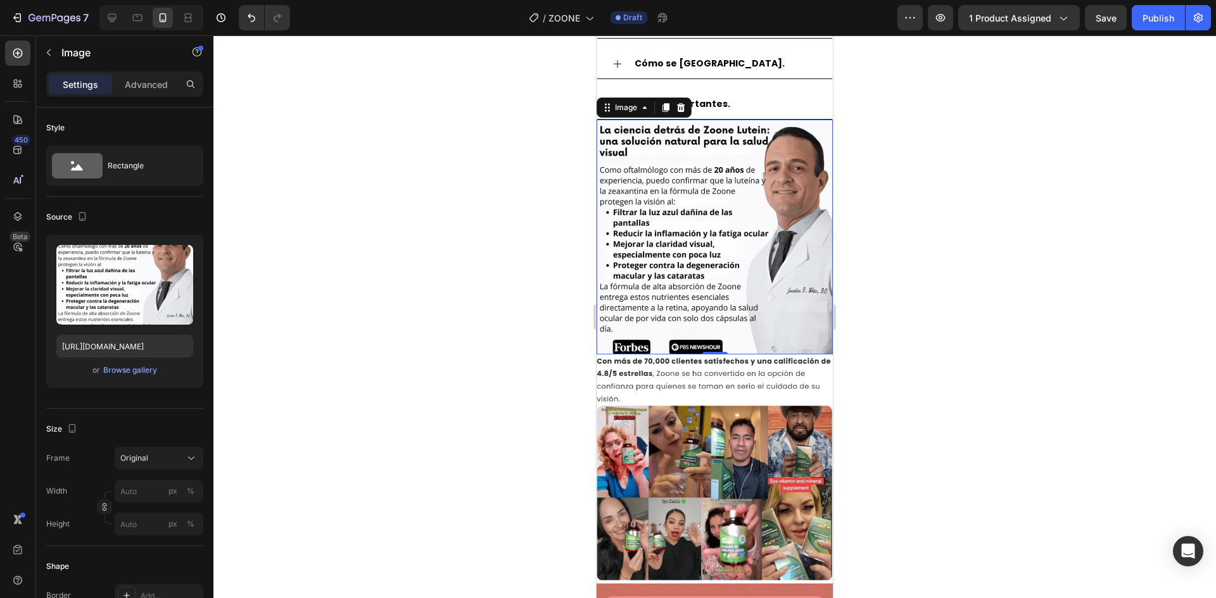
click at [880, 291] on div at bounding box center [714, 316] width 1003 height 563
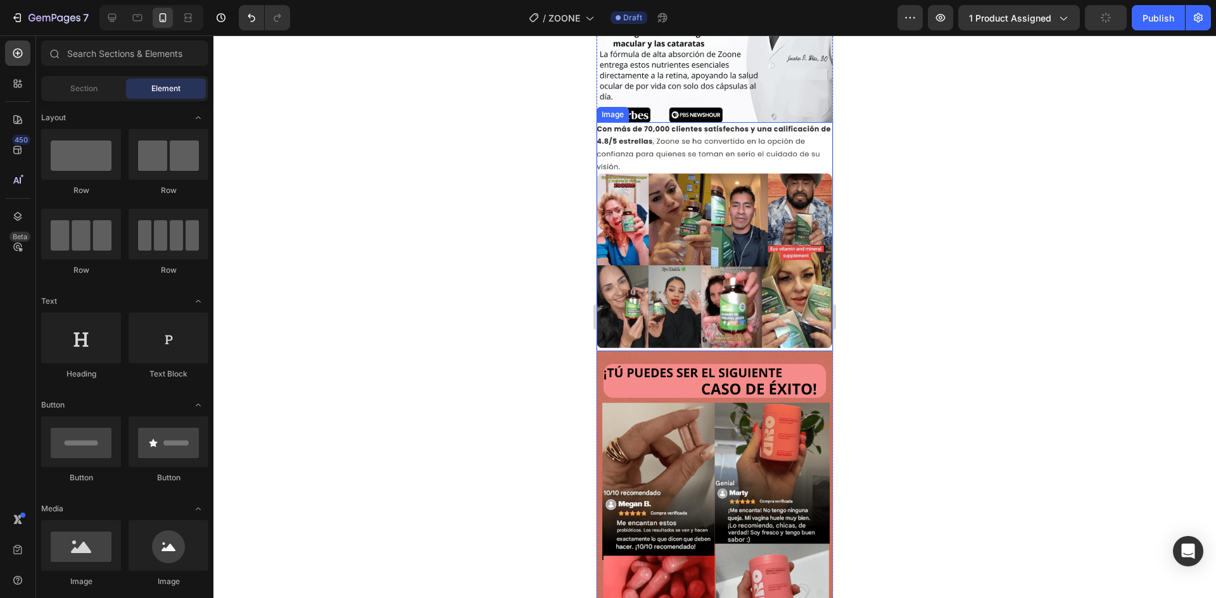
scroll to position [1960, 0]
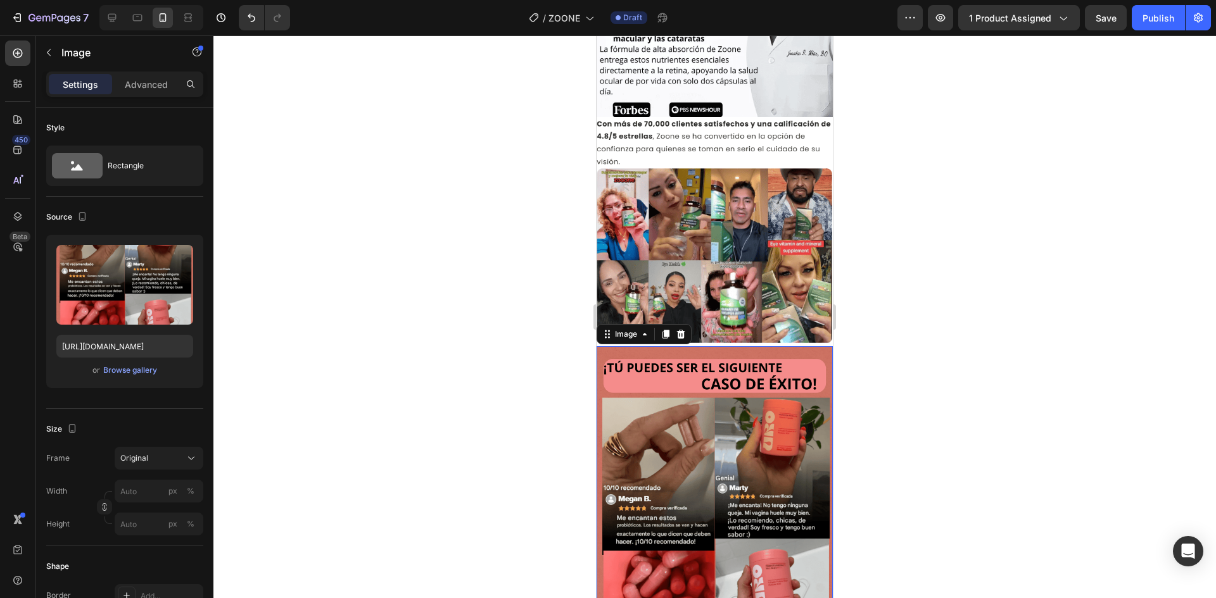
click at [680, 379] on img at bounding box center [715, 523] width 236 height 355
click at [153, 350] on input "[URL][DOMAIN_NAME]" at bounding box center [124, 346] width 137 height 23
paste input "bjC5MWvN/Captura-de-pantalla-2025-09-28-025002"
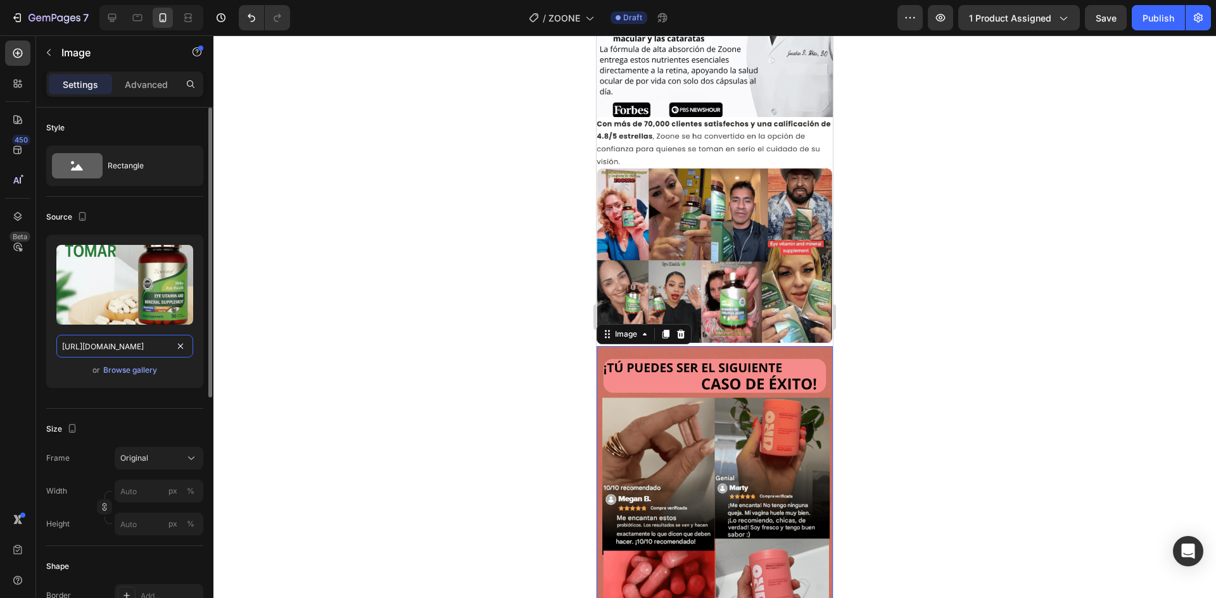
scroll to position [0, 161]
type input "[URL][DOMAIN_NAME]"
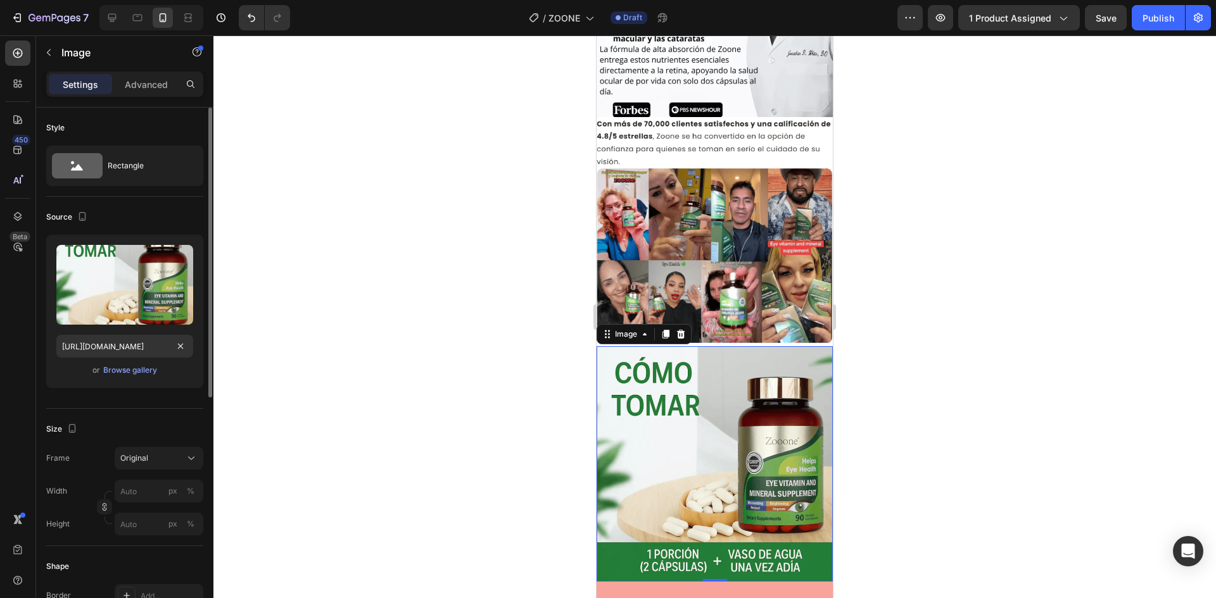
click at [70, 378] on div "Upload Image [URL][DOMAIN_NAME] or Browse gallery" at bounding box center [124, 311] width 157 height 153
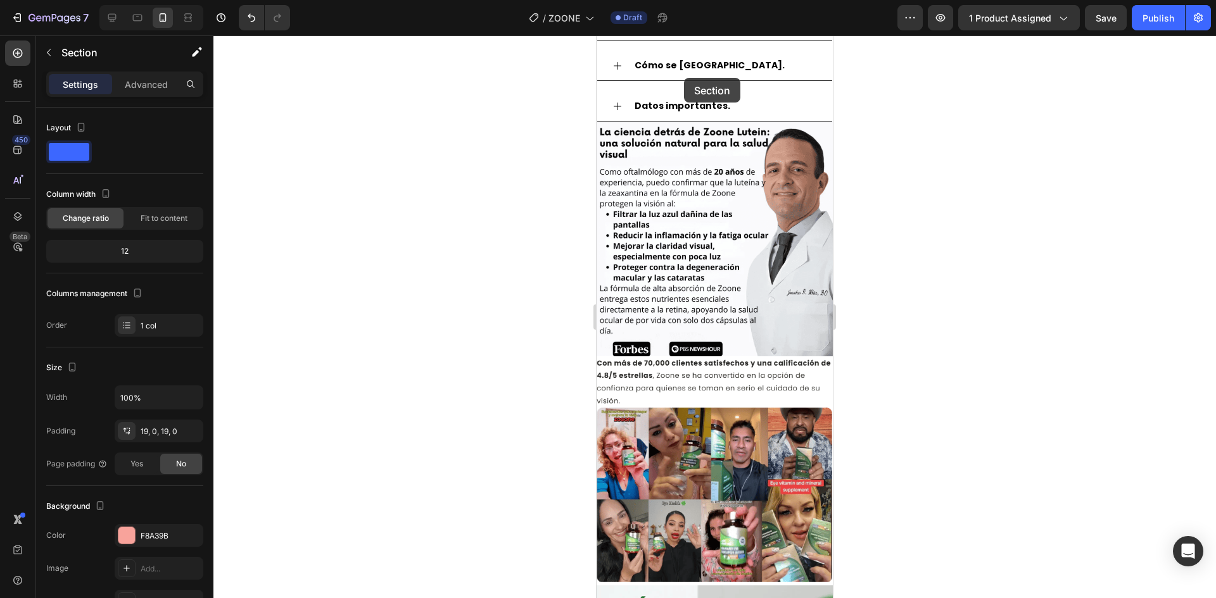
scroll to position [1702, 0]
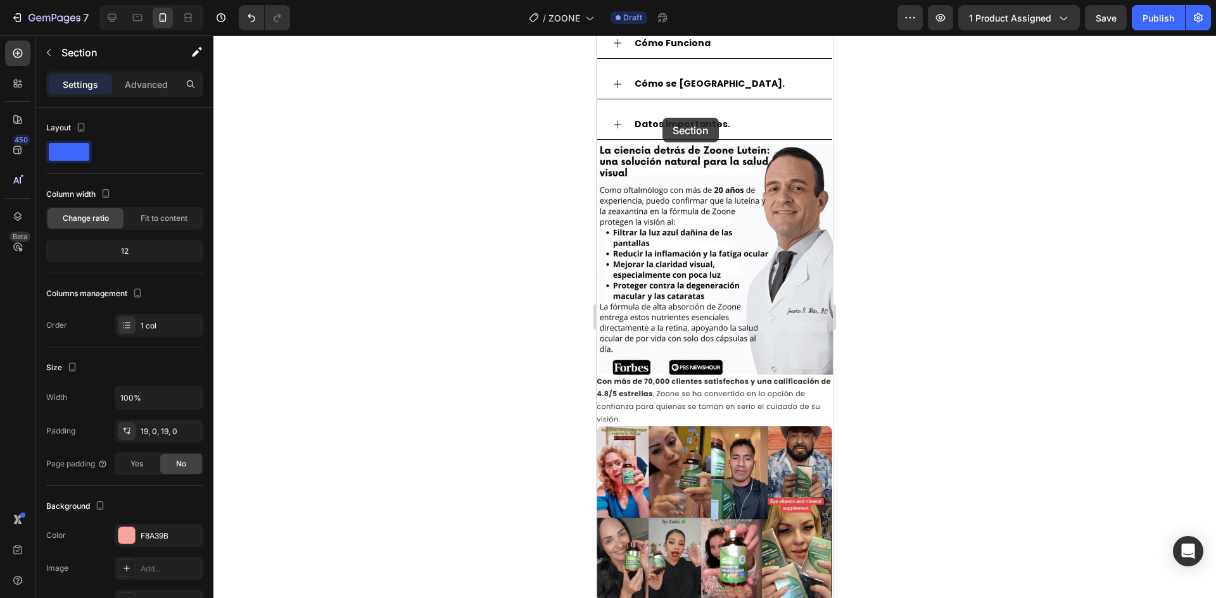
drag, startPoint x: 657, startPoint y: 433, endPoint x: 662, endPoint y: 118, distance: 315.4
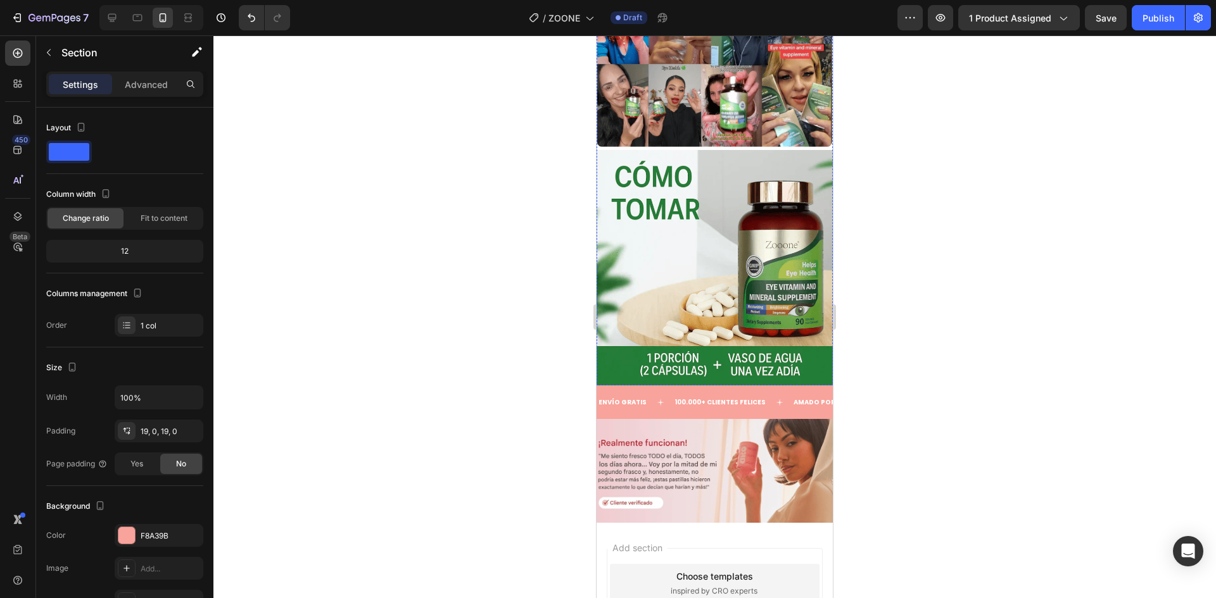
scroll to position [2158, 0]
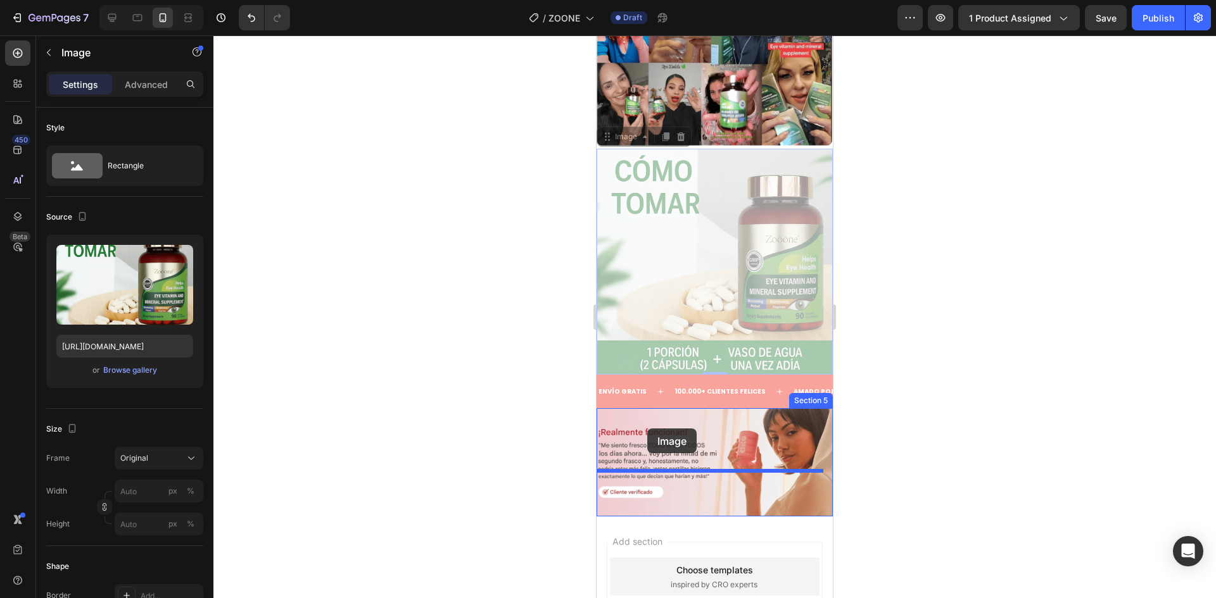
drag, startPoint x: 657, startPoint y: 243, endPoint x: 648, endPoint y: 443, distance: 200.4
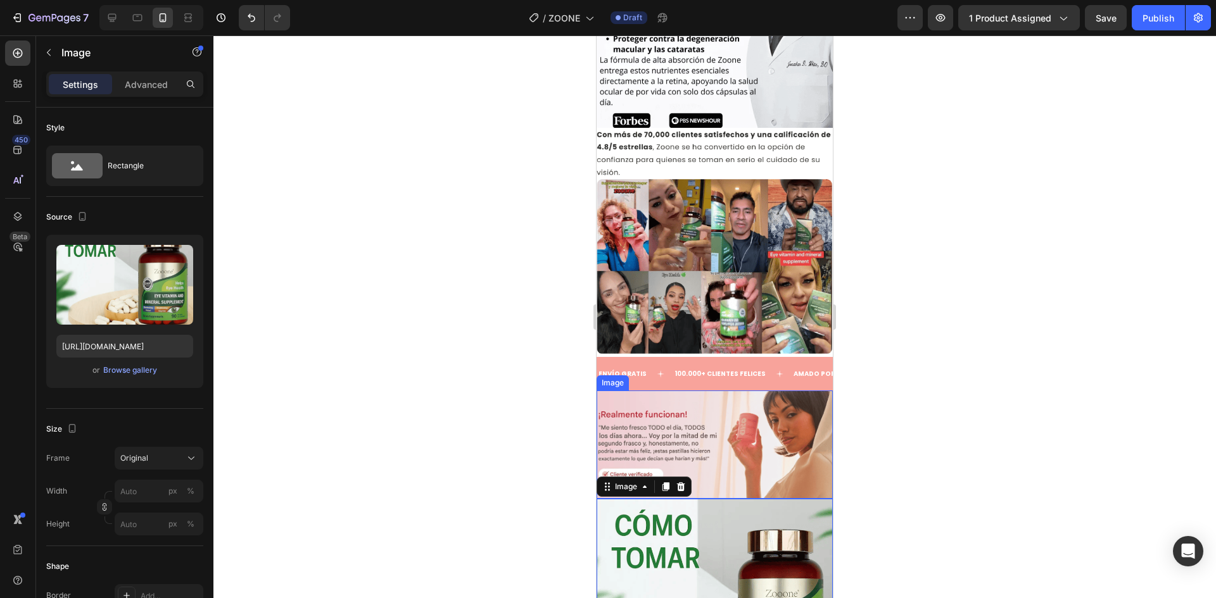
scroll to position [1951, 0]
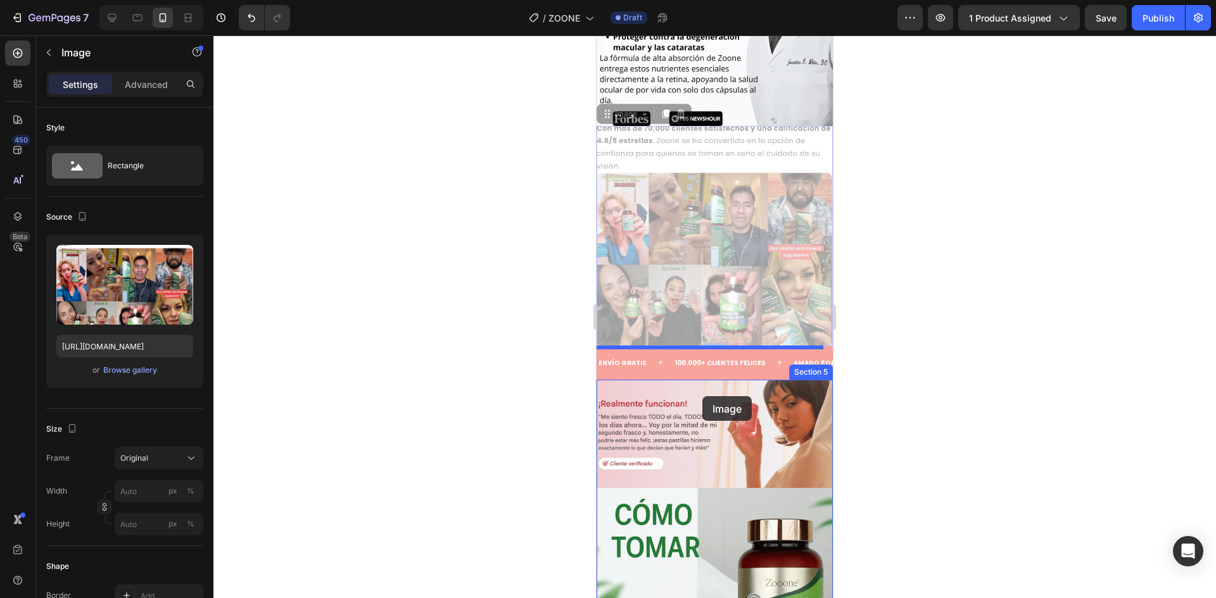
drag, startPoint x: 718, startPoint y: 214, endPoint x: 702, endPoint y: 409, distance: 195.7
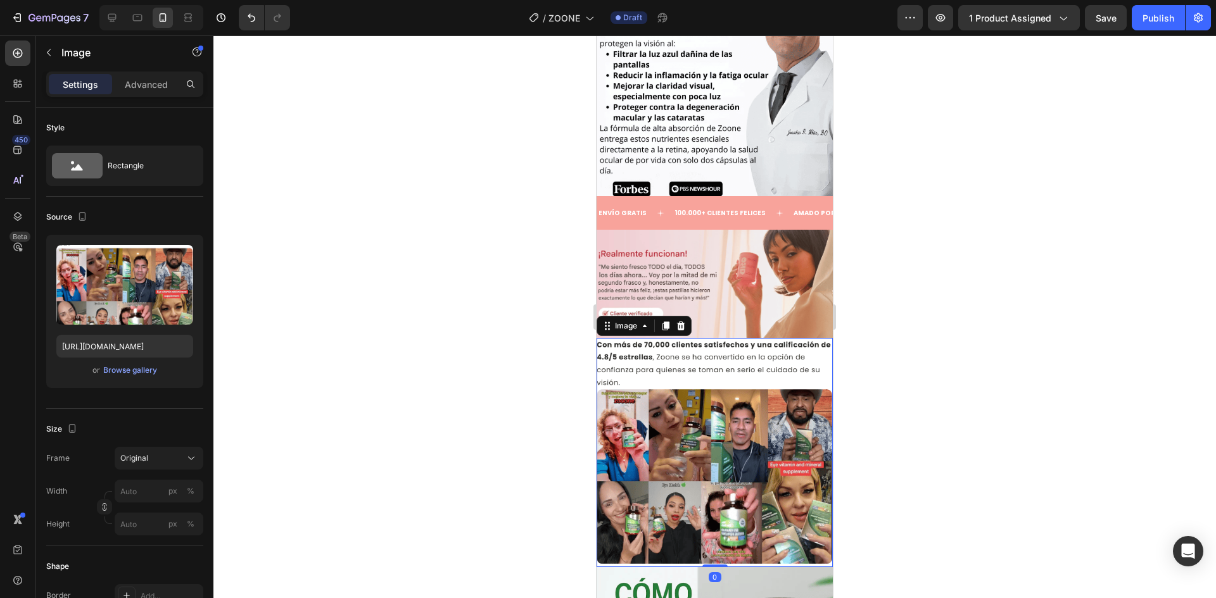
scroll to position [1877, 0]
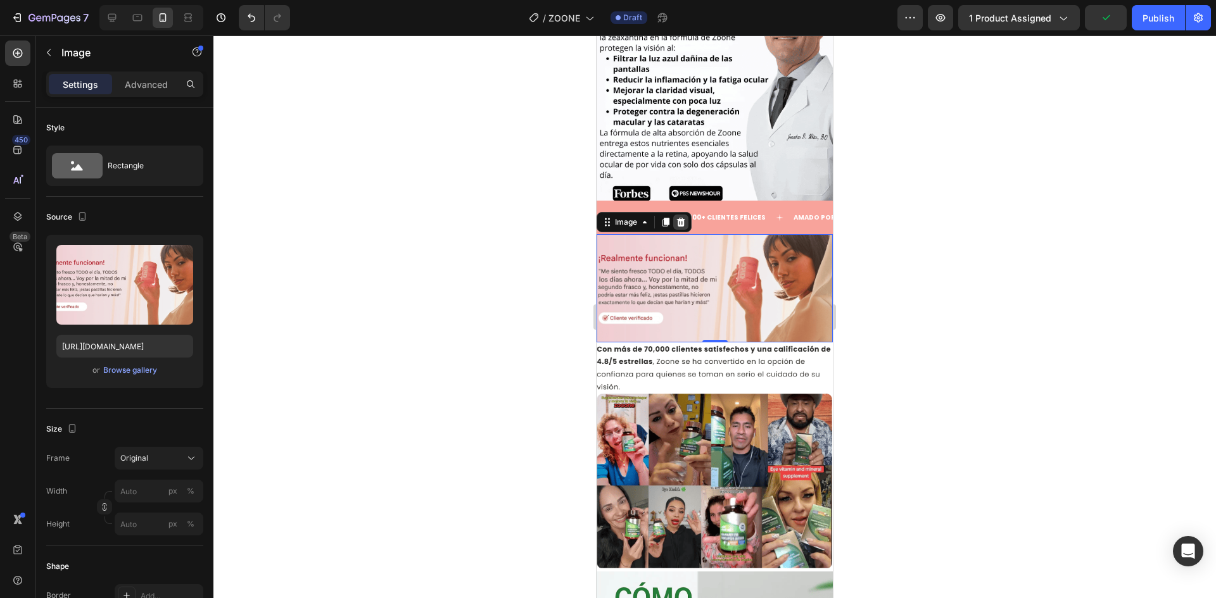
click at [683, 218] on icon at bounding box center [681, 222] width 8 height 9
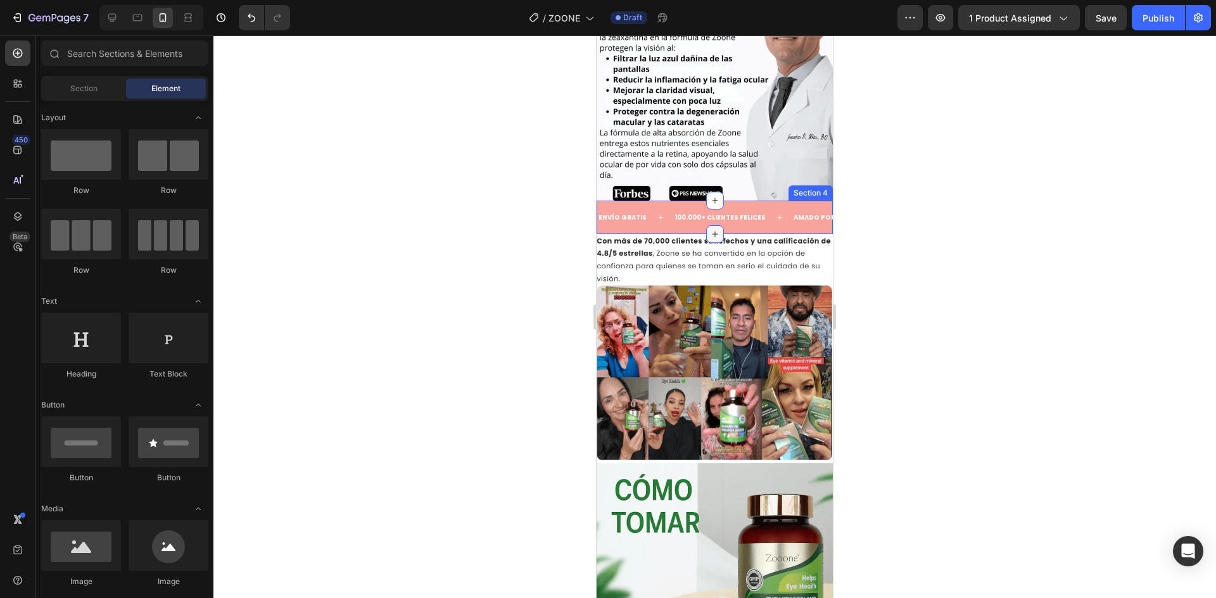
click at [716, 225] on div at bounding box center [715, 234] width 18 height 18
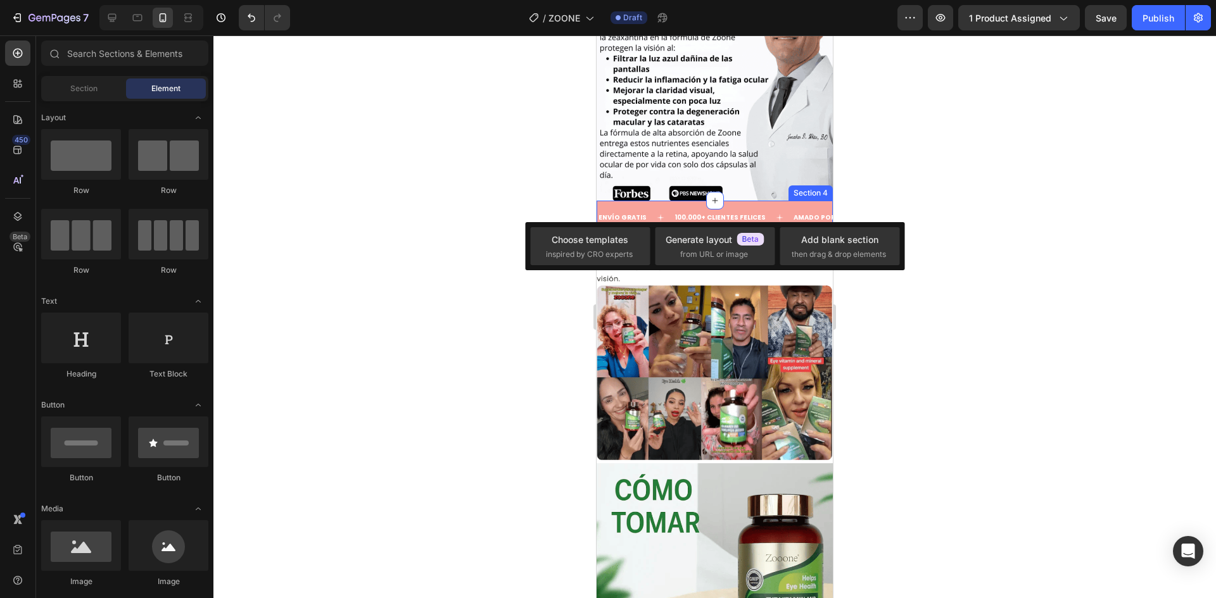
click at [735, 201] on div "ENVÍO GRATIS Text 100.000+ CLIENTES FELICES Text AMADO POR TODAS Text ENVÍO GRA…" at bounding box center [715, 218] width 236 height 34
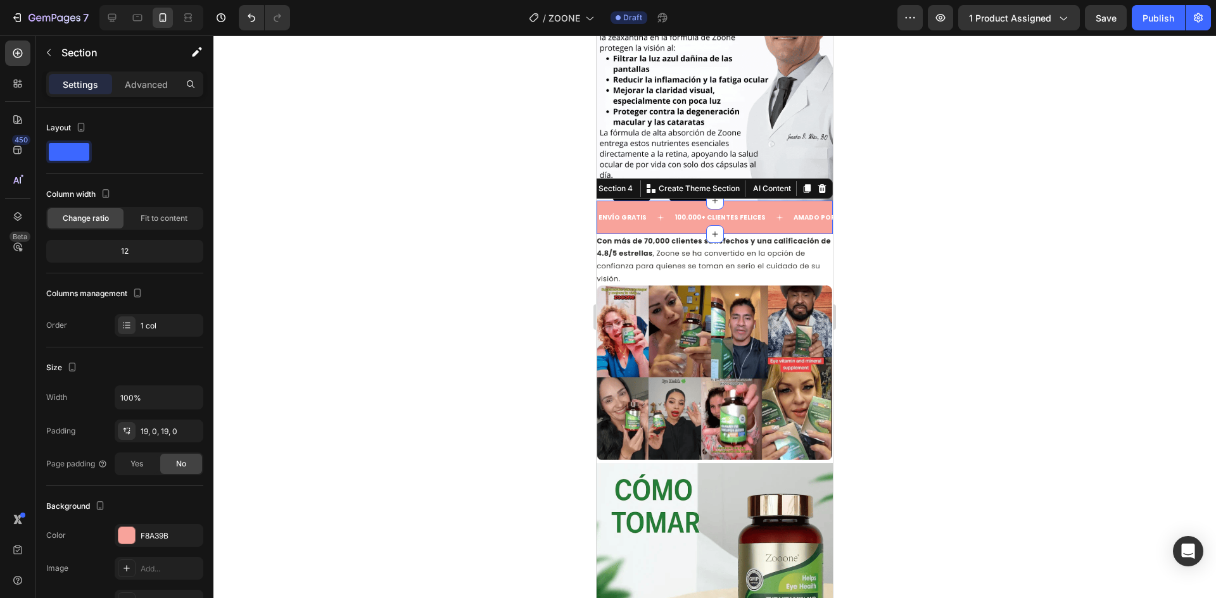
click at [664, 201] on div "ENVÍO GRATIS Text 100.000+ CLIENTES FELICES Text AMADO POR TODAS Text ENVÍO GRA…" at bounding box center [715, 218] width 236 height 34
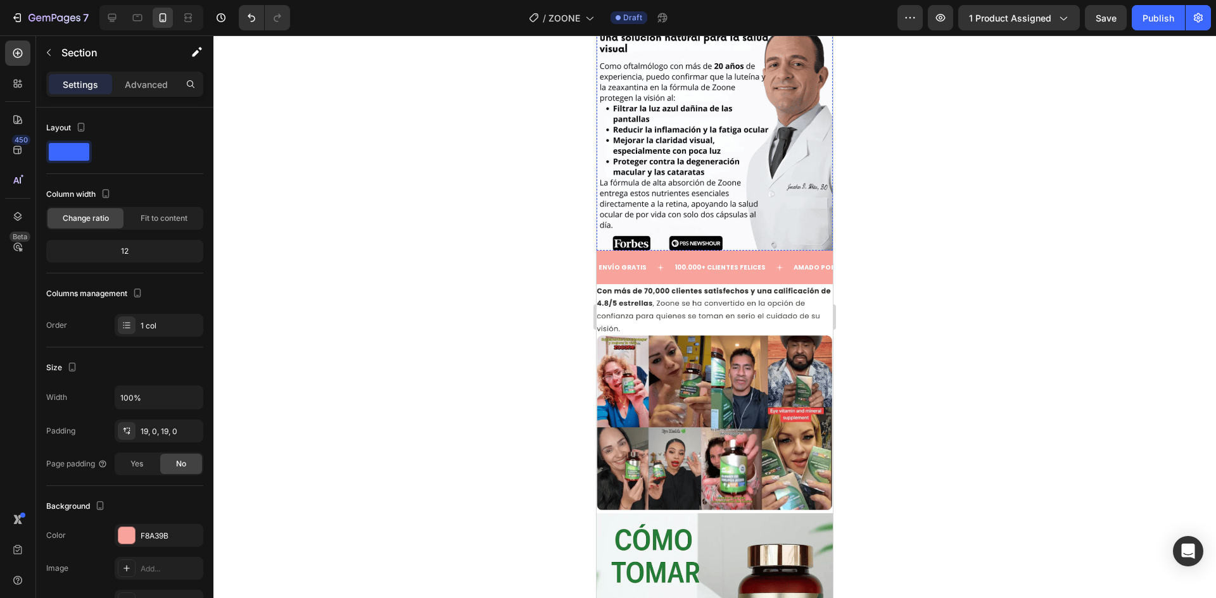
scroll to position [1824, 0]
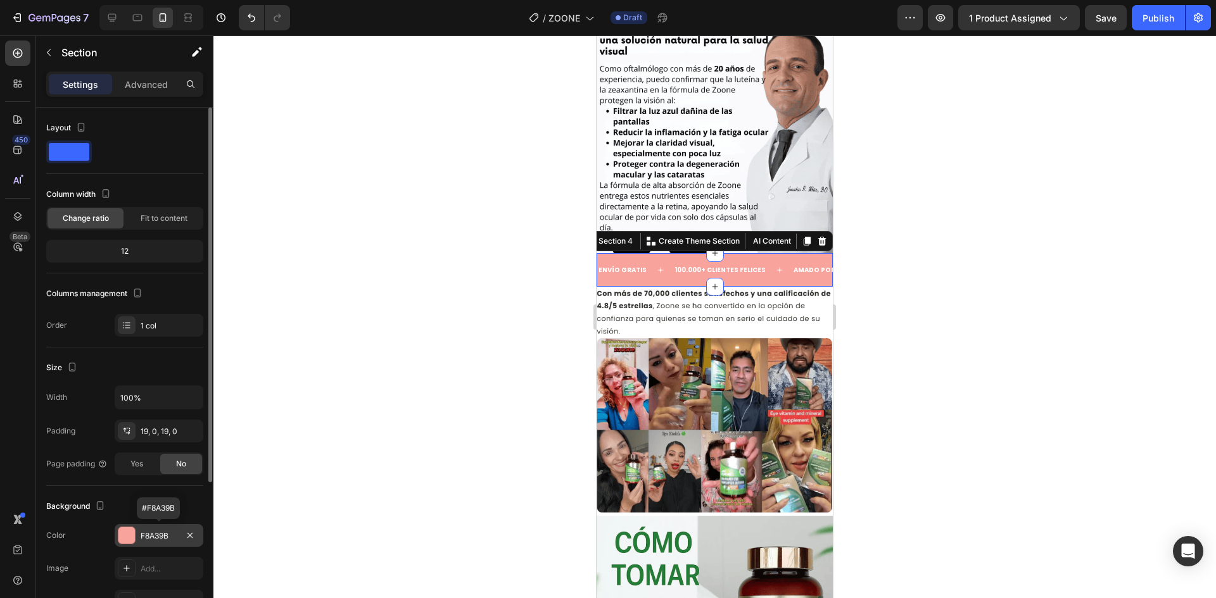
click at [127, 528] on div at bounding box center [126, 536] width 16 height 16
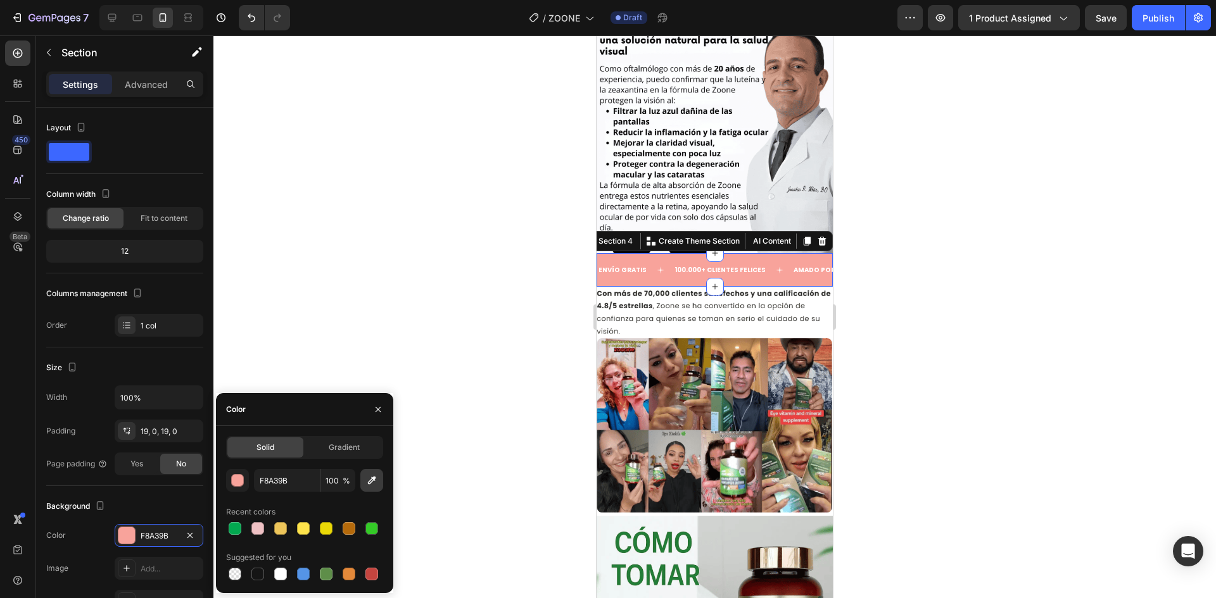
click at [370, 481] on icon "button" at bounding box center [372, 481] width 8 height 8
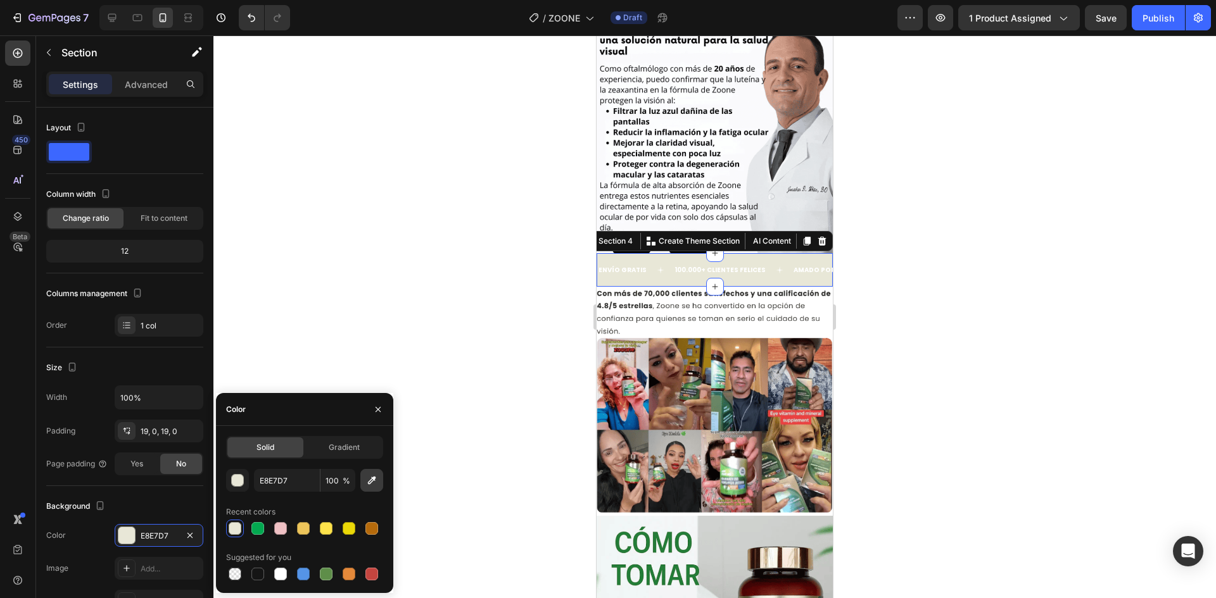
click at [368, 482] on icon "button" at bounding box center [371, 480] width 13 height 13
type input "247D38"
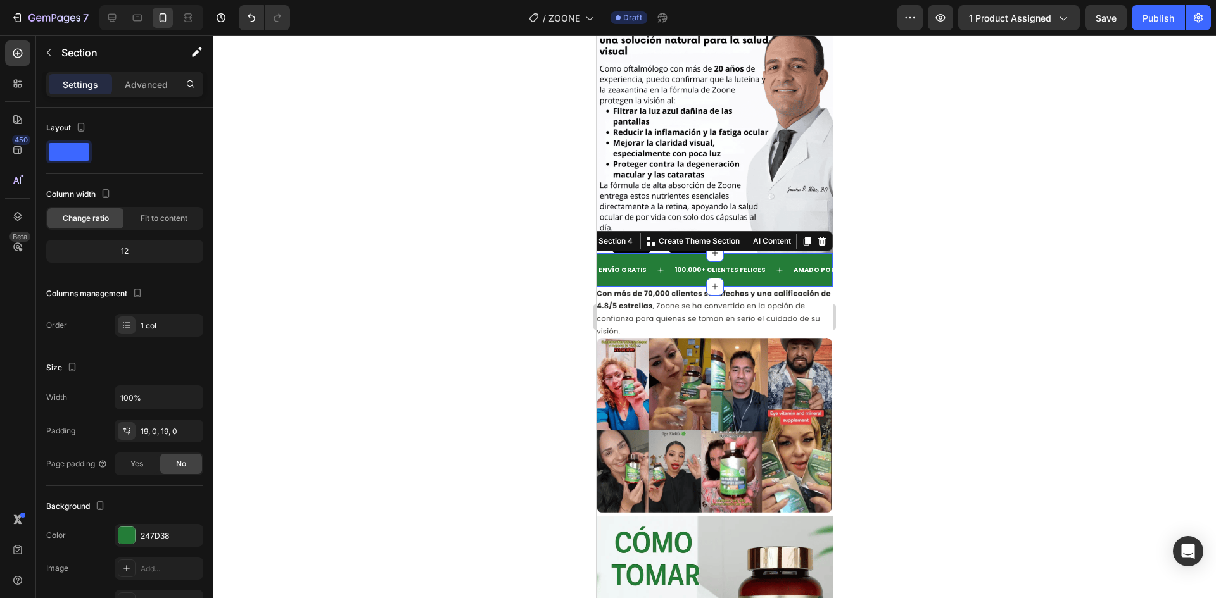
click at [900, 300] on div at bounding box center [714, 316] width 1003 height 563
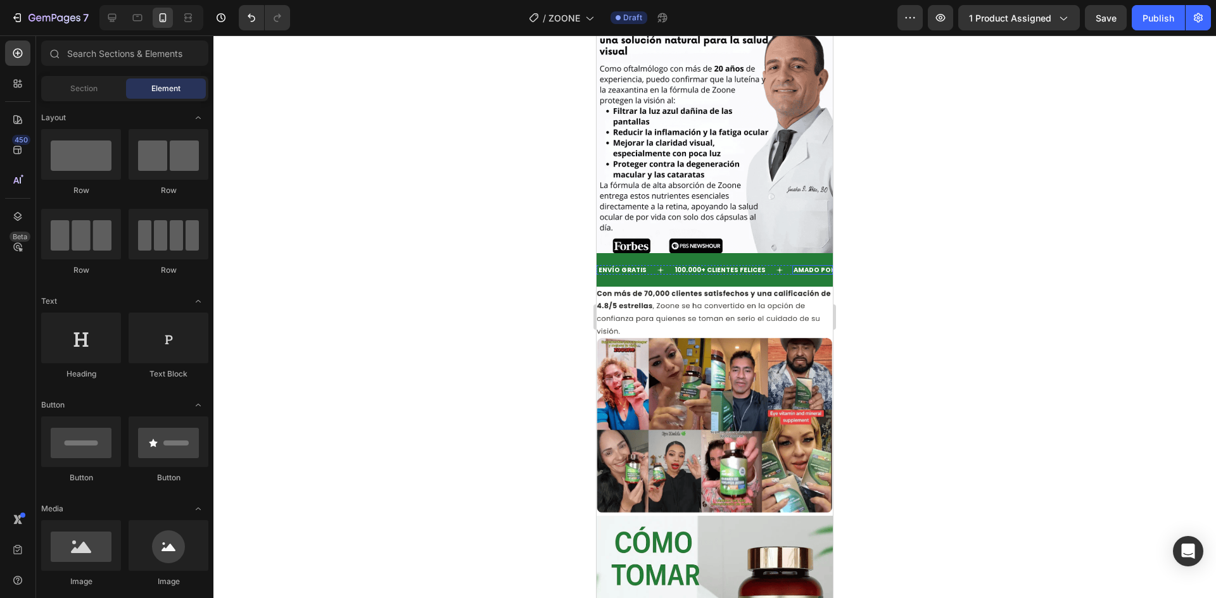
click at [807, 267] on p "AMADO POR TODAS" at bounding box center [827, 270] width 67 height 7
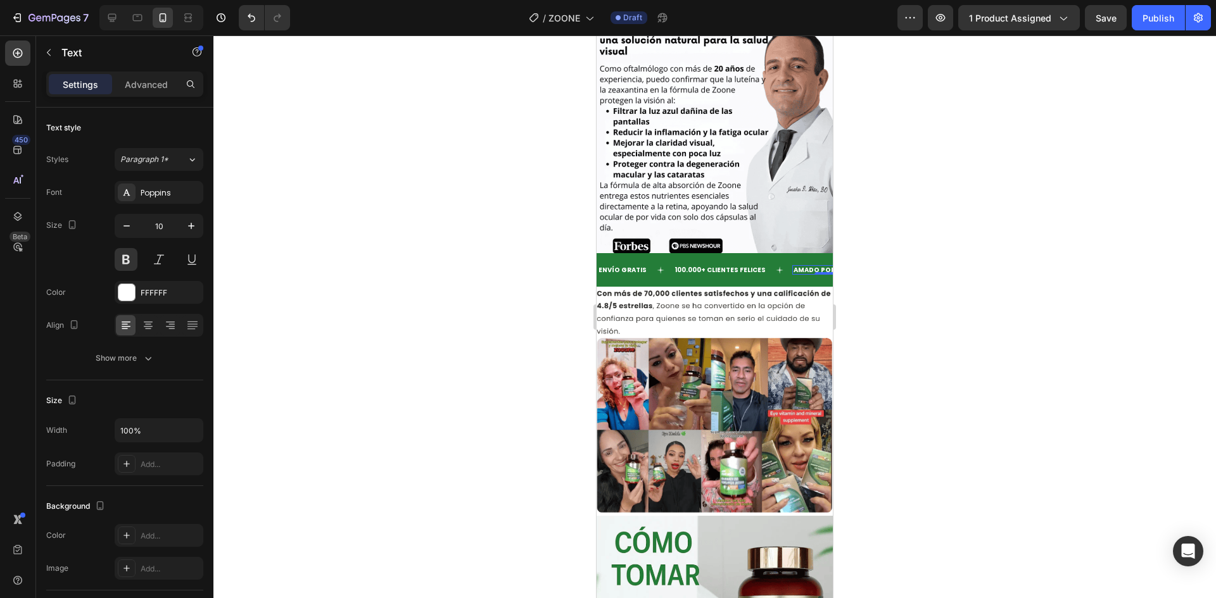
click at [808, 267] on p "AMADO POR TODAS" at bounding box center [827, 270] width 67 height 7
click at [875, 242] on div at bounding box center [714, 316] width 1003 height 563
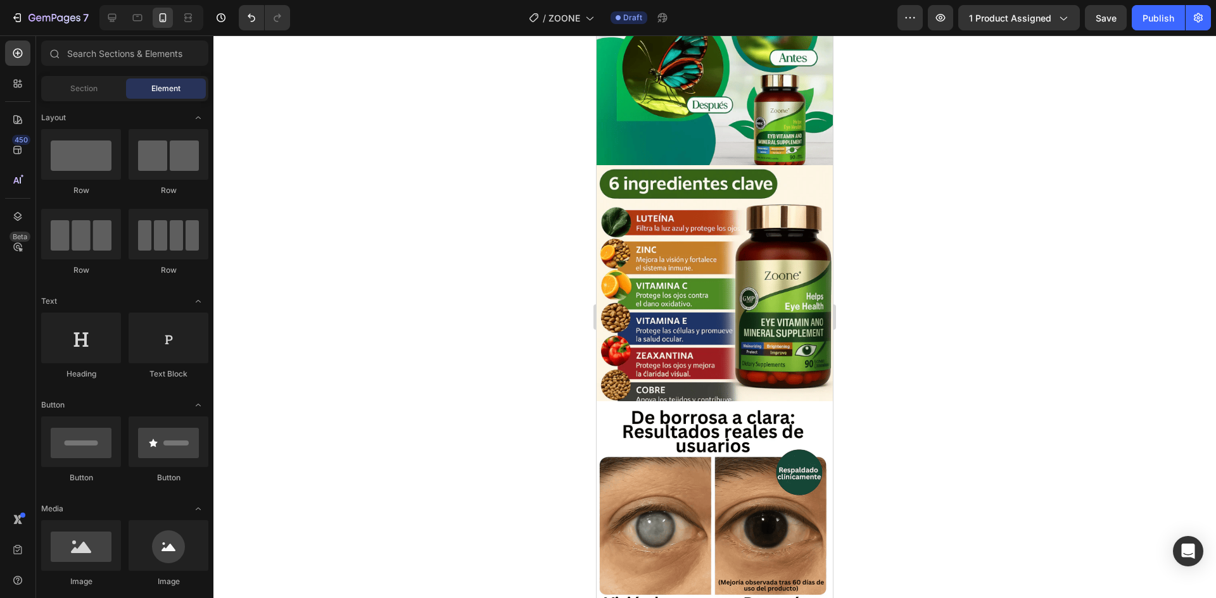
scroll to position [0, 0]
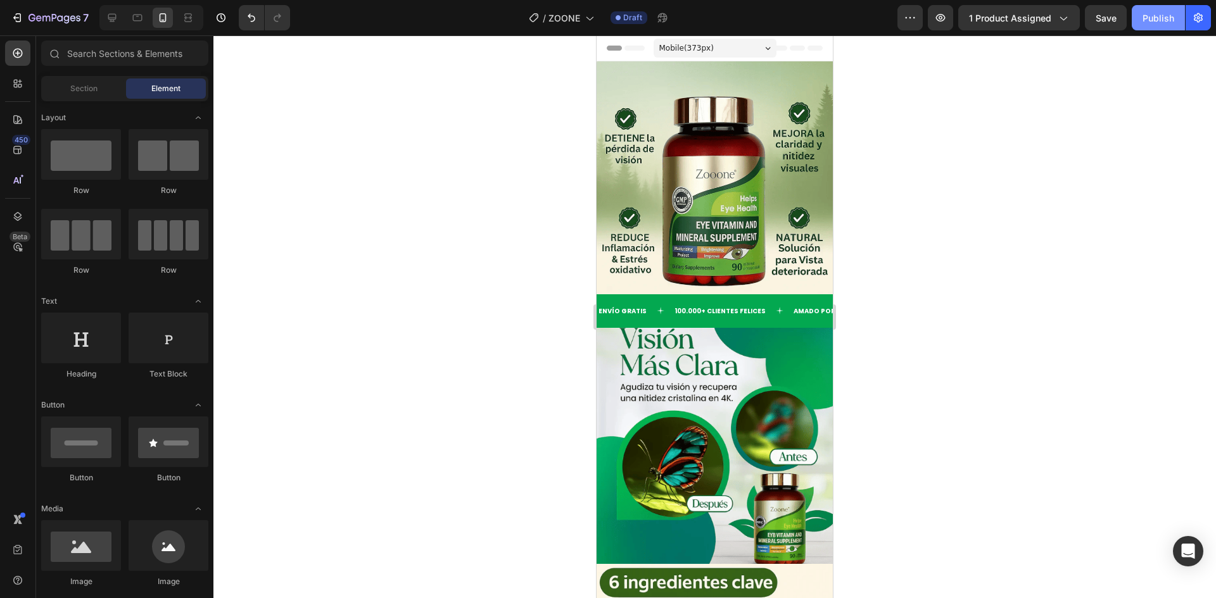
click at [1143, 16] on div "Publish" at bounding box center [1158, 17] width 32 height 13
click at [50, 16] on icon "button" at bounding box center [54, 18] width 52 height 11
